Goal: Task Accomplishment & Management: Manage account settings

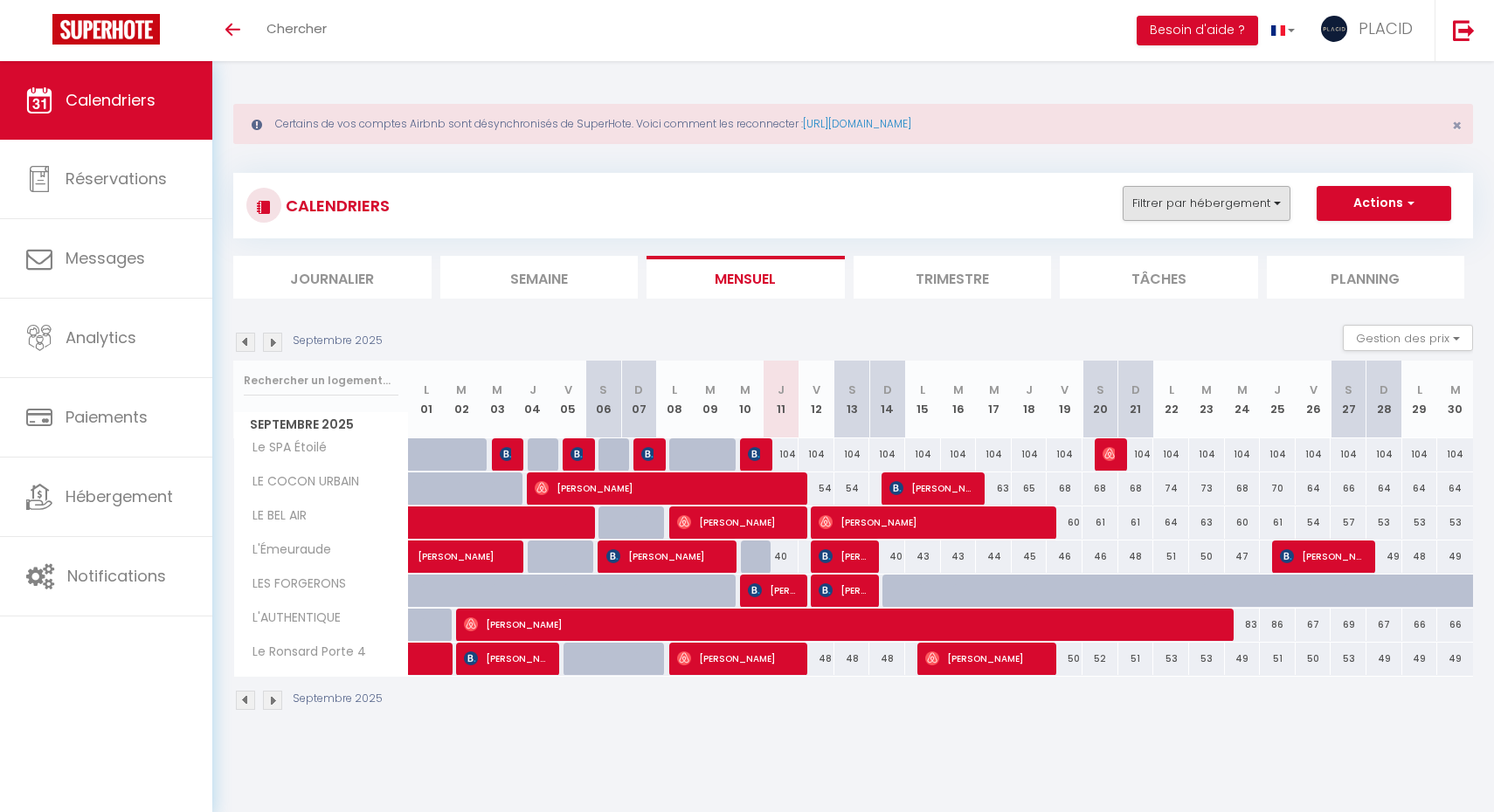
click at [1215, 208] on button "Filtrer par hébergement" at bounding box center [1206, 203] width 167 height 35
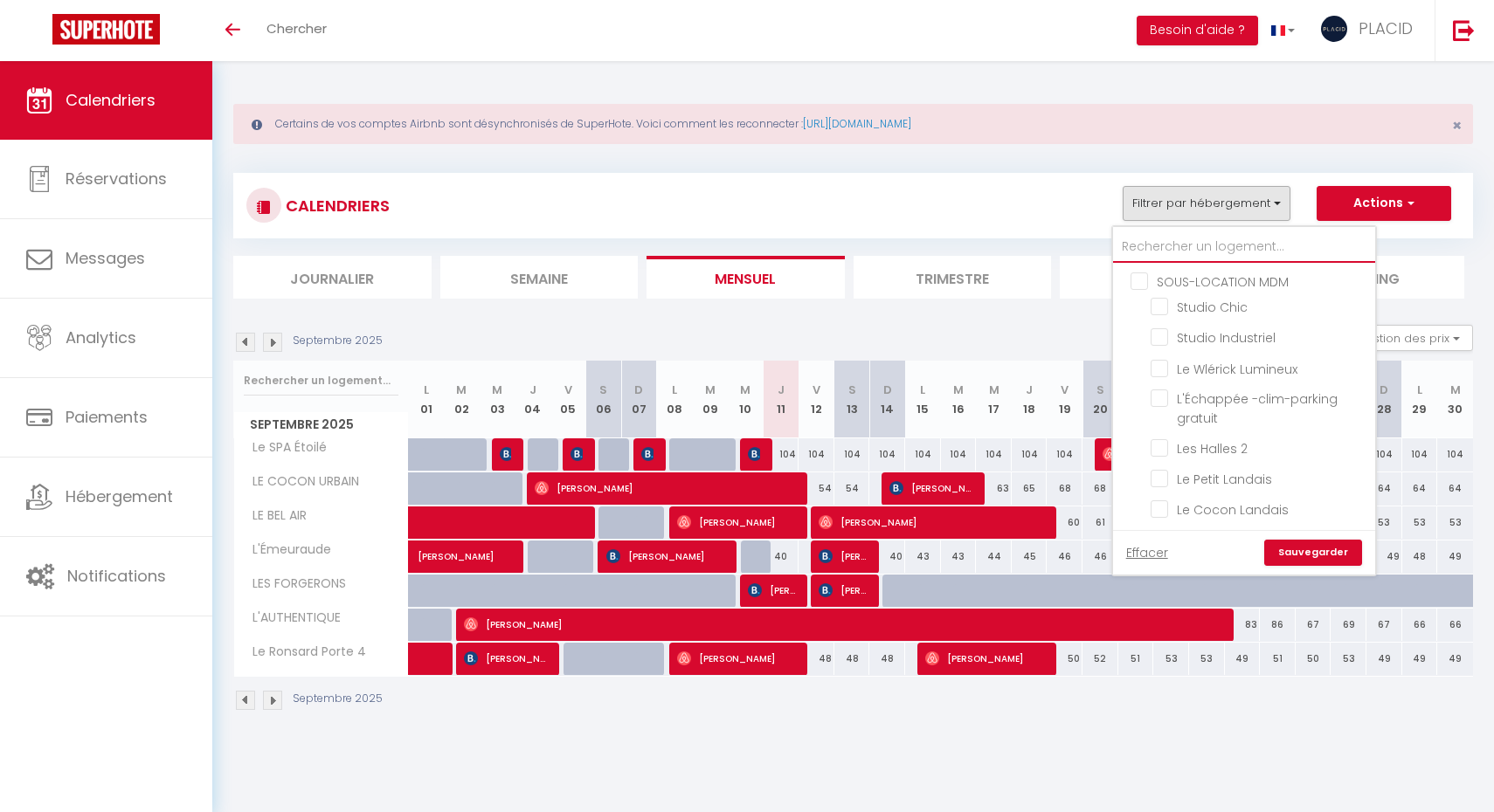
click at [1183, 250] on input "text" at bounding box center [1244, 246] width 262 height 32
type input "p"
checkbox input "false"
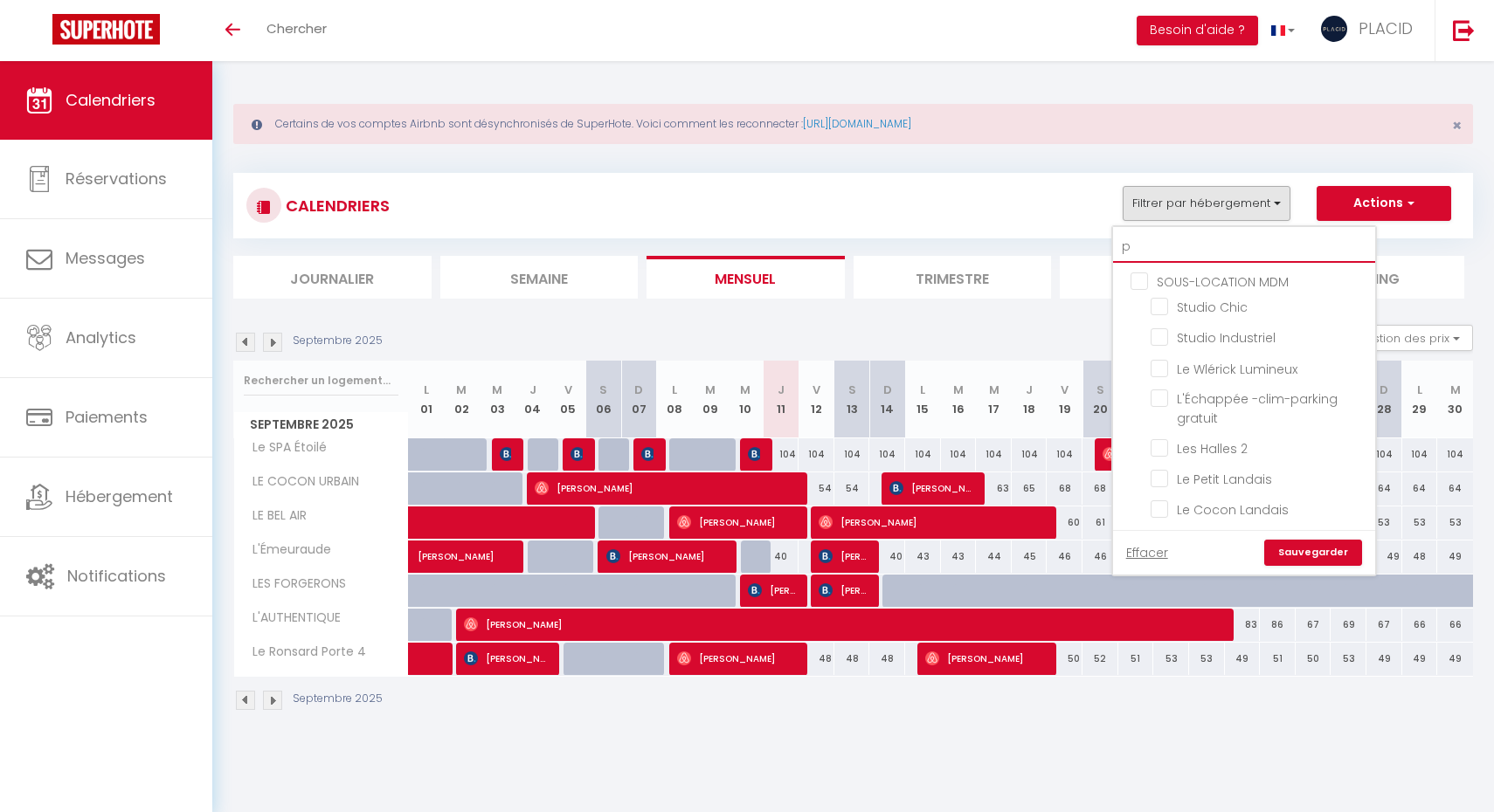
checkbox input "false"
type input "pl"
checkbox input "false"
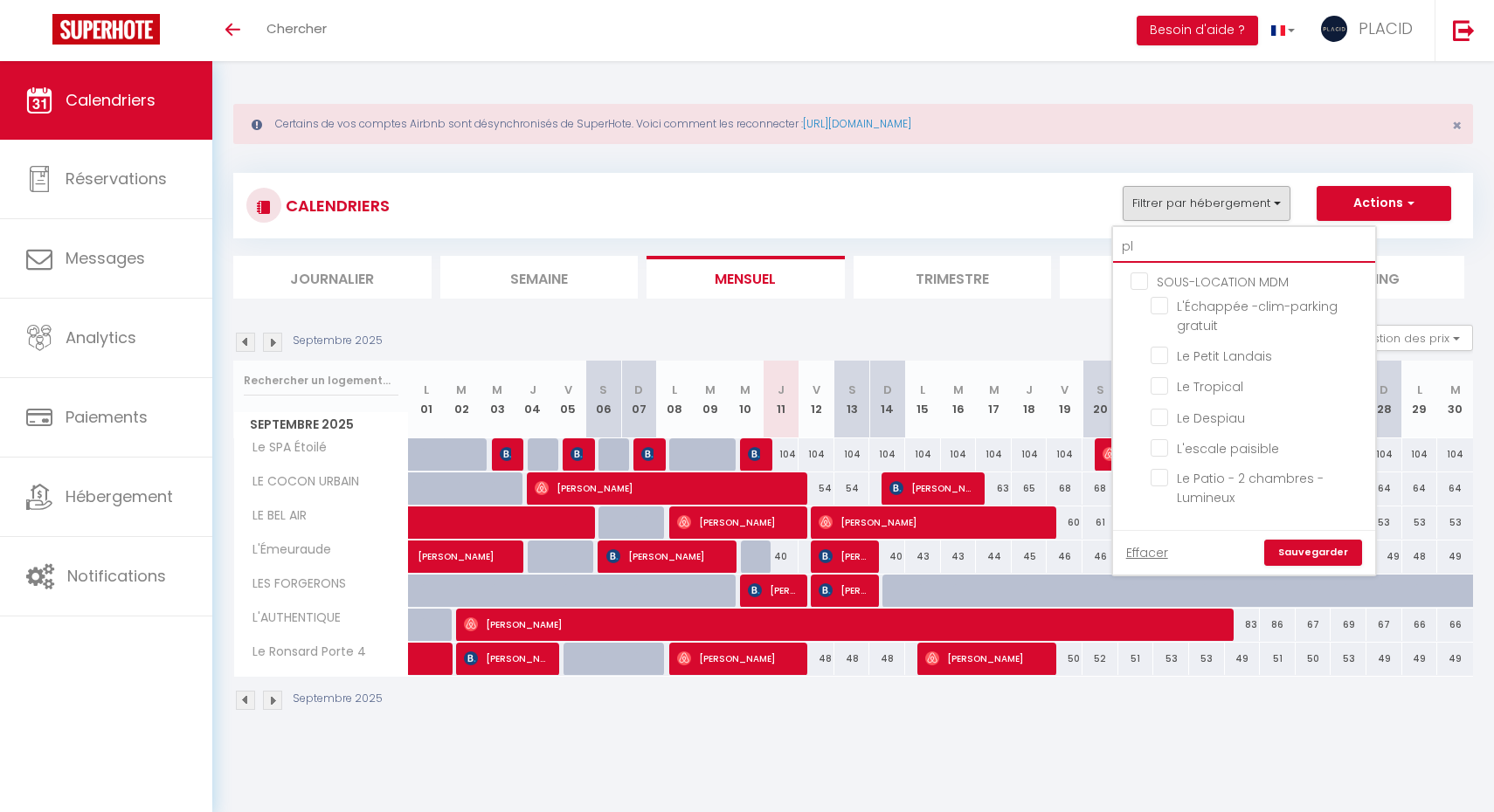
checkbox input "false"
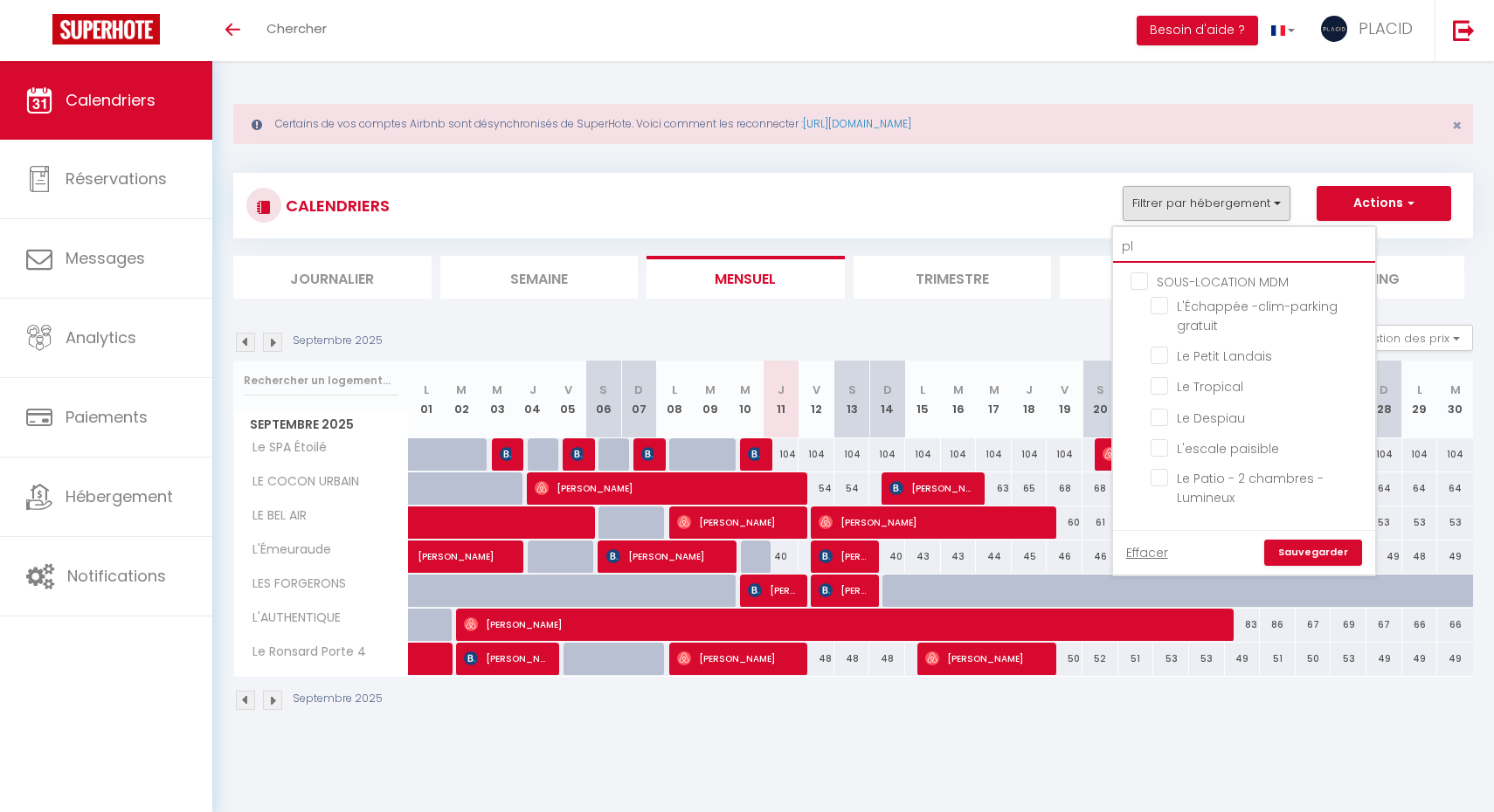
type input "plu"
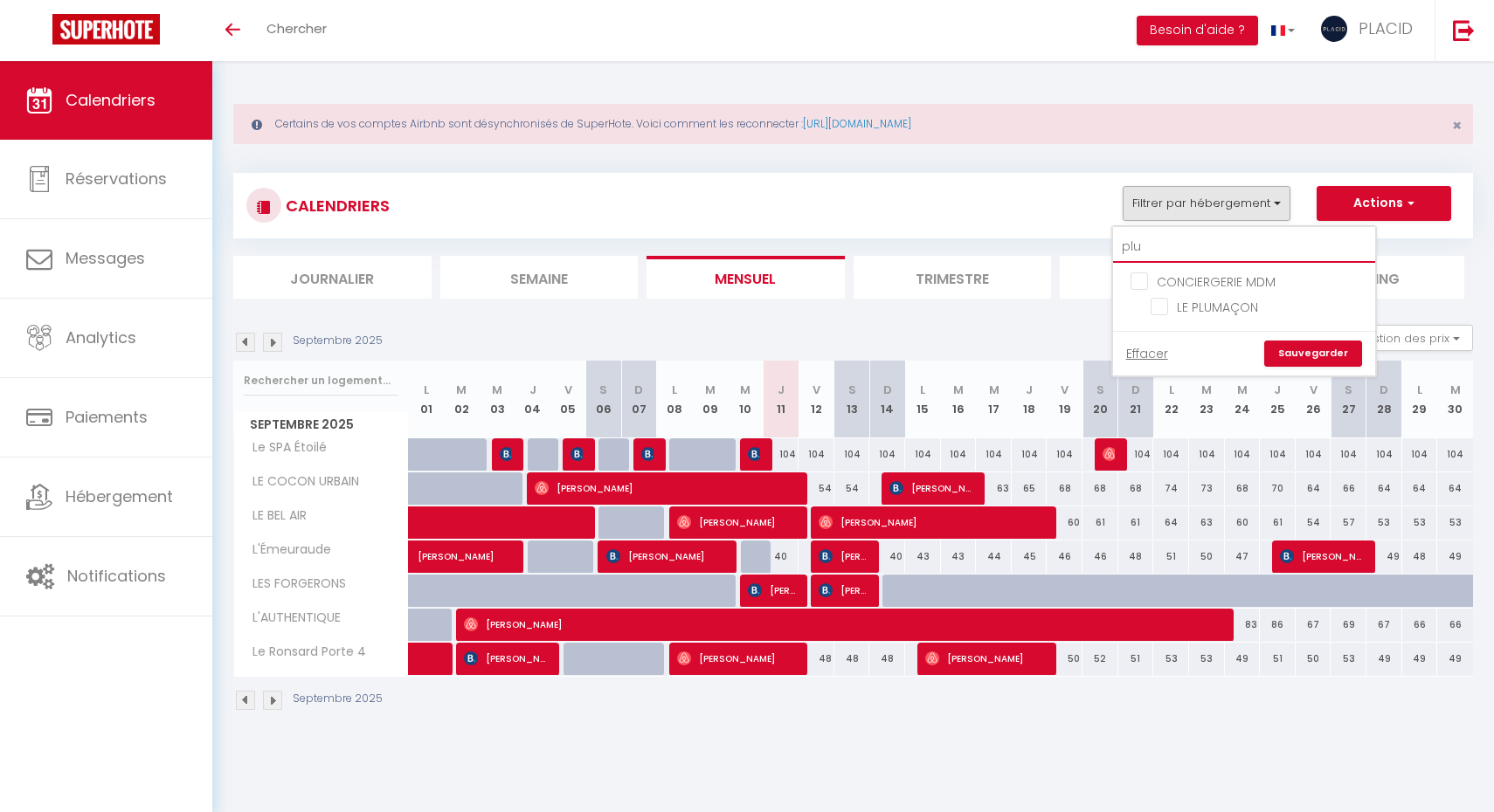
checkbox input "false"
type input "plum"
checkbox input "false"
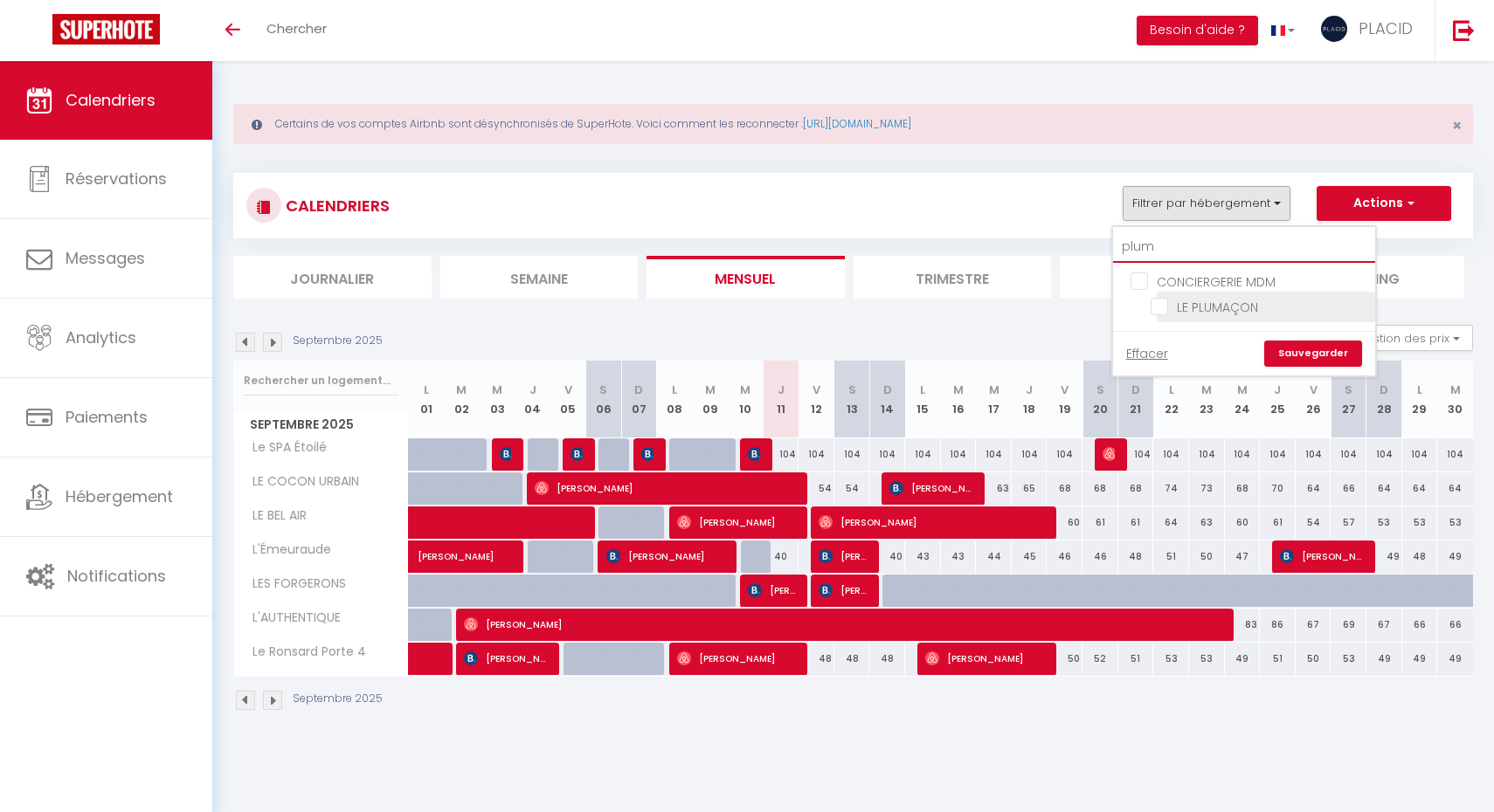
type input "plum"
click at [1154, 308] on input "LE PLUMAÇON" at bounding box center [1259, 306] width 219 height 17
checkbox input "true"
click at [1306, 351] on link "Sauvegarder" at bounding box center [1313, 353] width 98 height 26
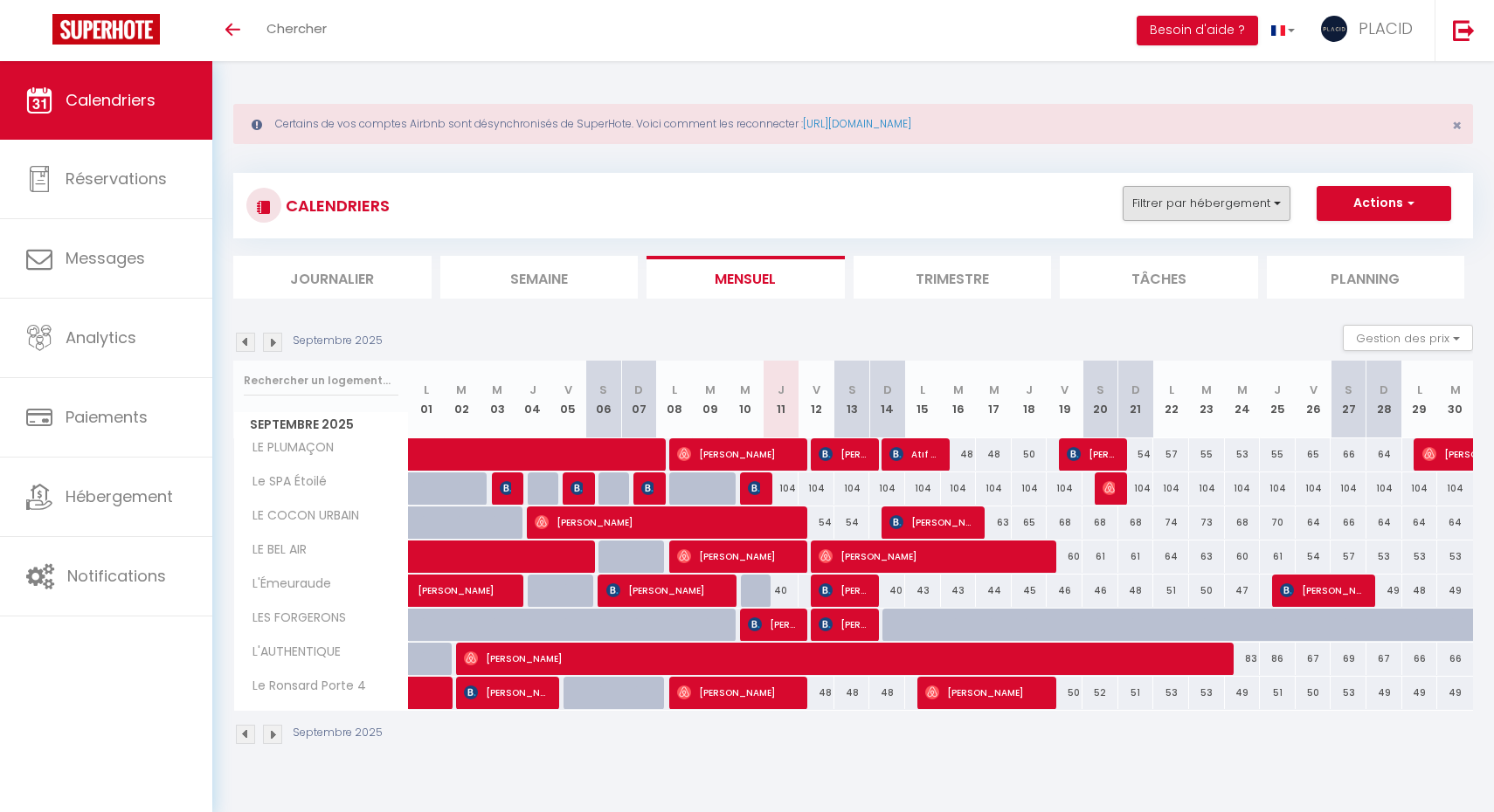
click at [1162, 213] on button "Filtrer par hébergement" at bounding box center [1206, 203] width 167 height 35
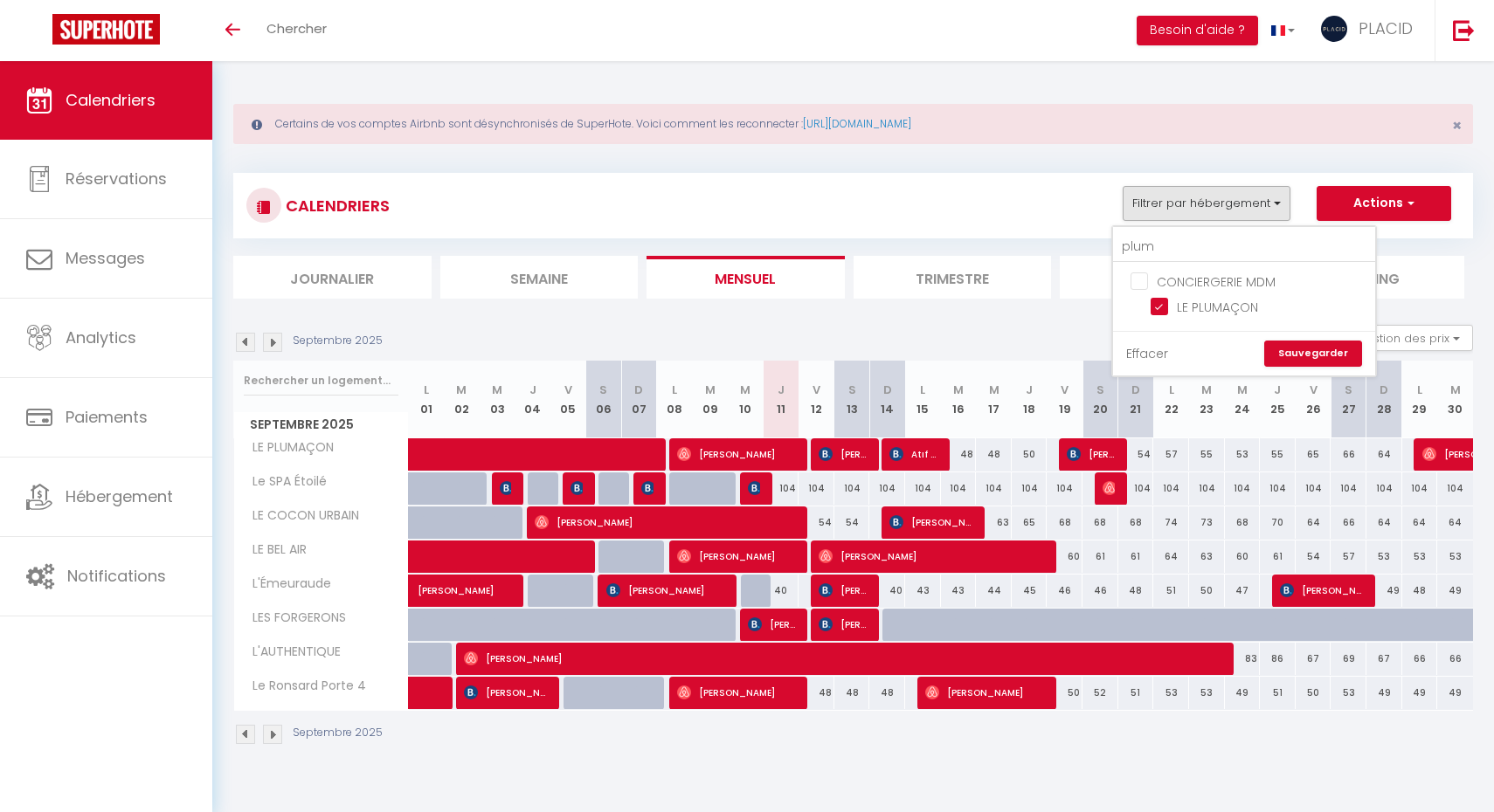
click at [1156, 356] on link "Effacer" at bounding box center [1147, 354] width 42 height 19
checkbox input "false"
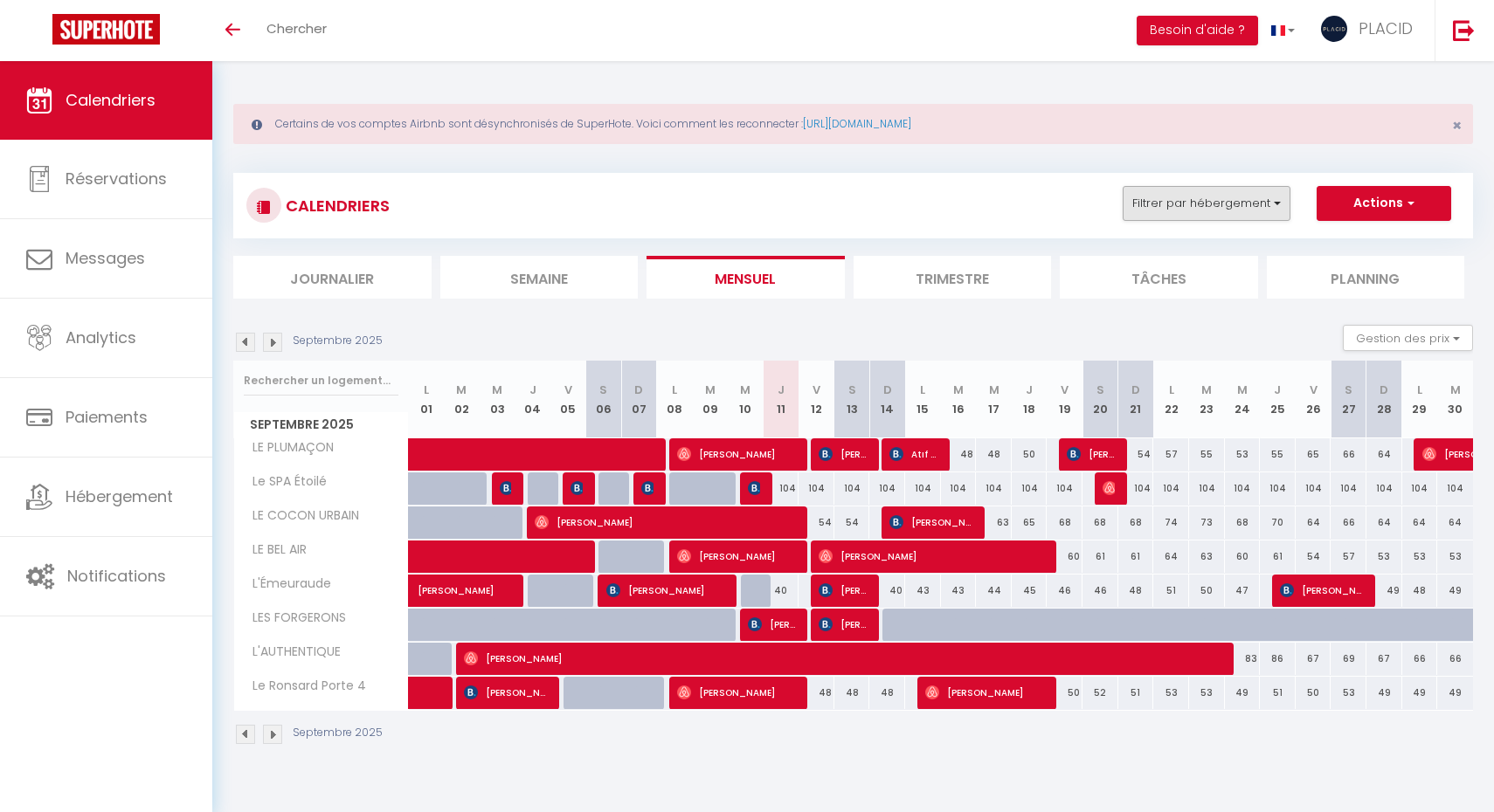
click at [1203, 200] on button "Filtrer par hébergement" at bounding box center [1206, 203] width 167 height 35
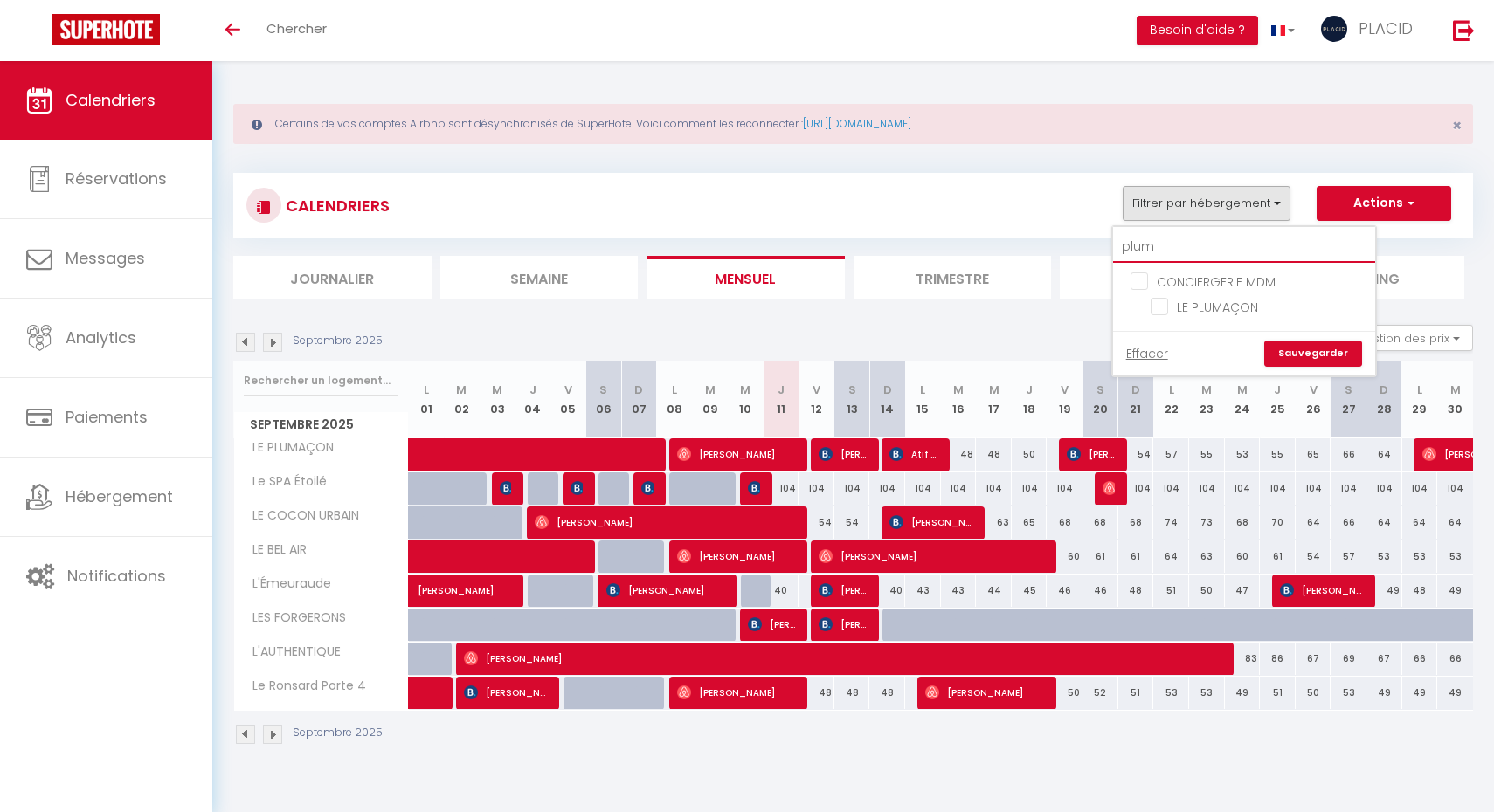
drag, startPoint x: 1167, startPoint y: 241, endPoint x: 1059, endPoint y: 242, distance: 108.0
click at [1059, 242] on div "CALENDRIERS Filtrer par hébergement plum CONCIERGERIE MDM LE PLUMAÇON Effacer S…" at bounding box center [853, 236] width 1240 height 126
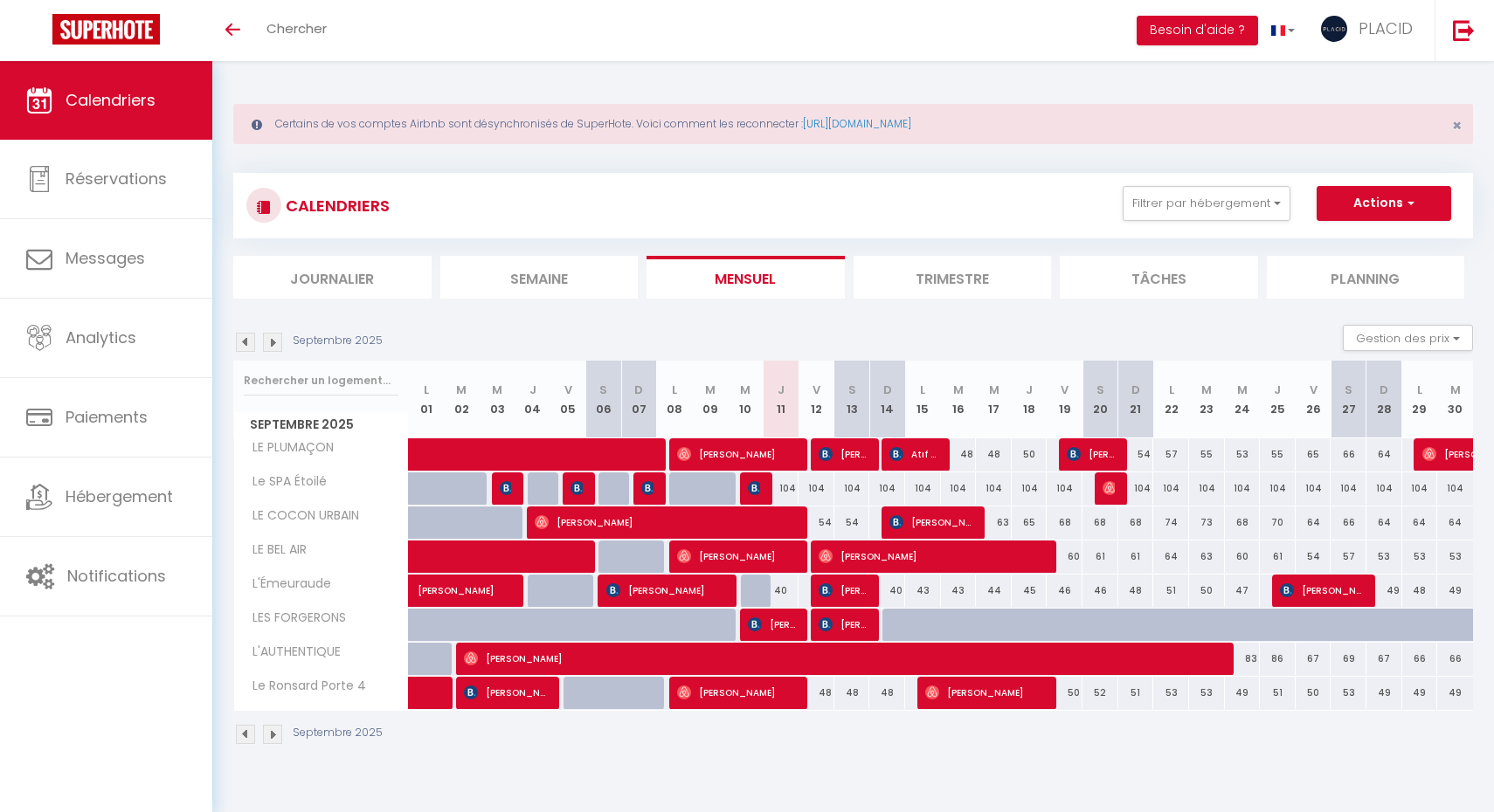
click at [1059, 242] on div "CALENDRIERS Filtrer par hébergement plum CONCIERGERIE MDM LE PLUMAÇON Effacer S…" at bounding box center [853, 236] width 1240 height 126
click at [1200, 215] on button "Filtrer par hébergement" at bounding box center [1206, 203] width 167 height 35
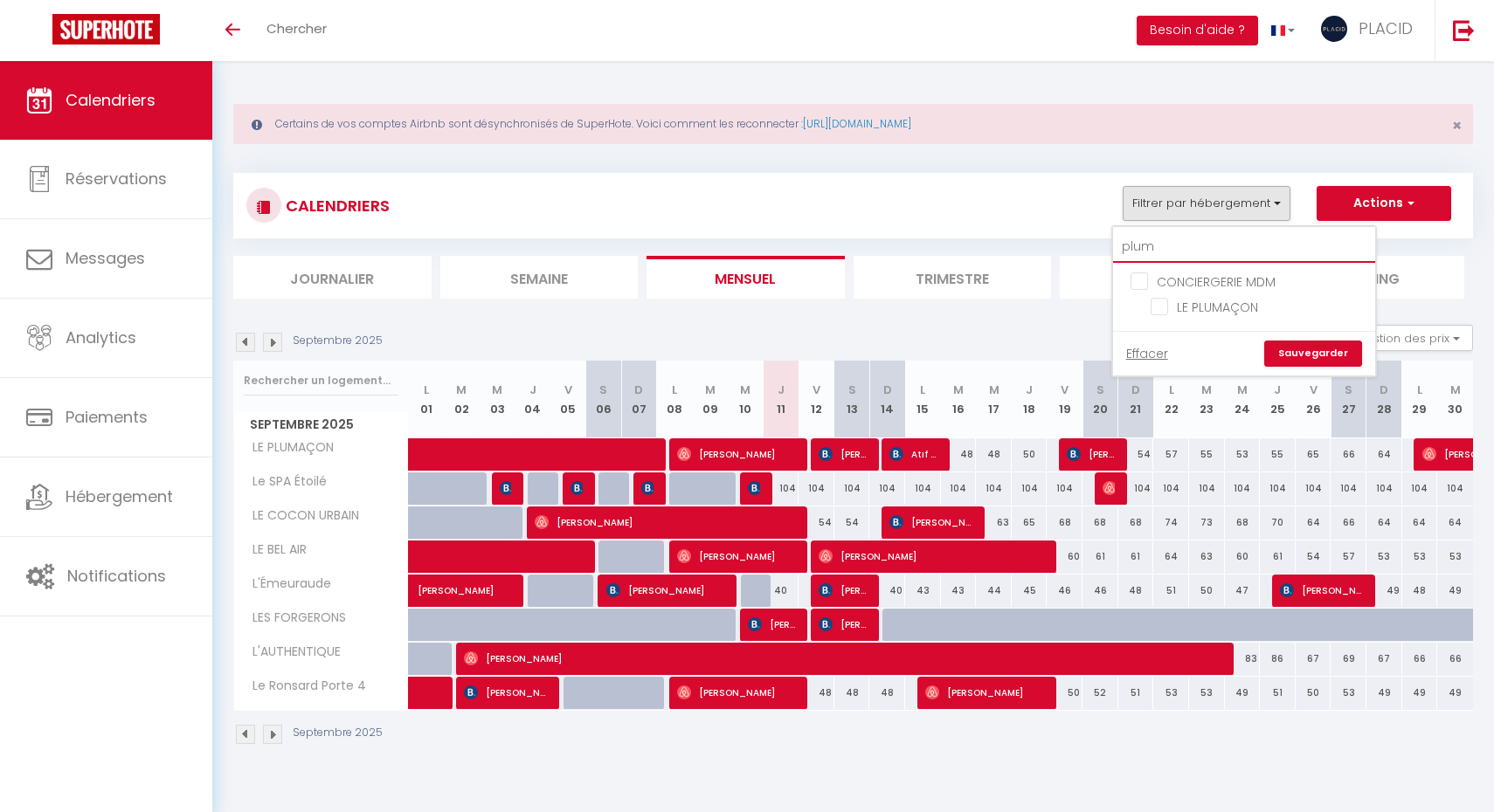
drag, startPoint x: 1193, startPoint y: 237, endPoint x: 1126, endPoint y: 239, distance: 67.0
click at [1126, 239] on input "plum" at bounding box center [1244, 246] width 262 height 32
type input "i"
checkbox input "false"
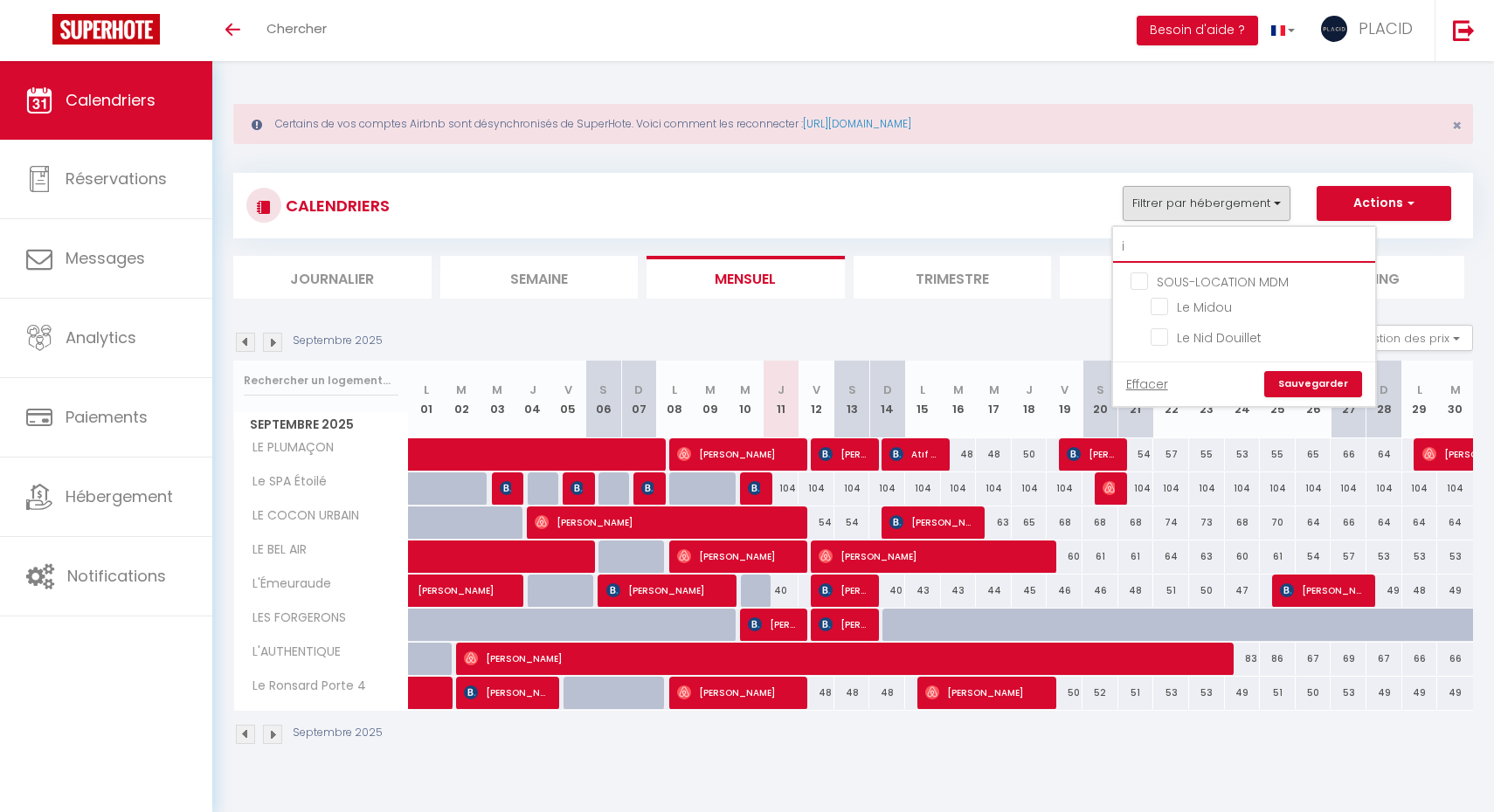
checkbox input "false"
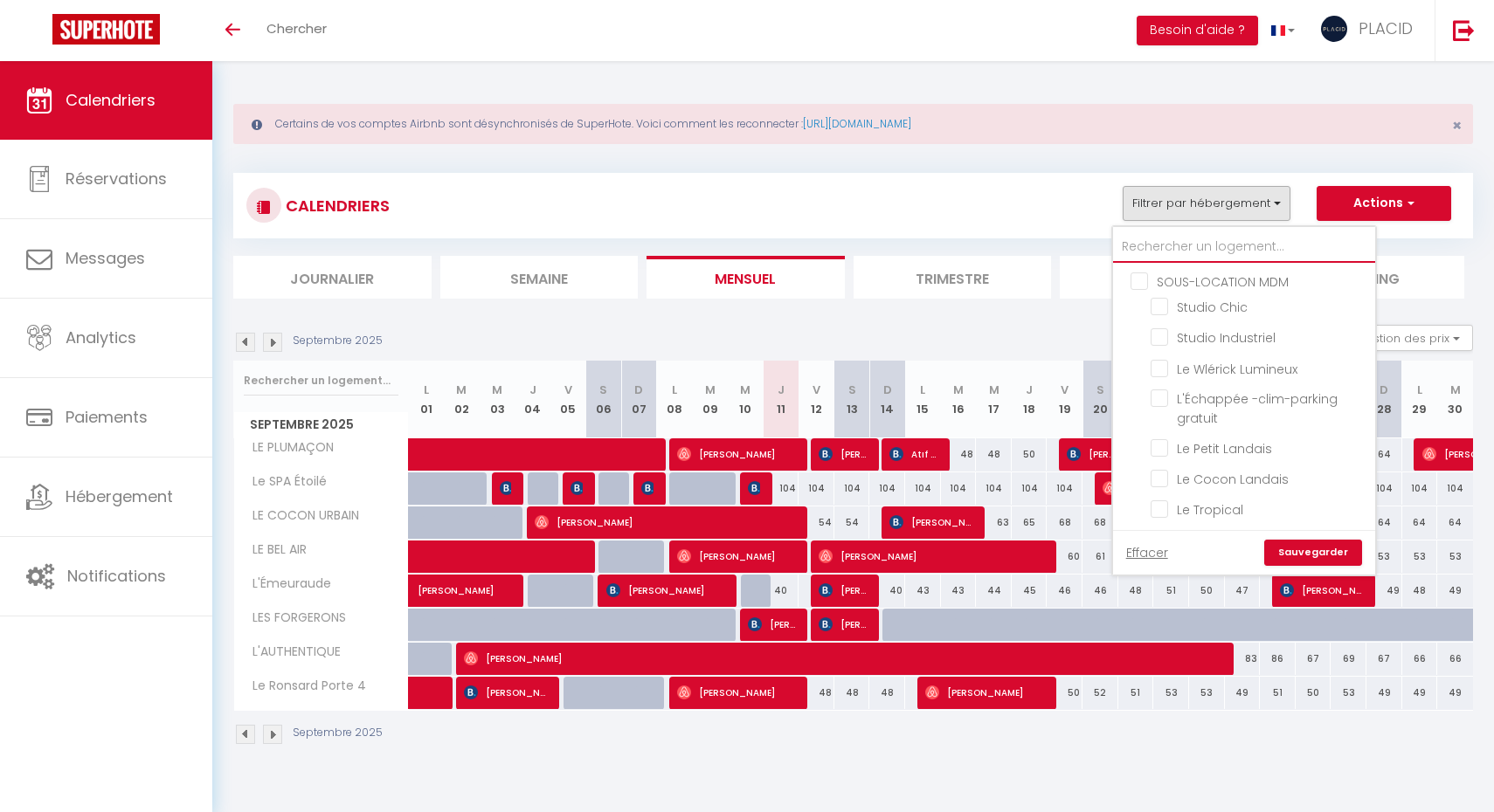
checkbox input "false"
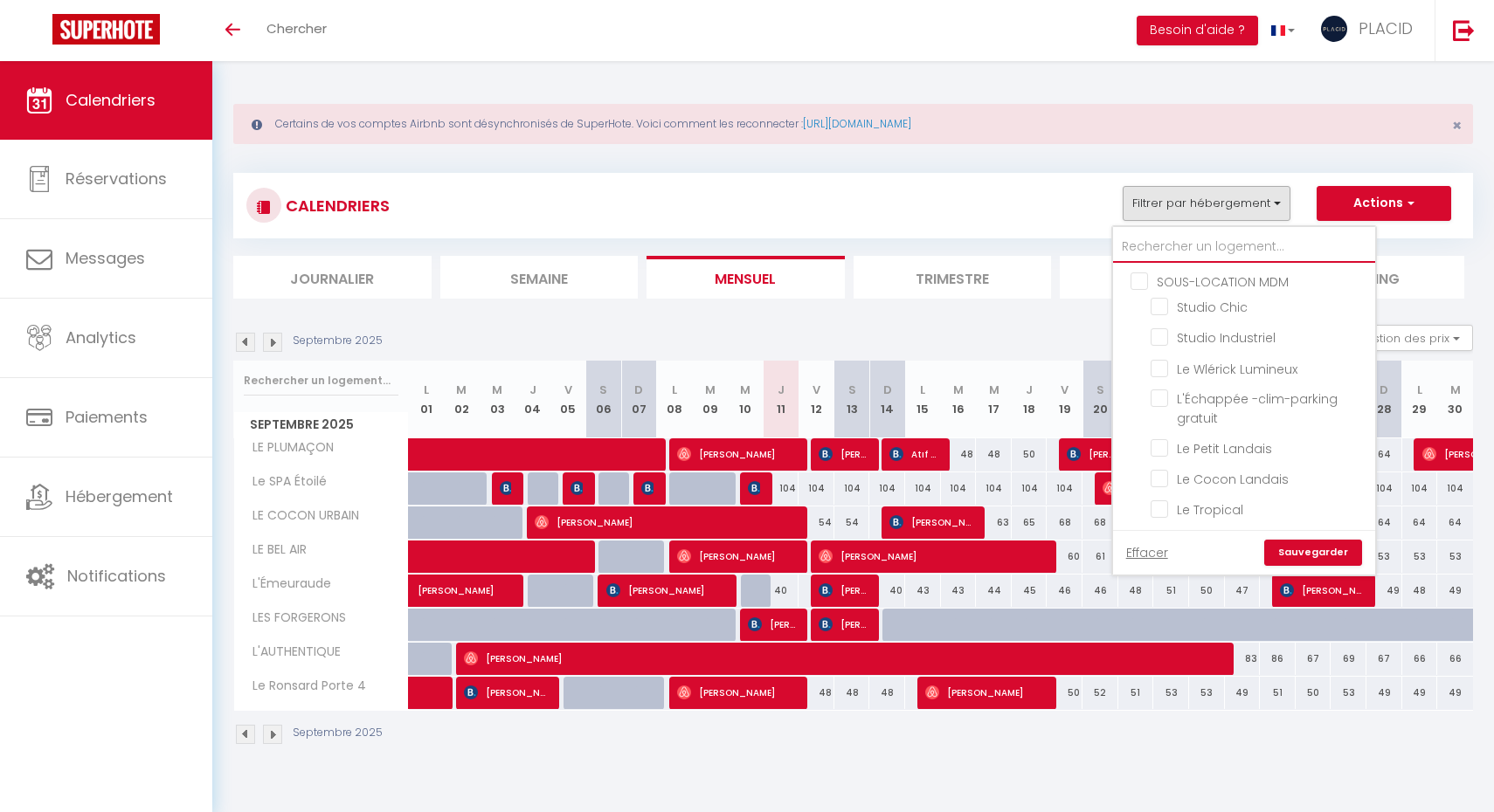
checkbox input "false"
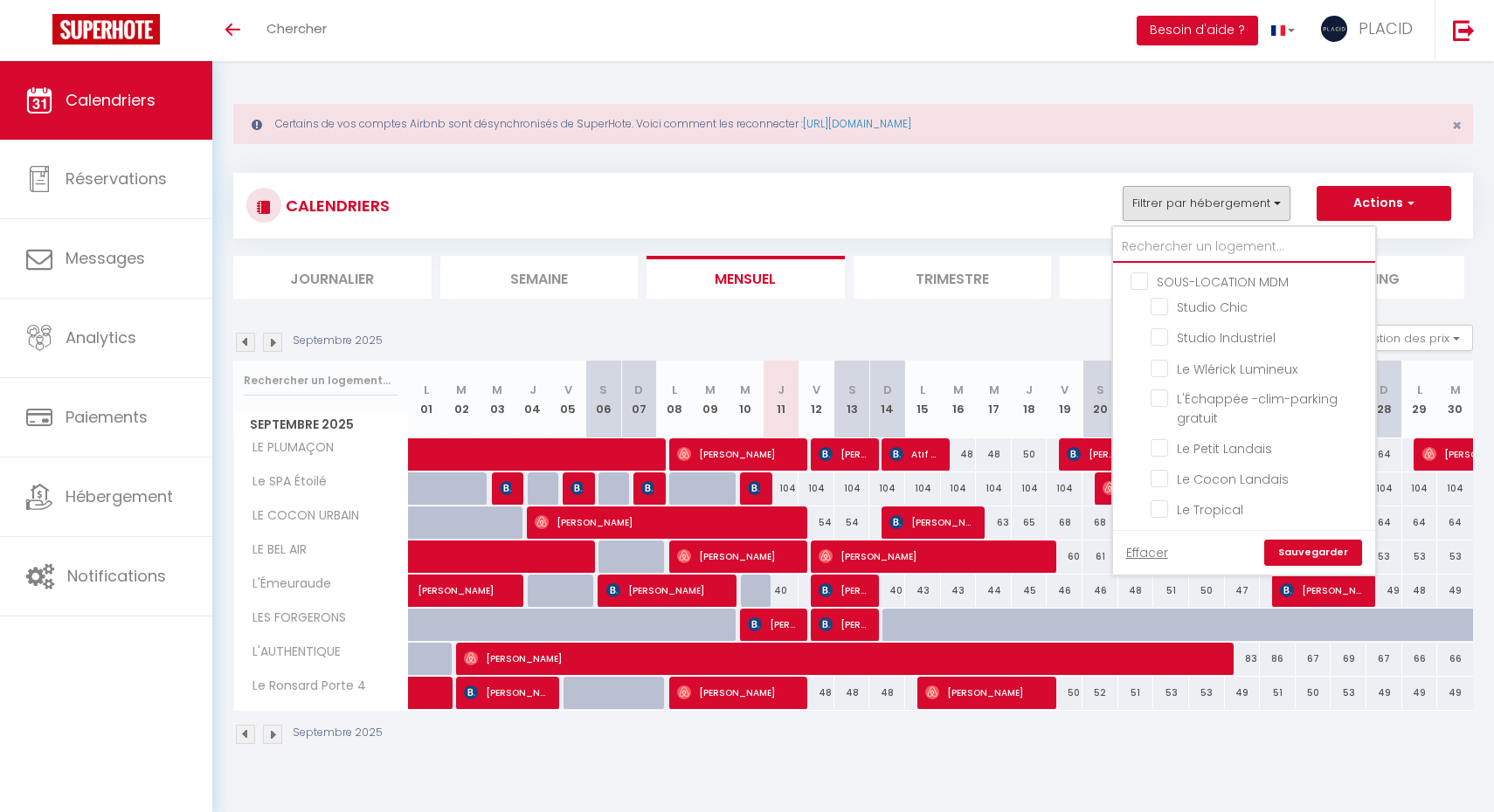
checkbox input "false"
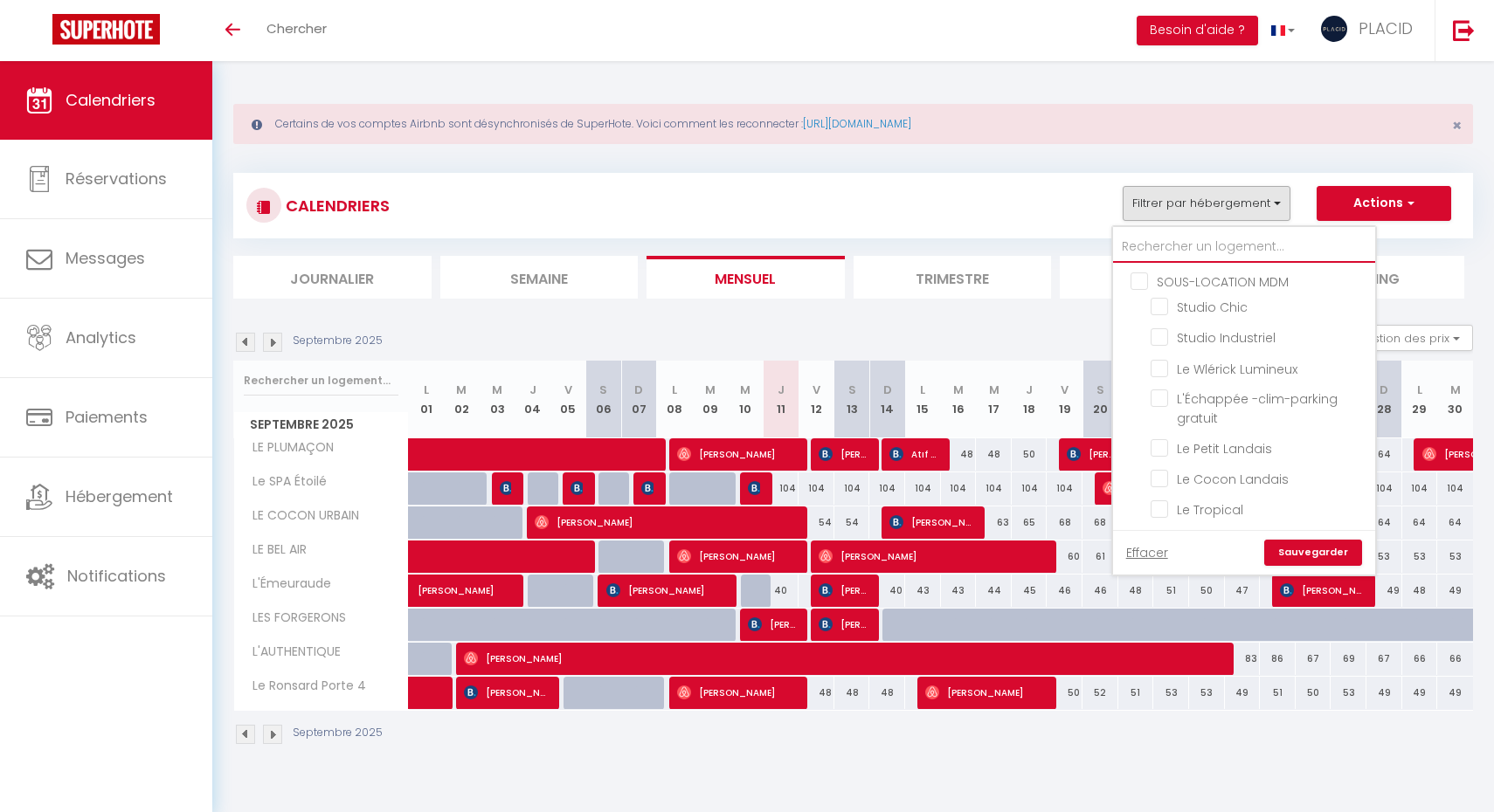
checkbox input "false"
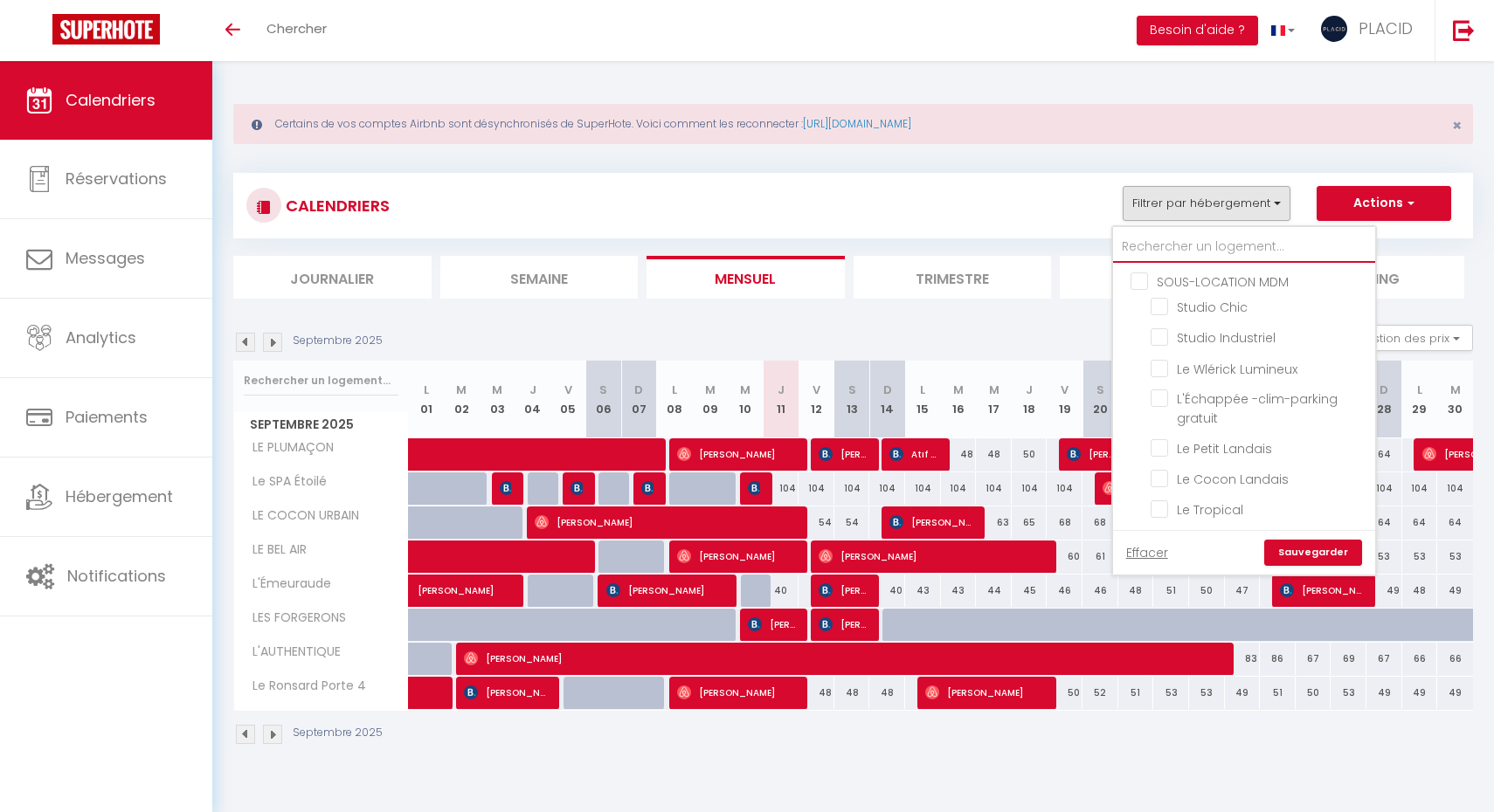
checkbox input "false"
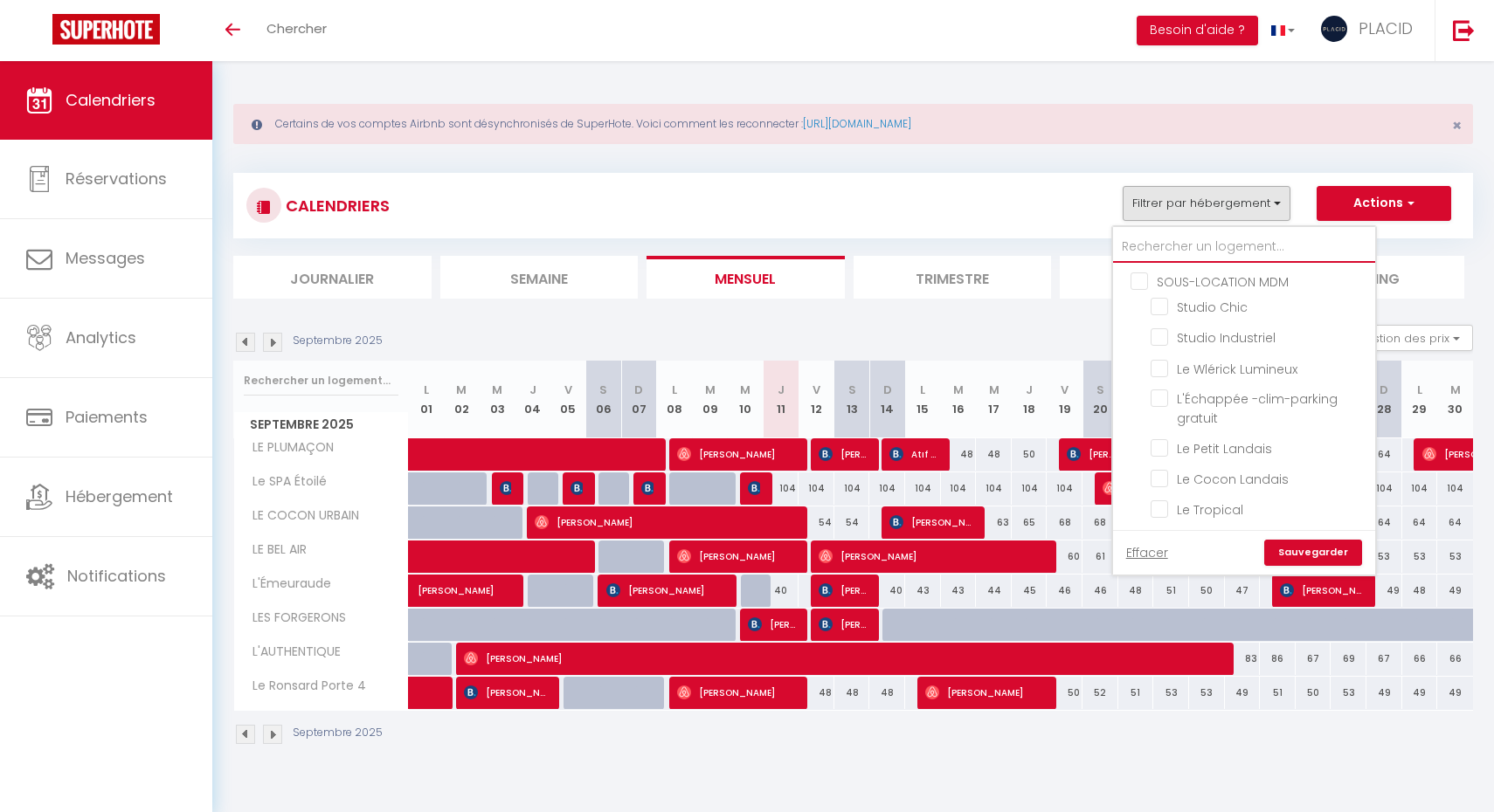
checkbox input "false"
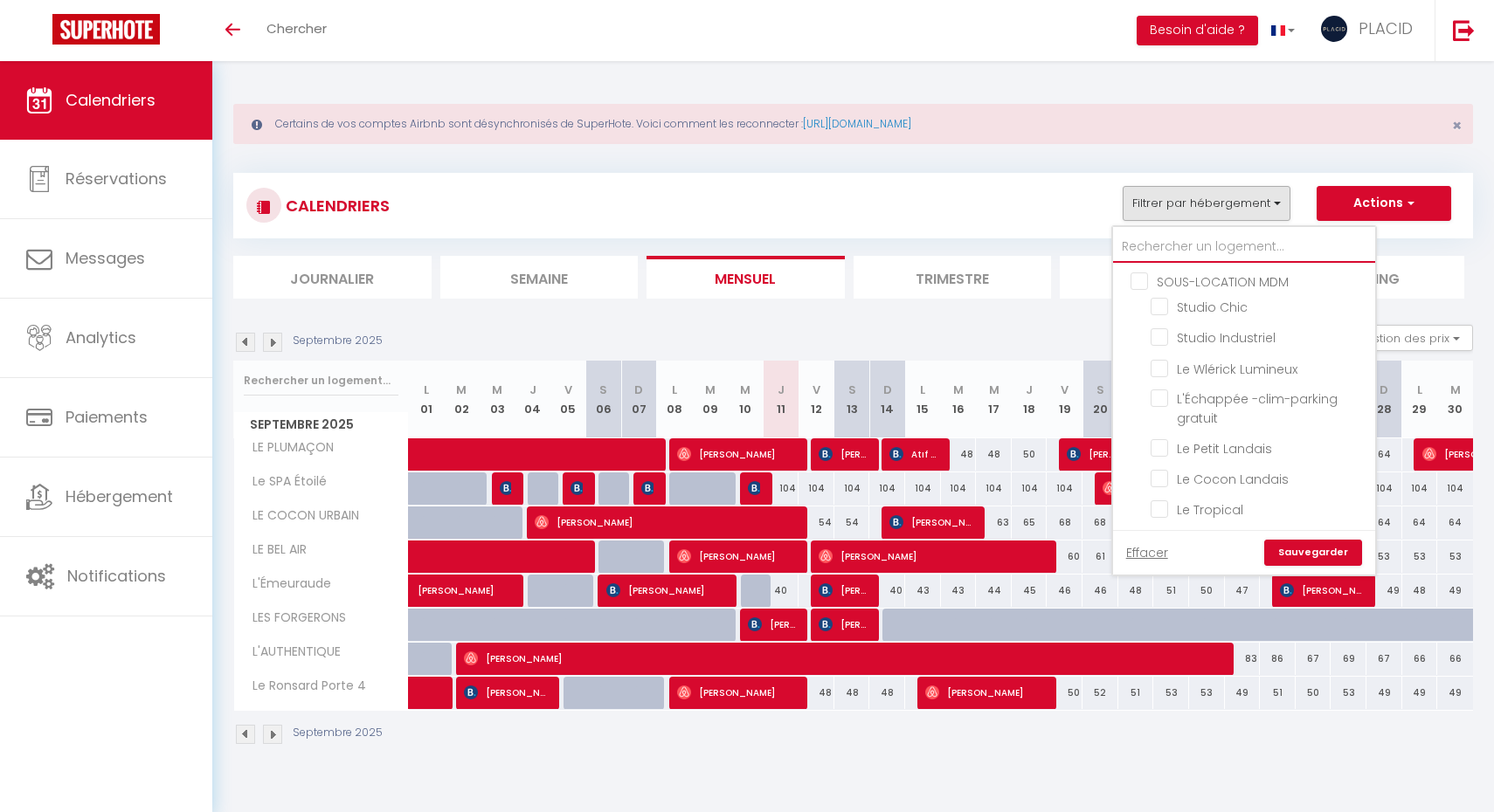
checkbox input "false"
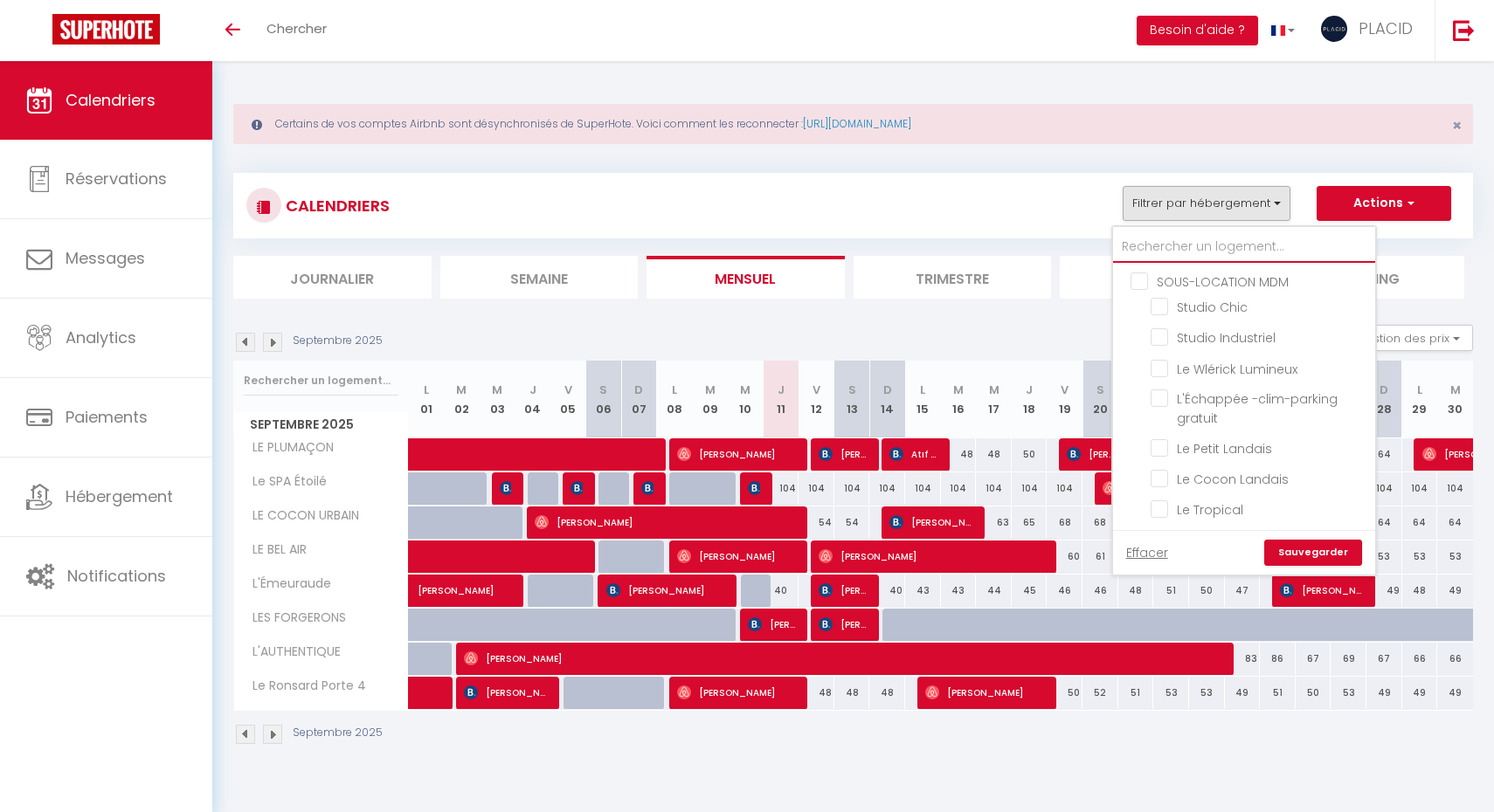
checkbox input "false"
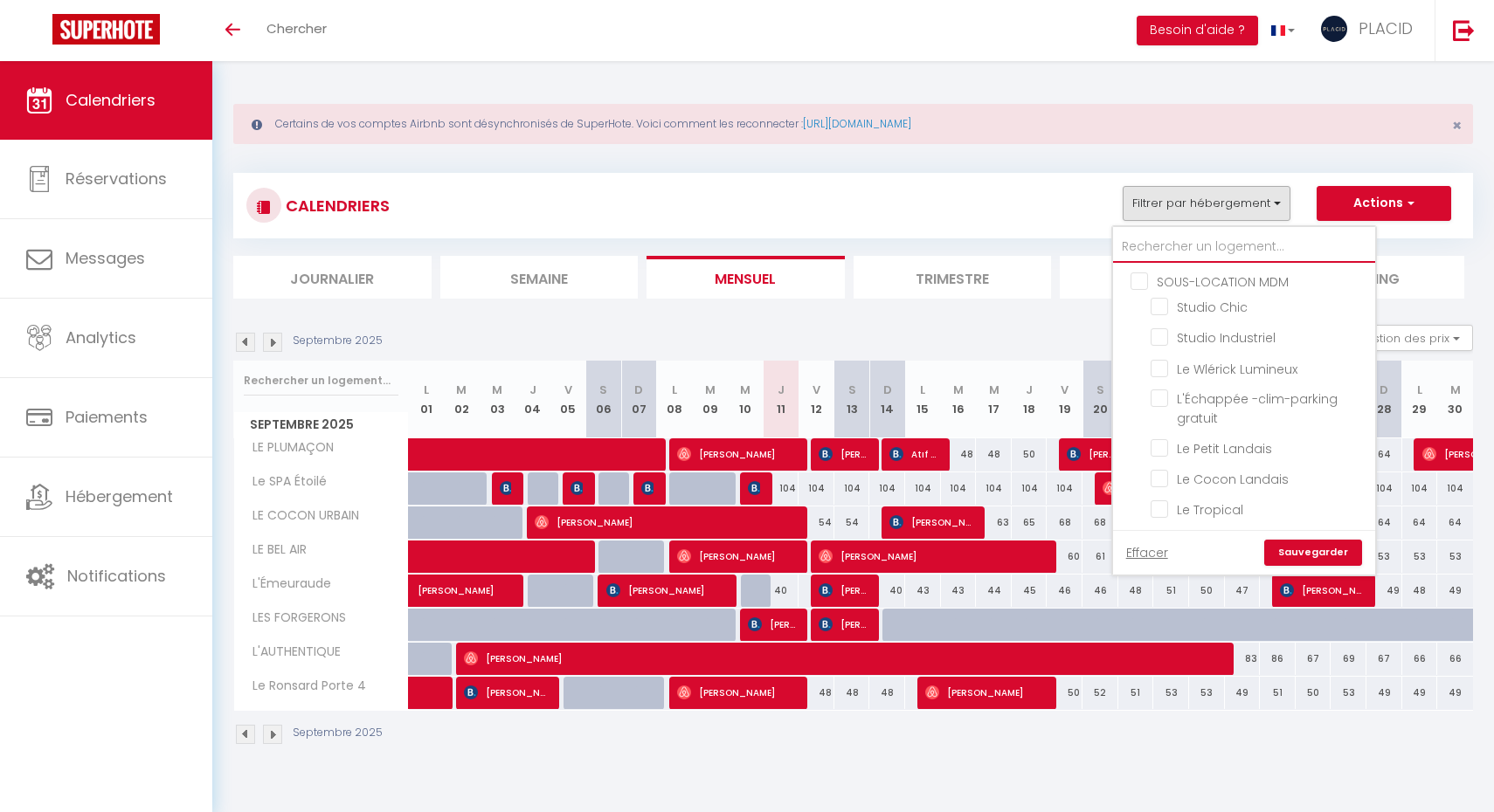
checkbox input "false"
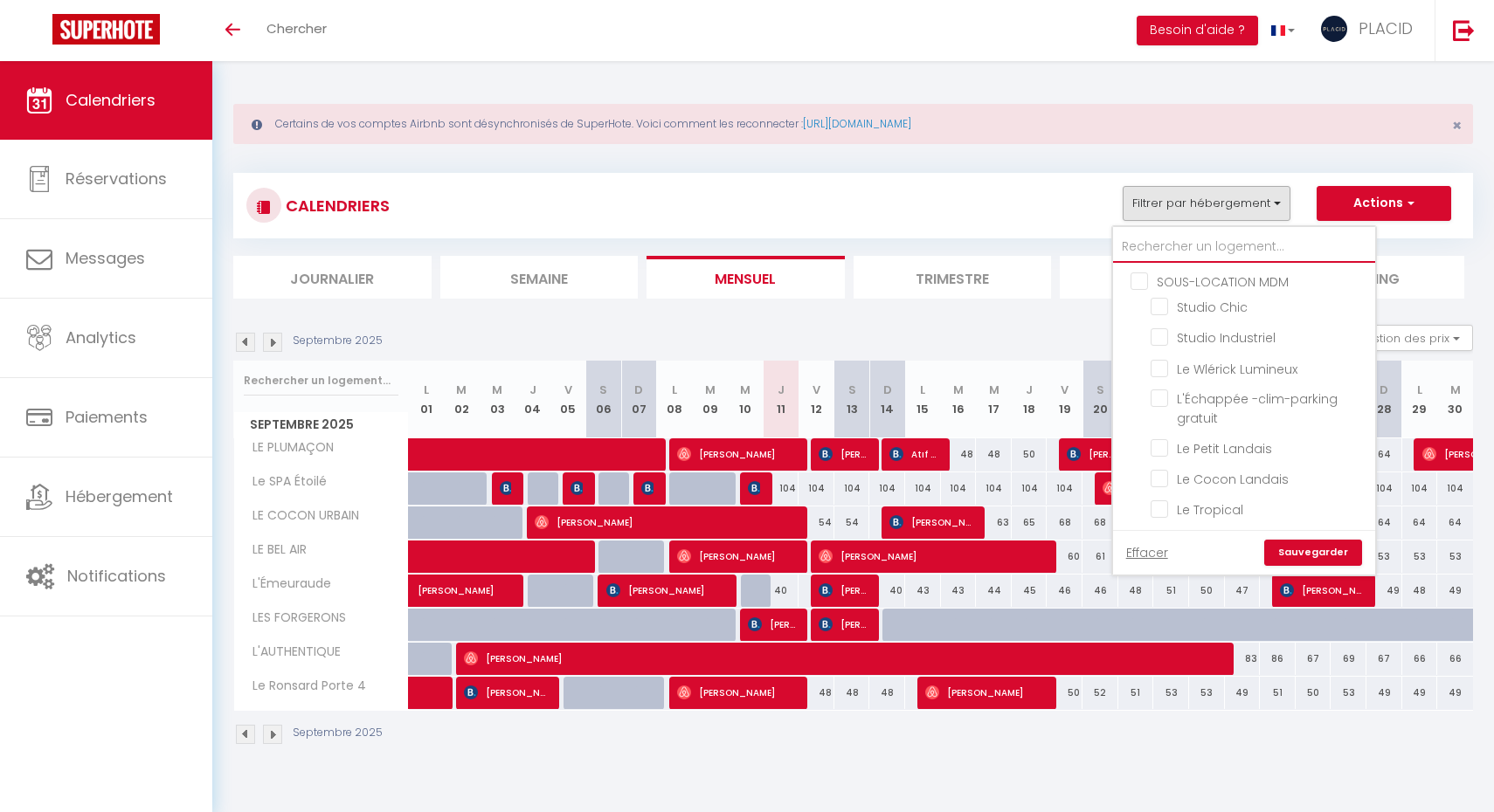
checkbox input "false"
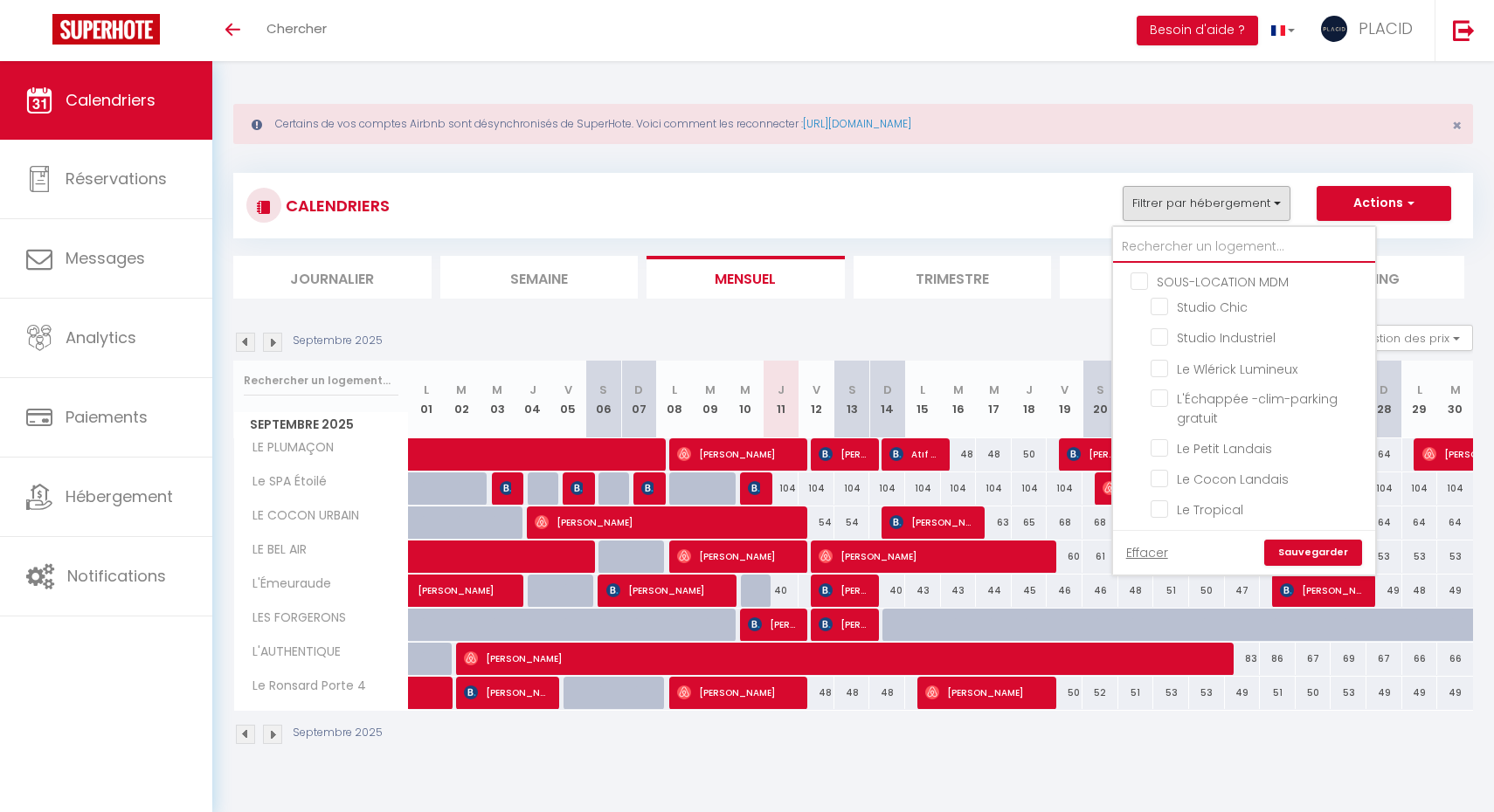
checkbox input "false"
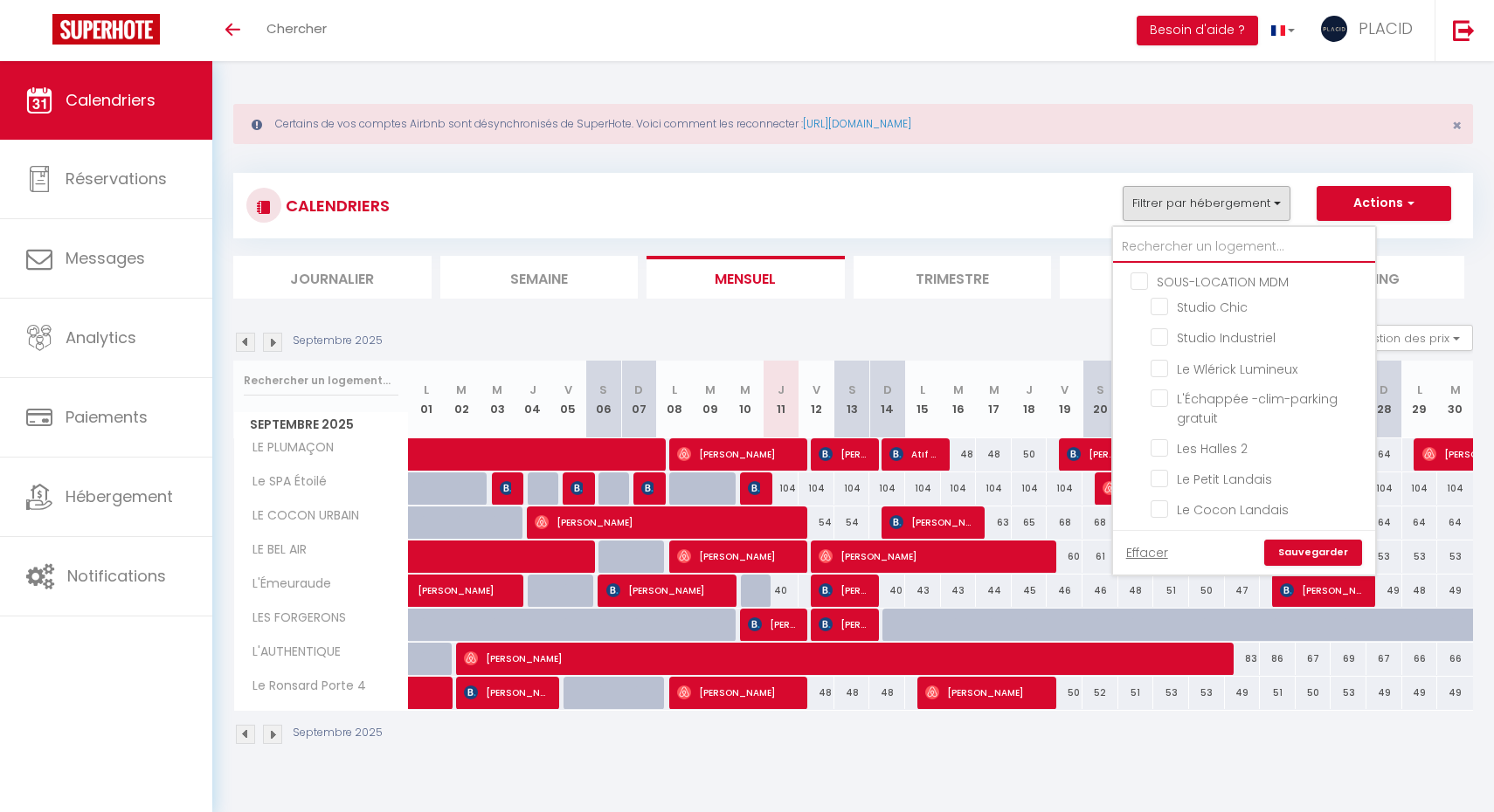
type input "c"
checkbox input "false"
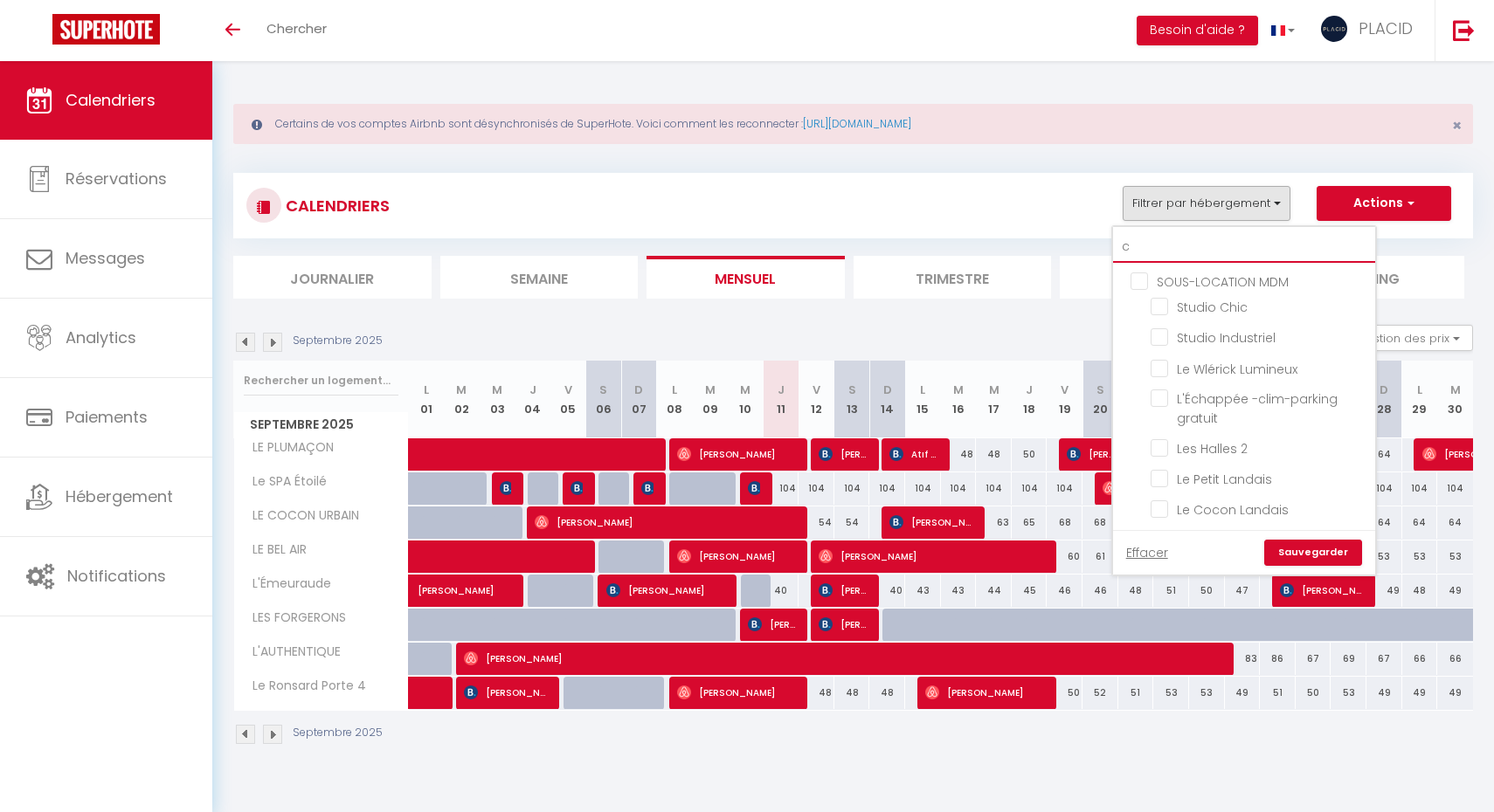
checkbox input "false"
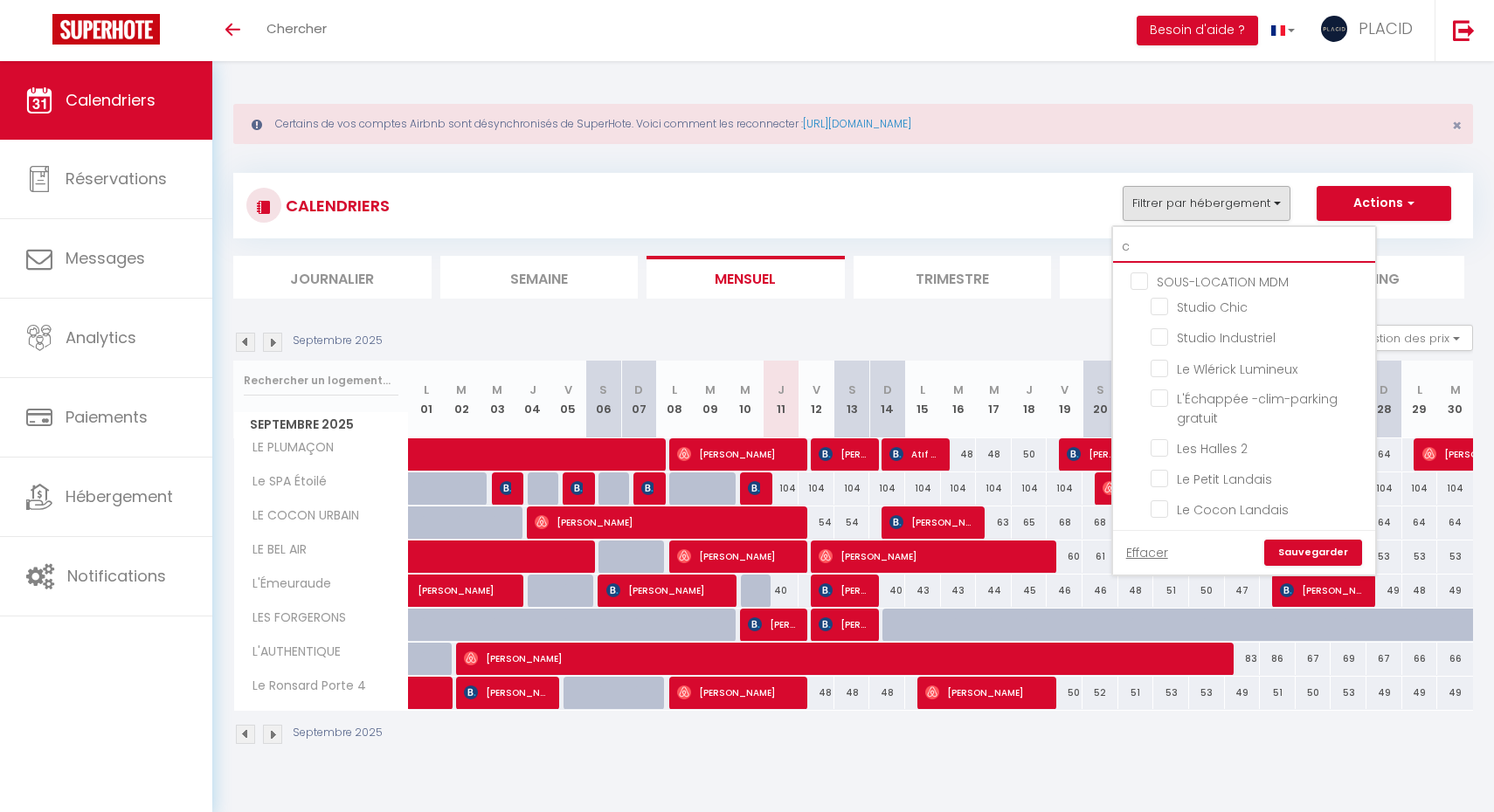
checkbox input "false"
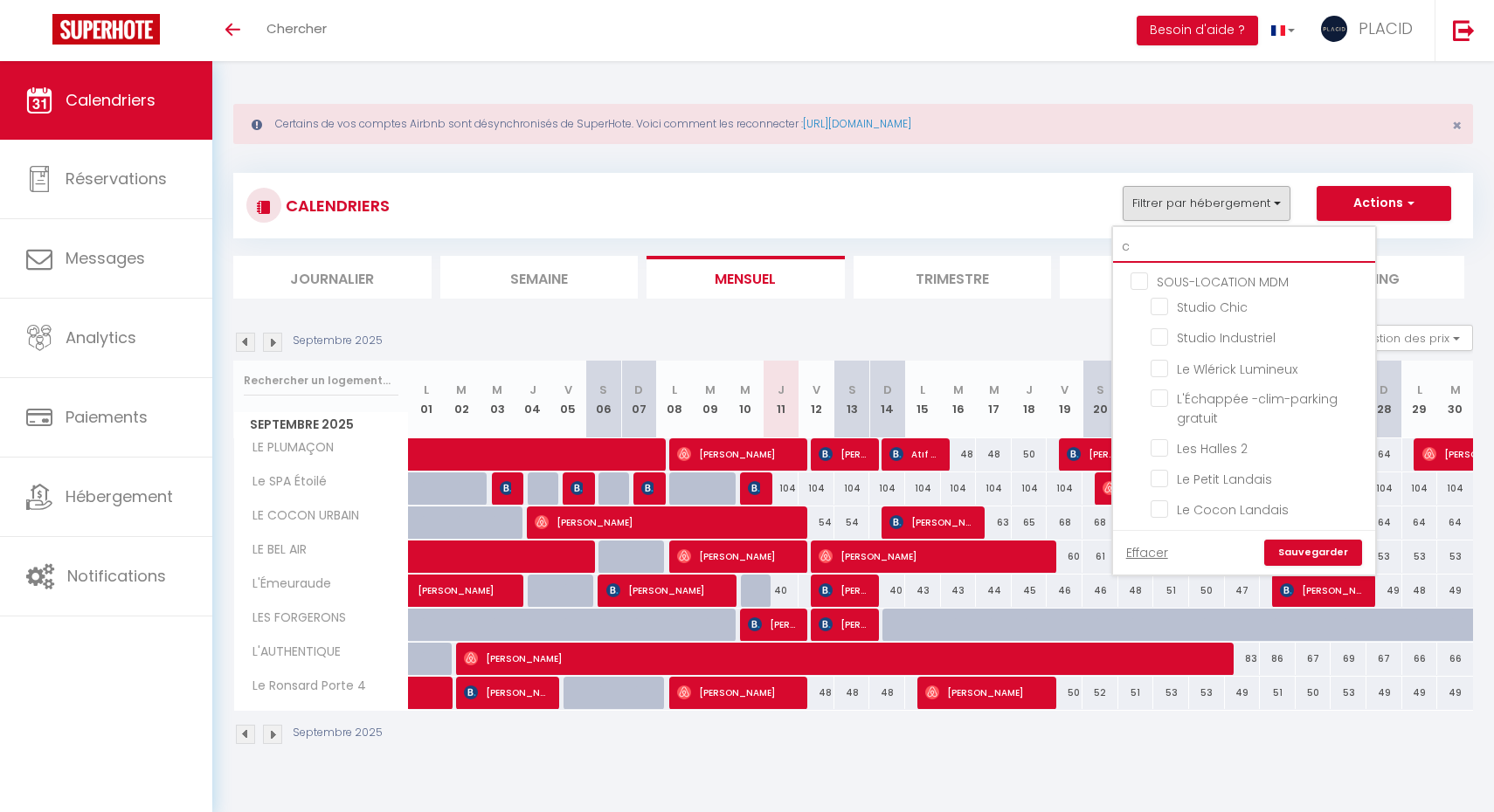
checkbox input "false"
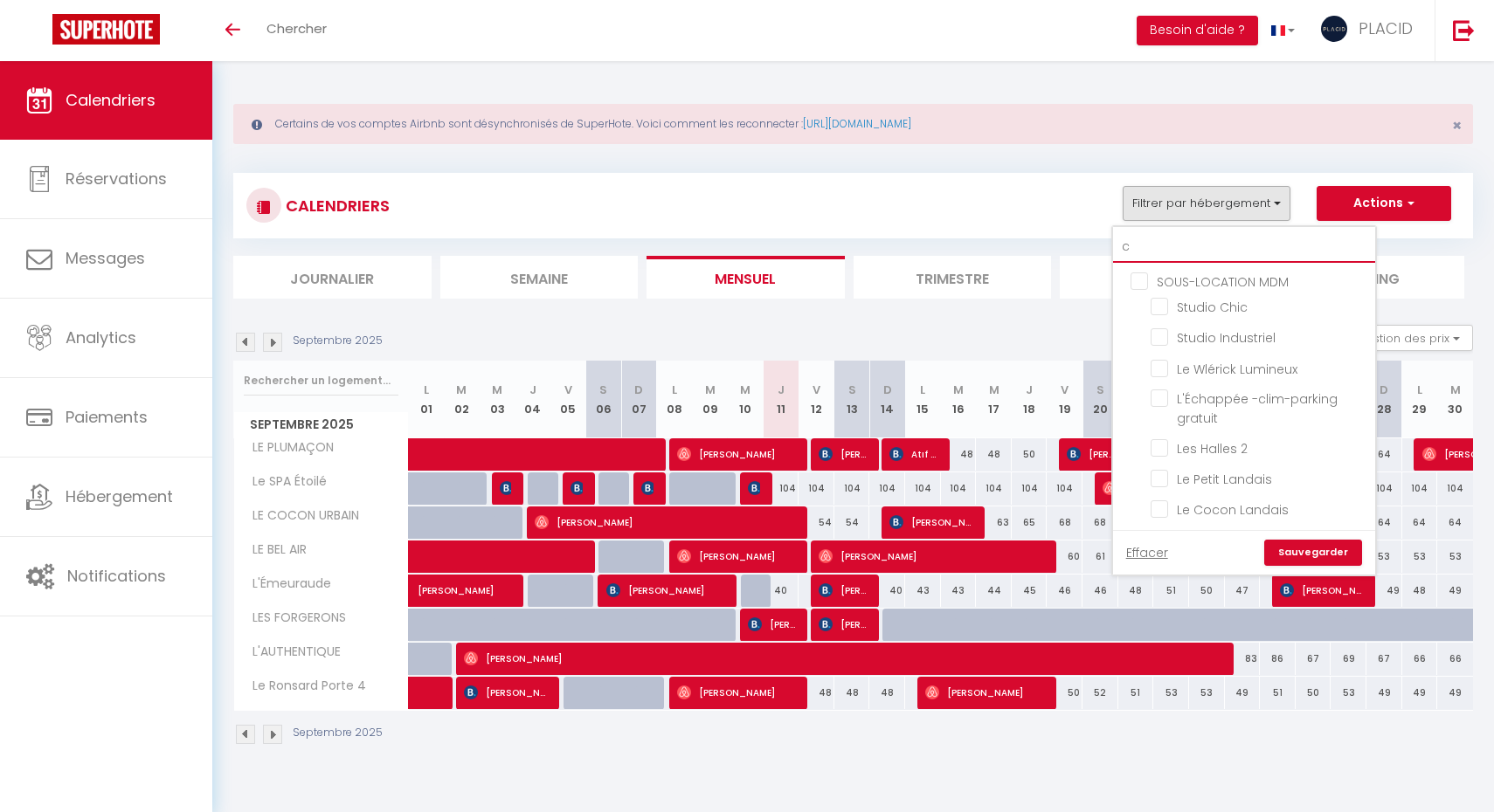
checkbox input "false"
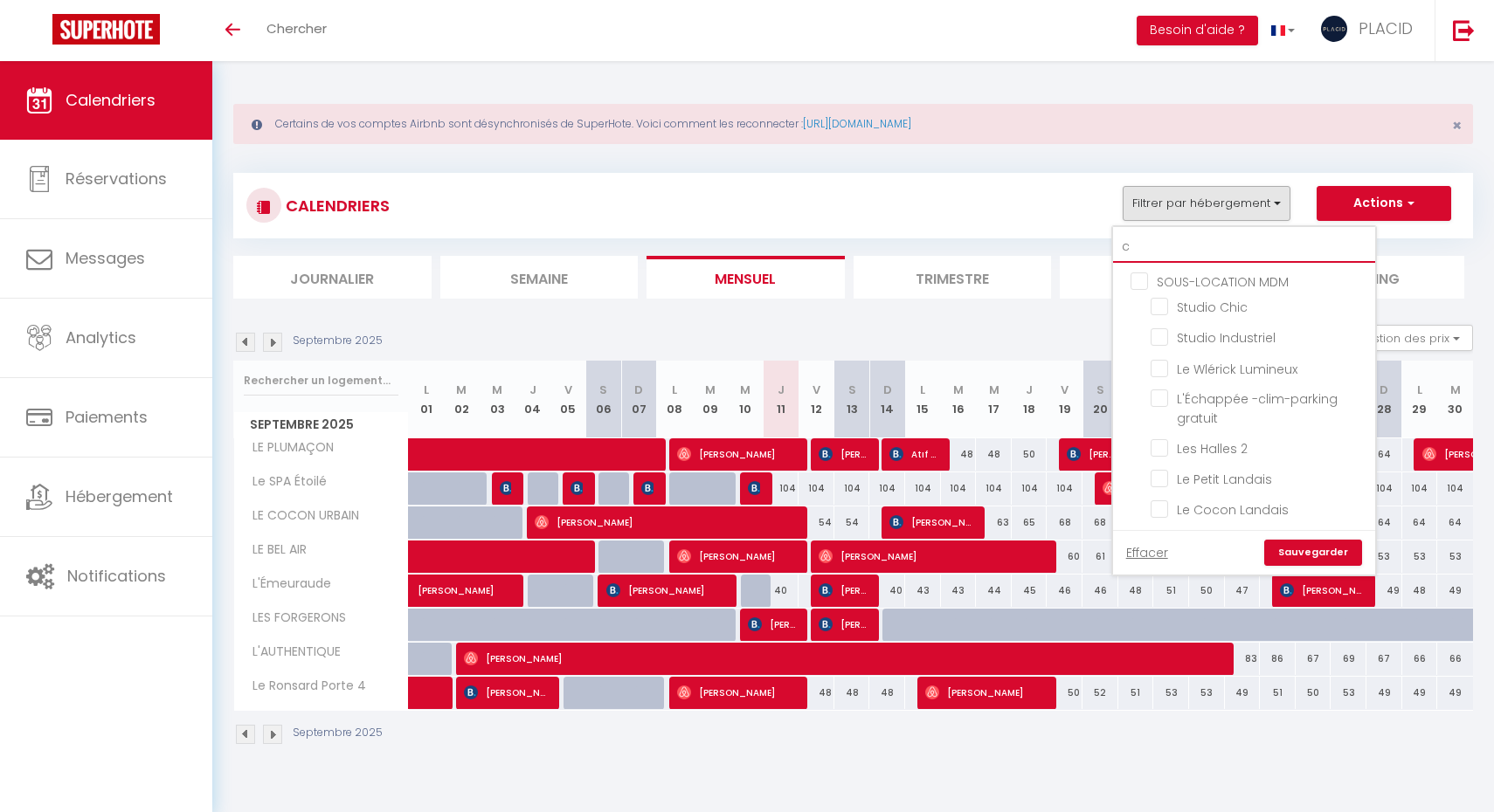
checkbox input "false"
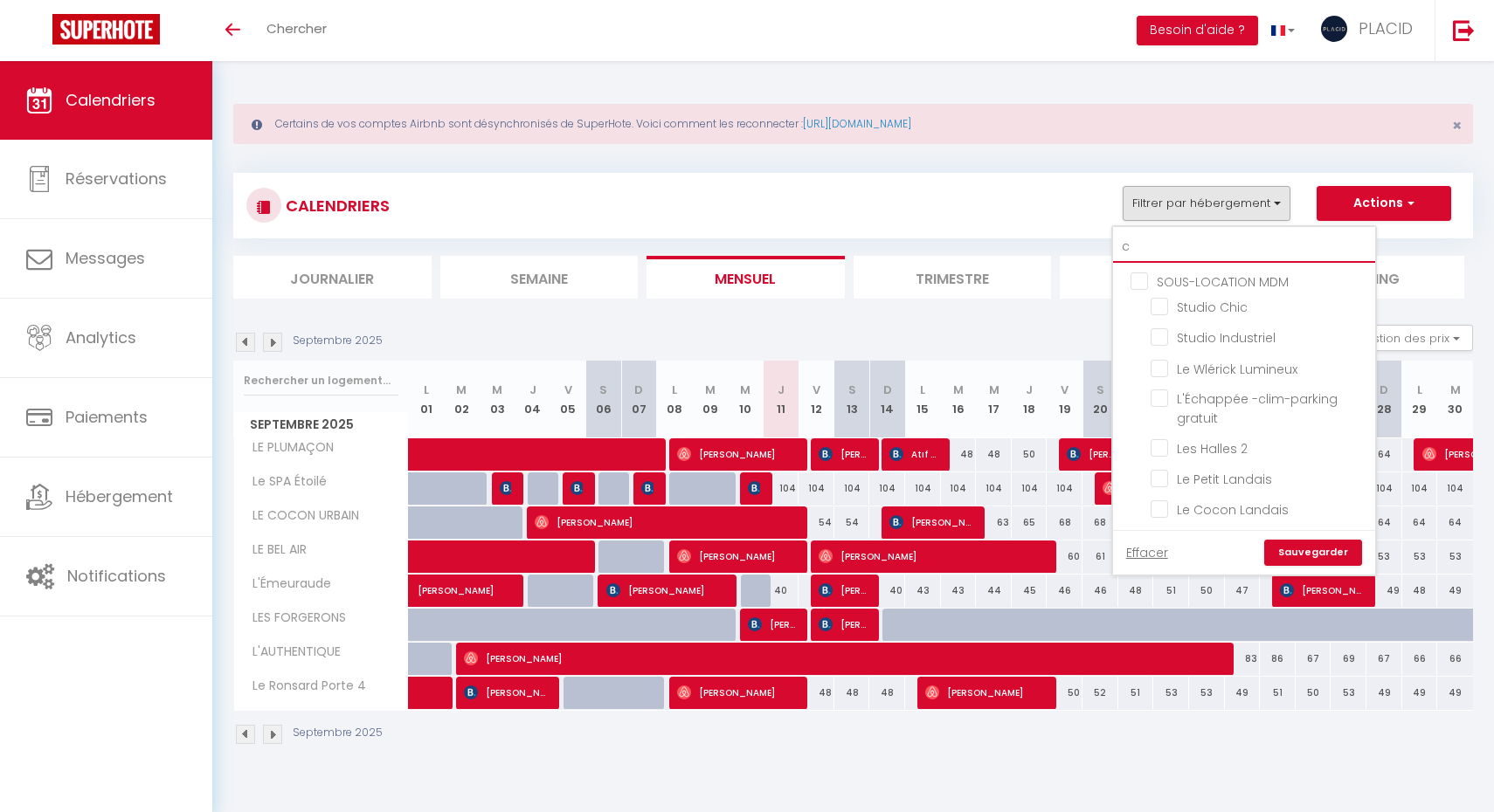
checkbox input "false"
type input "co"
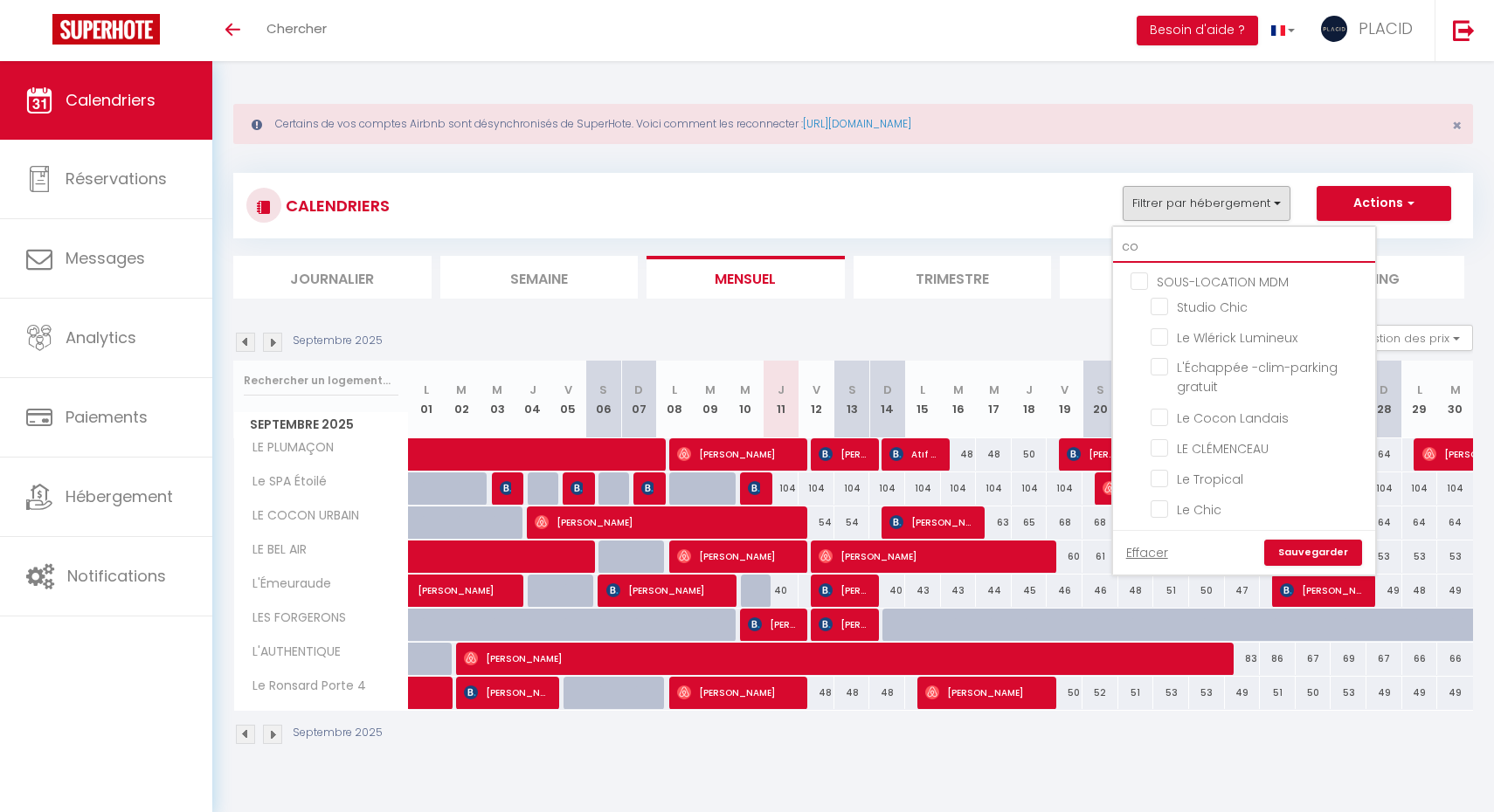
checkbox input "false"
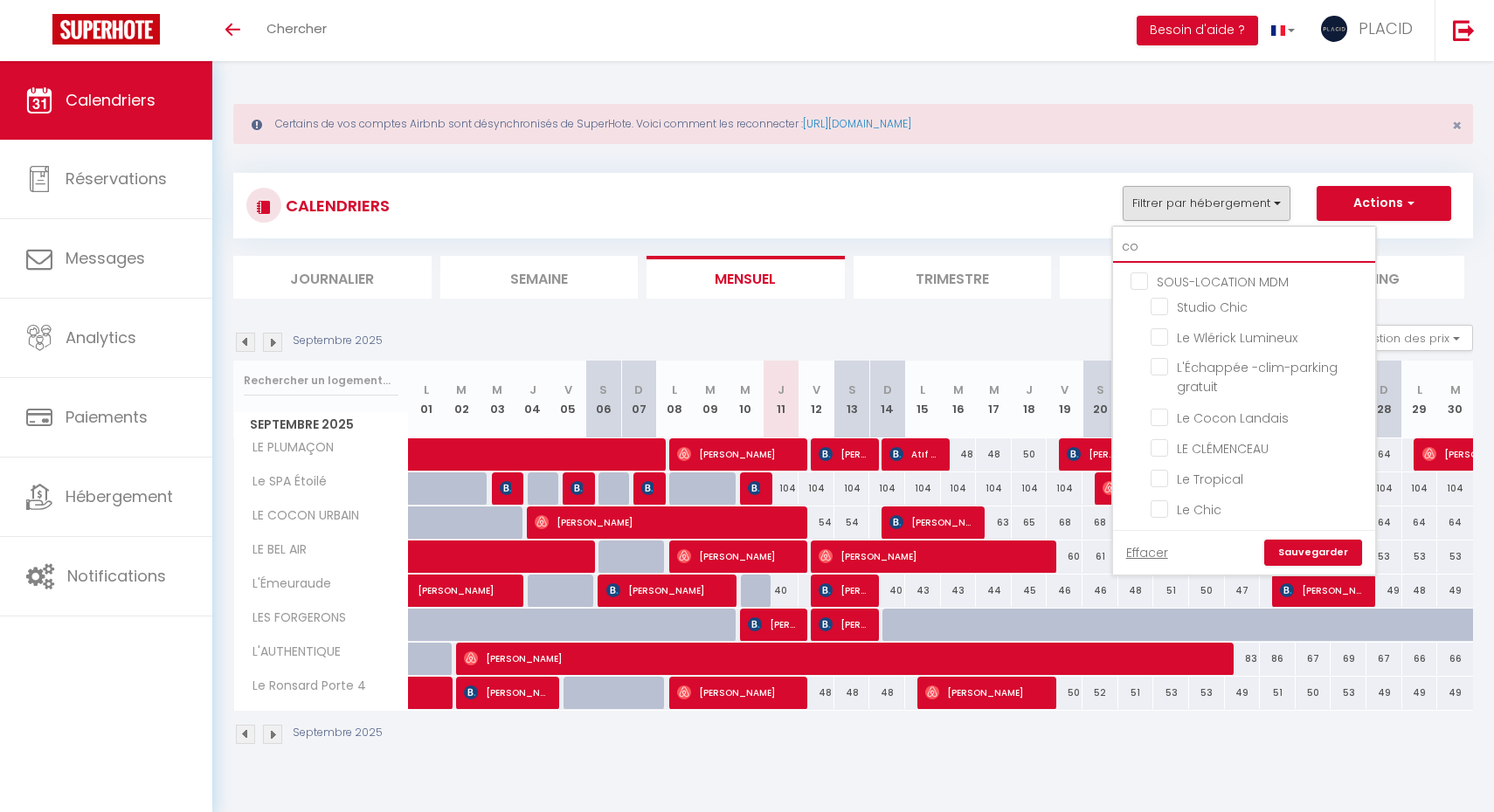
checkbox input "false"
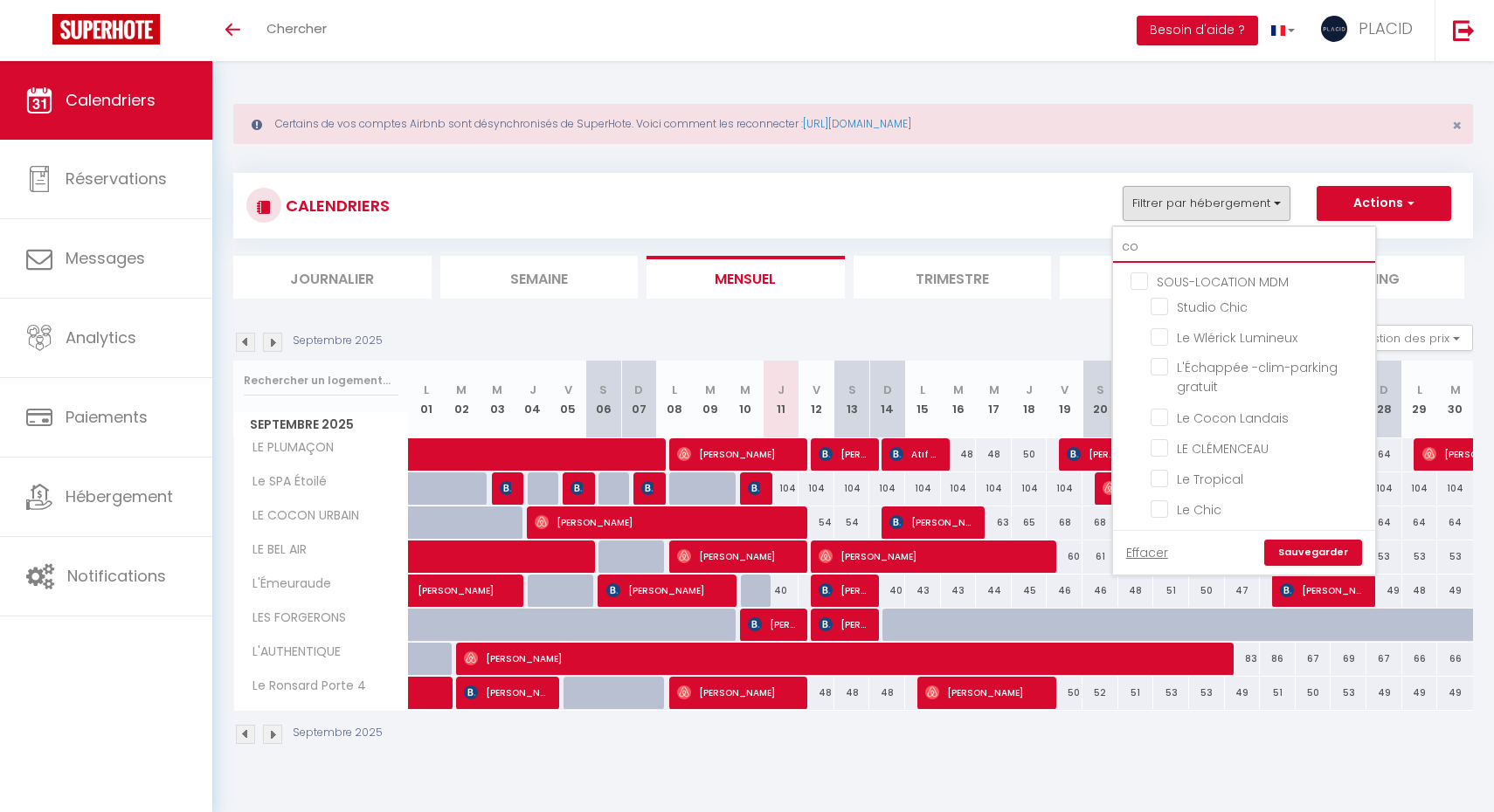
checkbox input "false"
type input "coc"
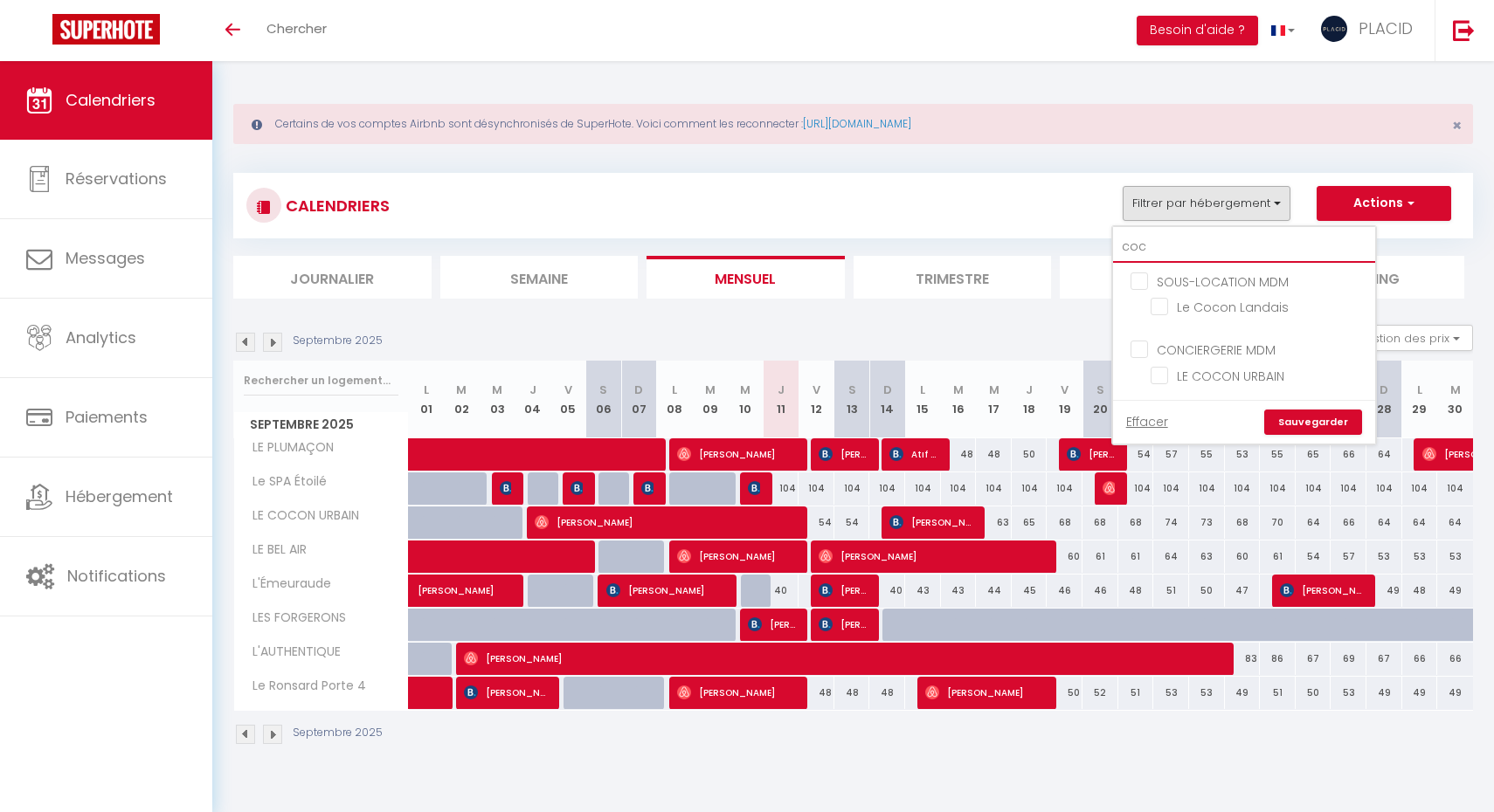
checkbox input "false"
type input "coc"
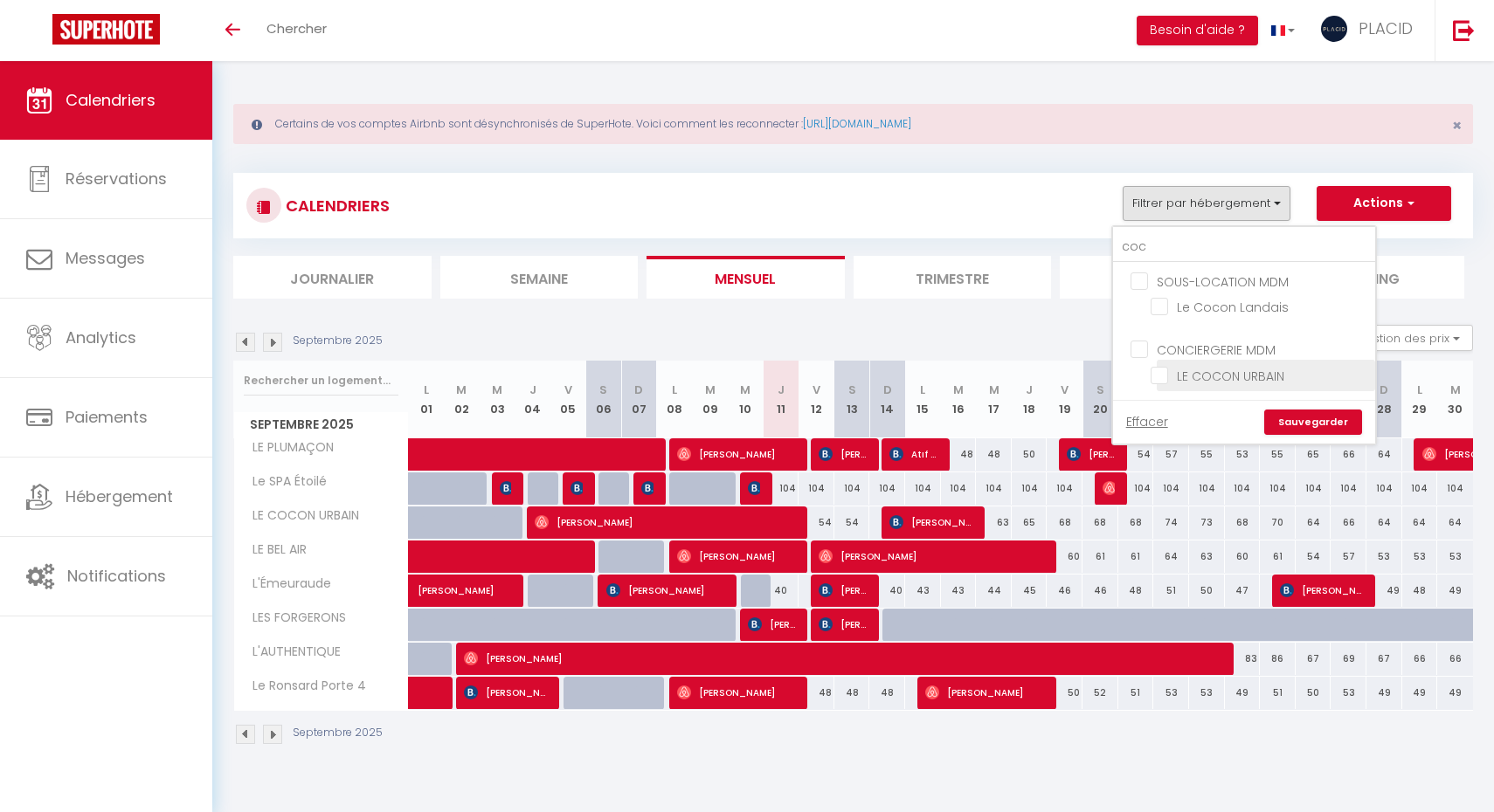
click at [1156, 380] on input "LE COCON URBAIN" at bounding box center [1259, 373] width 219 height 17
checkbox input "true"
checkbox input "false"
click at [1165, 241] on input "coc" at bounding box center [1244, 246] width 262 height 32
type input "co"
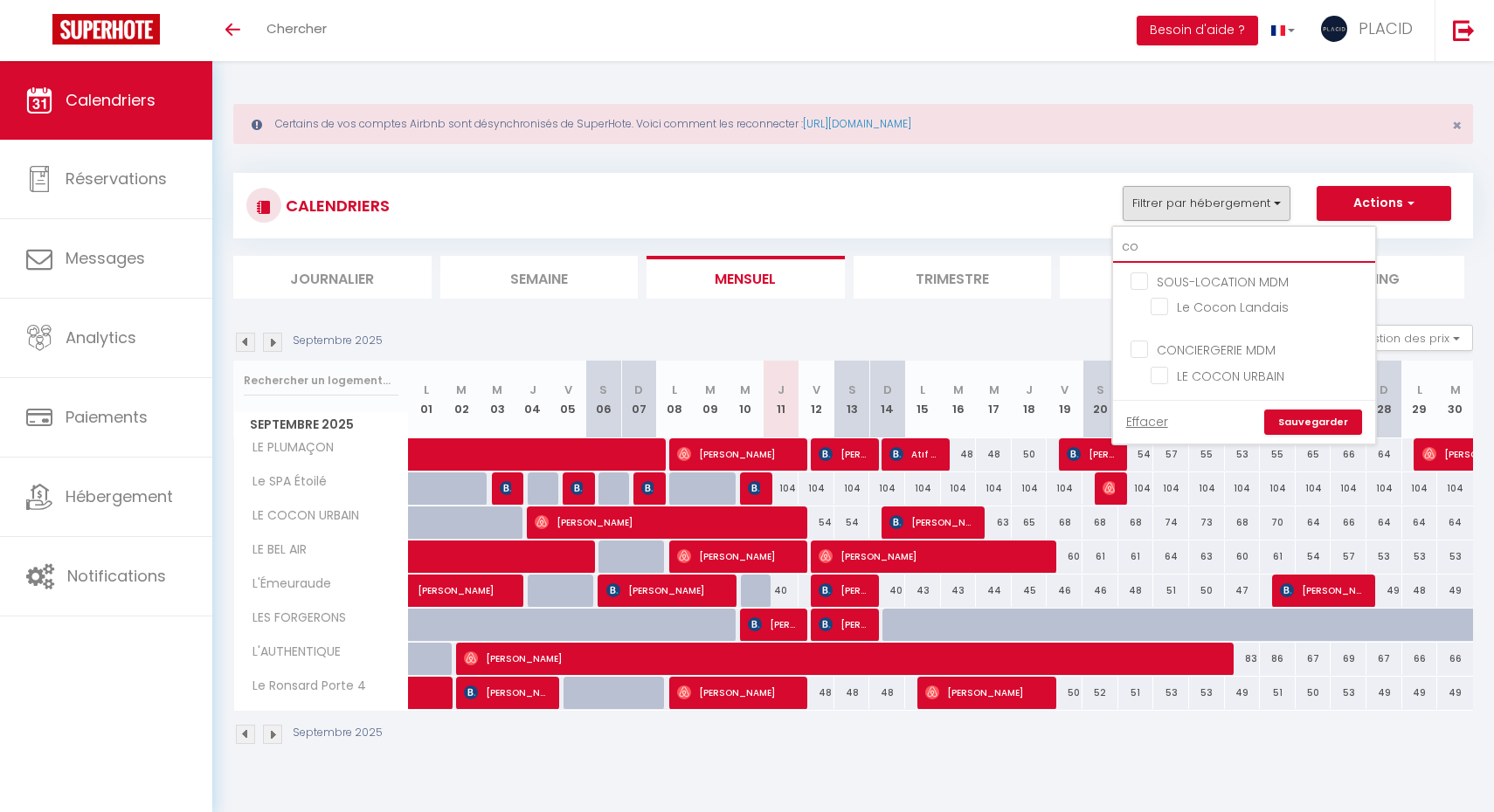
checkbox input "false"
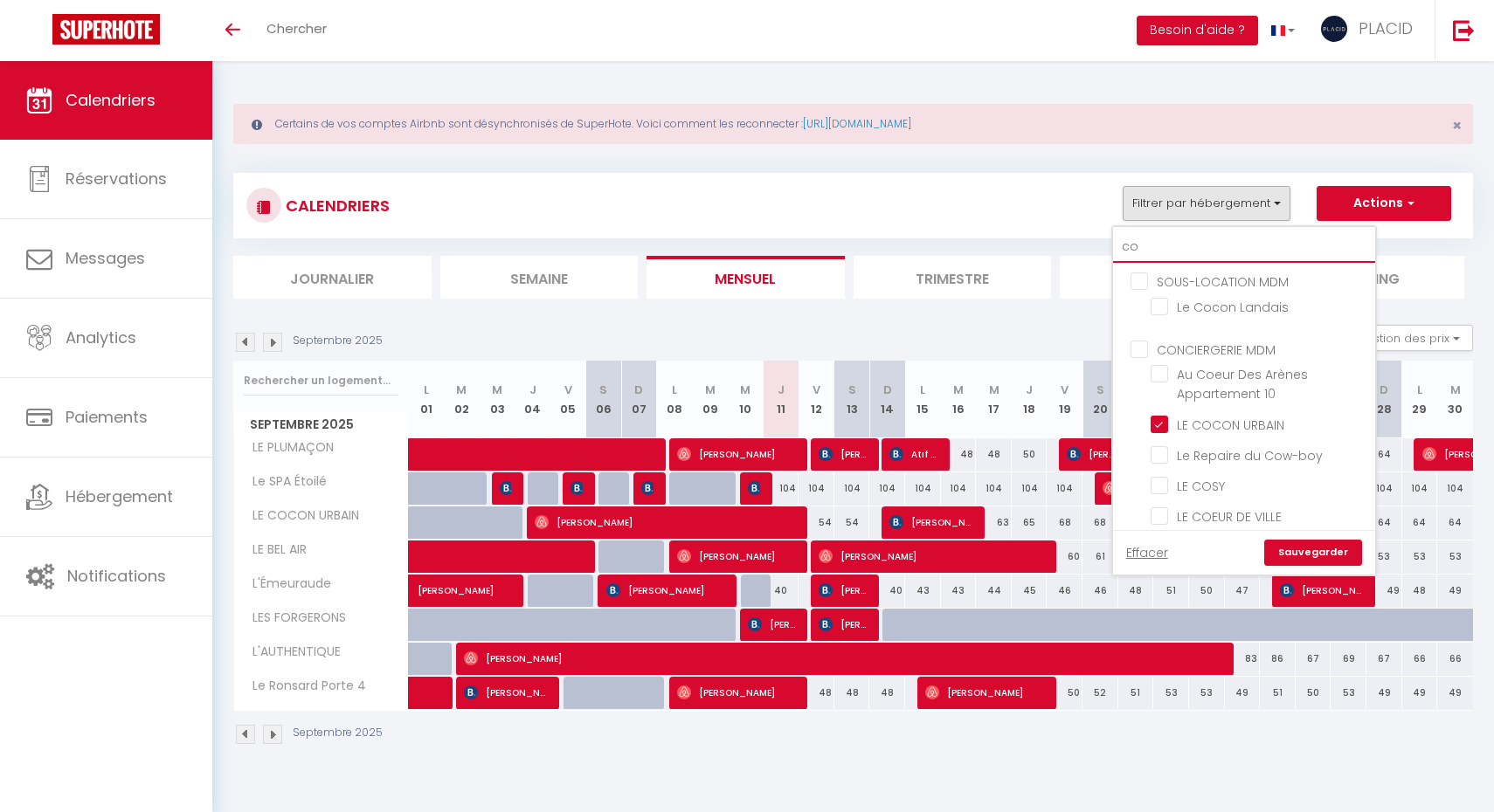
type input "c"
checkbox input "false"
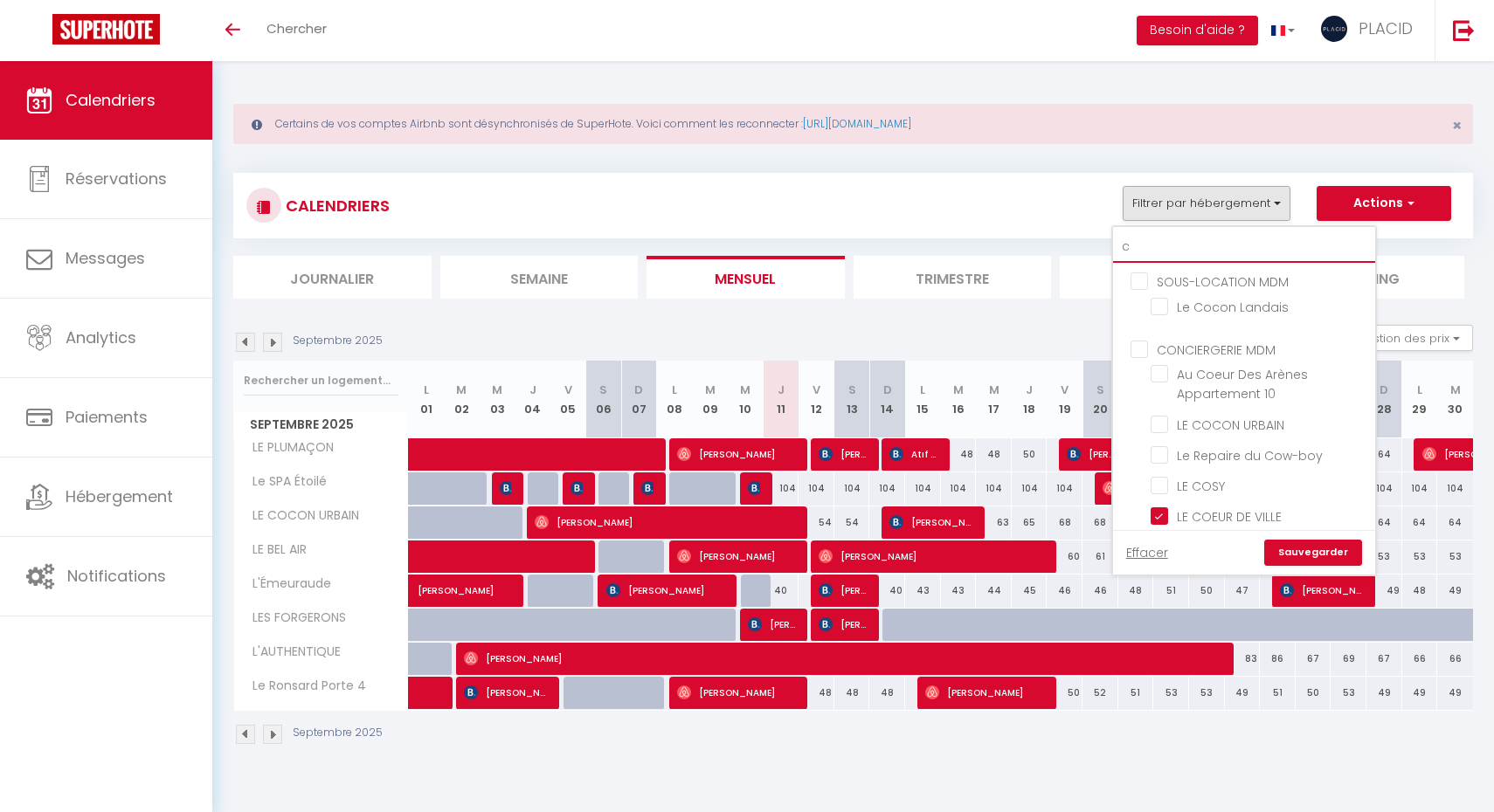
checkbox input "false"
checkbox input "true"
checkbox input "false"
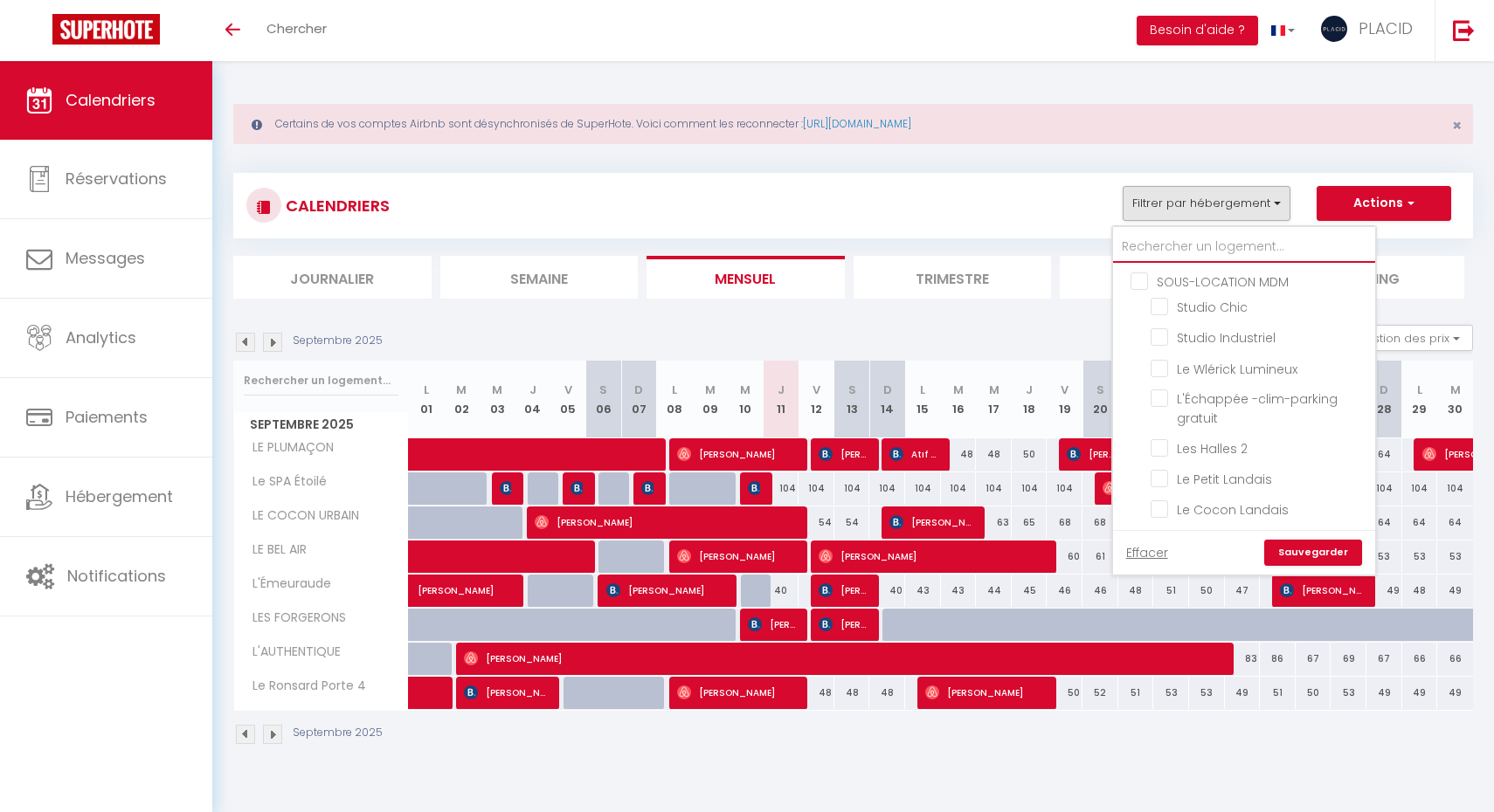
checkbox input "false"
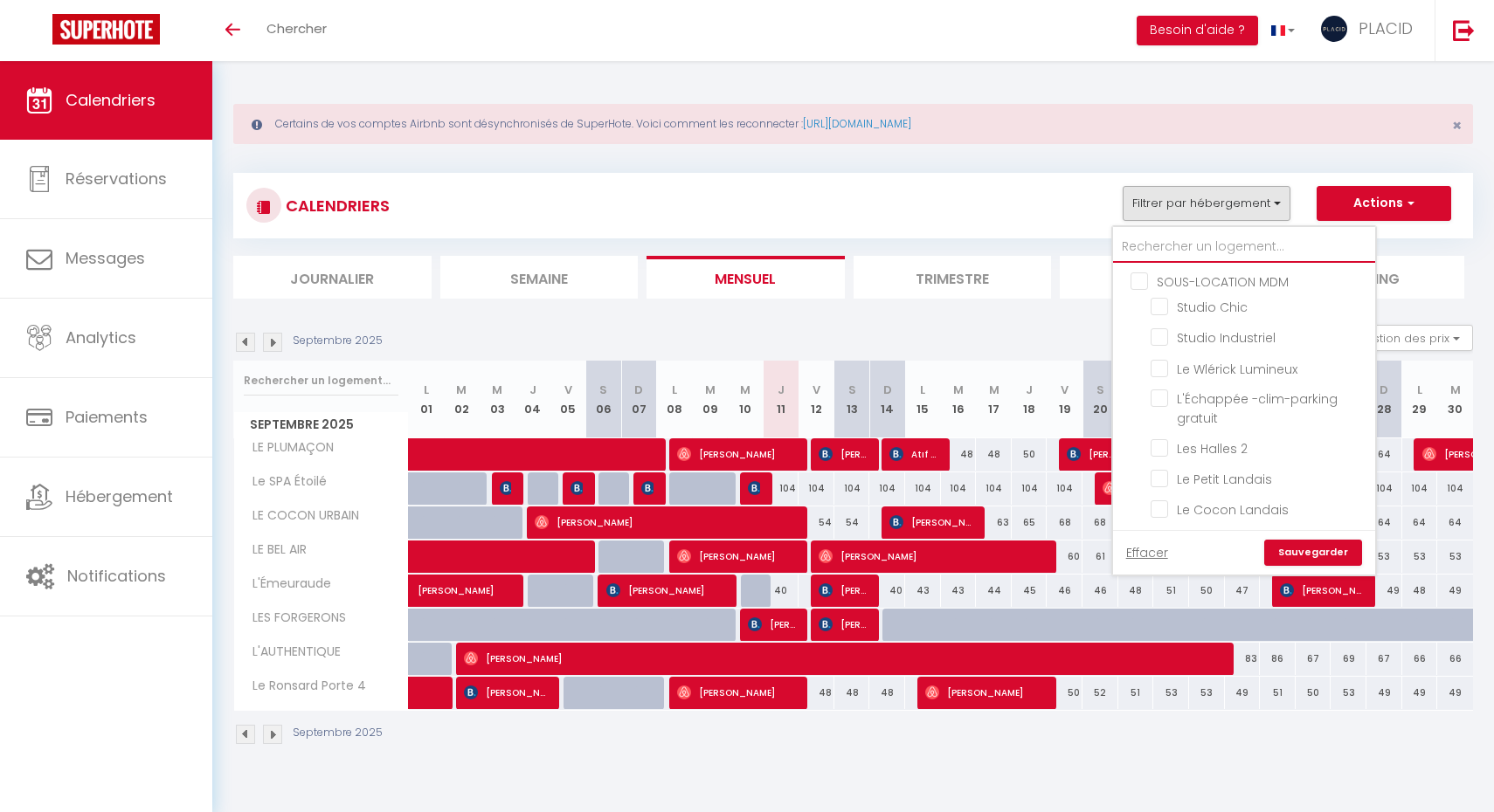
checkbox input "false"
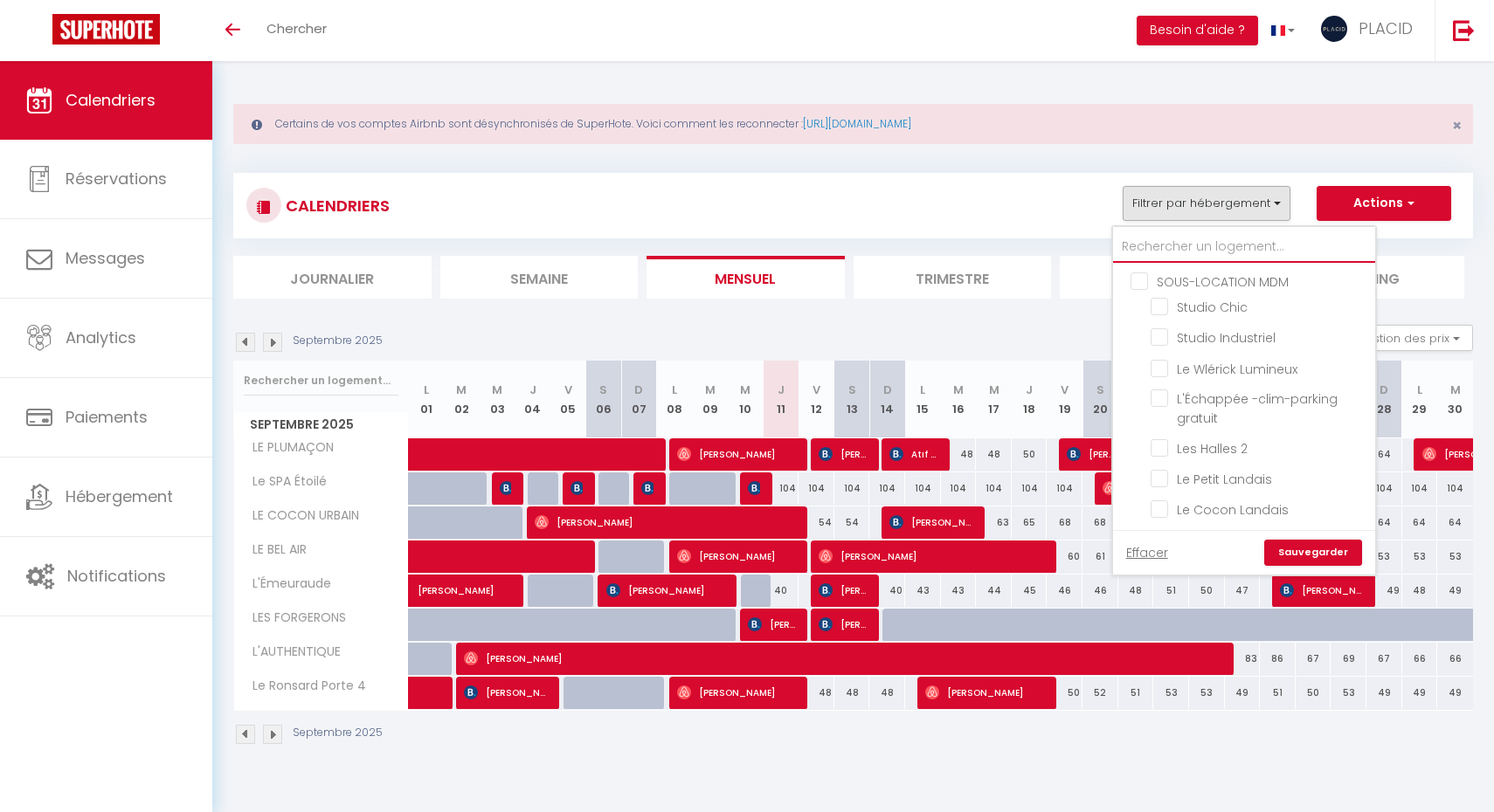
checkbox input "false"
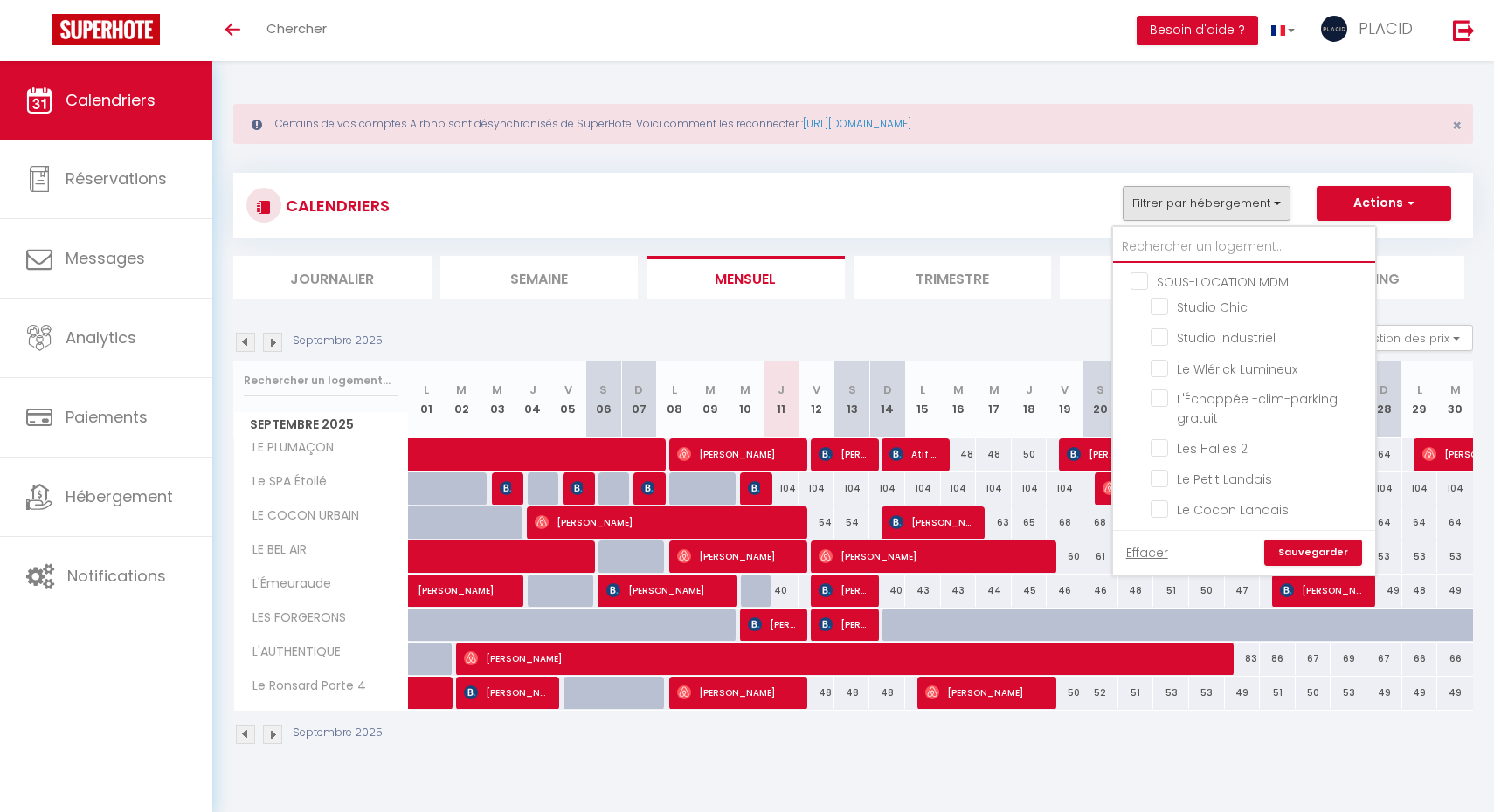
checkbox input "false"
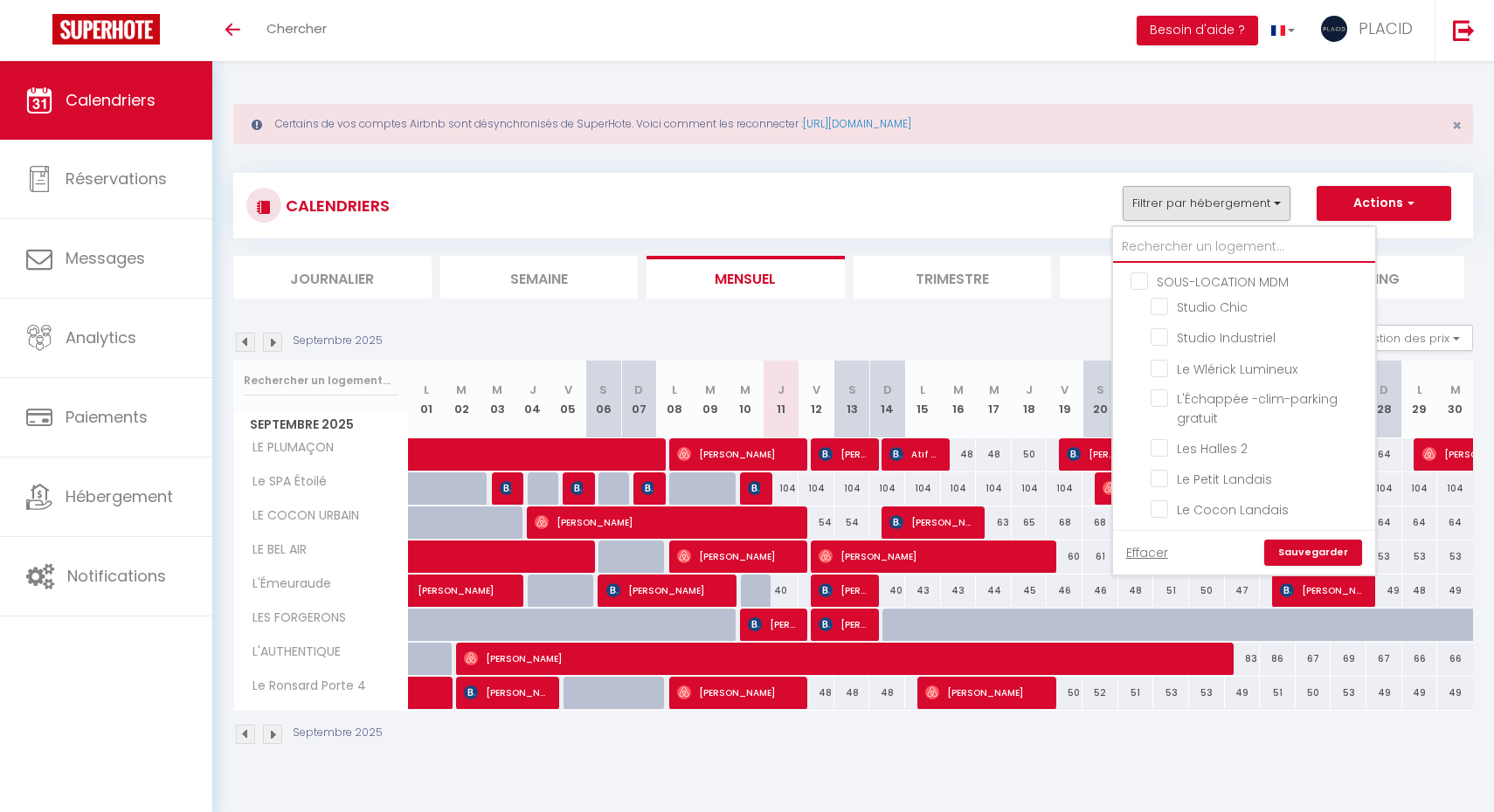
checkbox input "false"
checkbox input "true"
checkbox input "false"
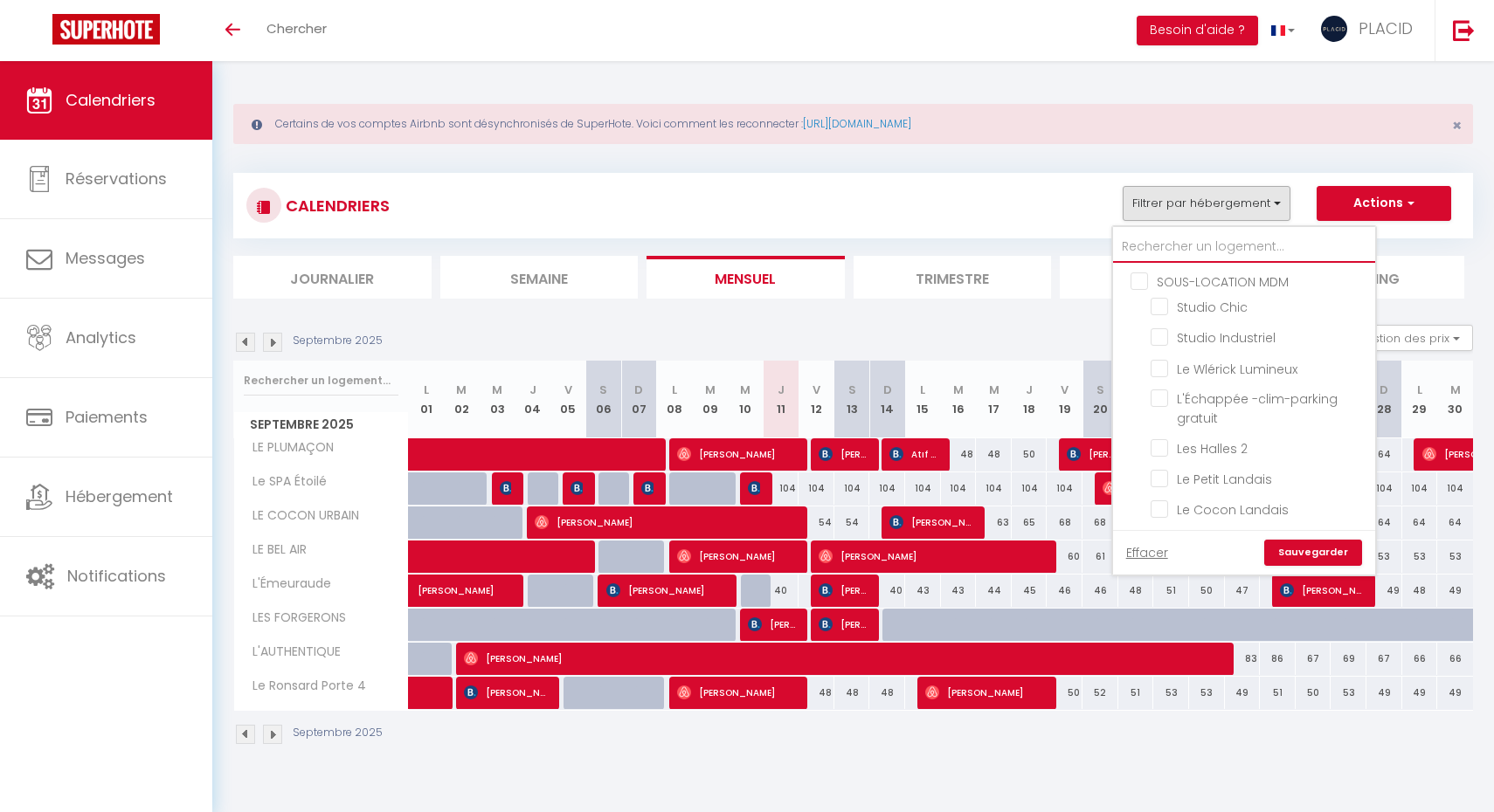
checkbox input "false"
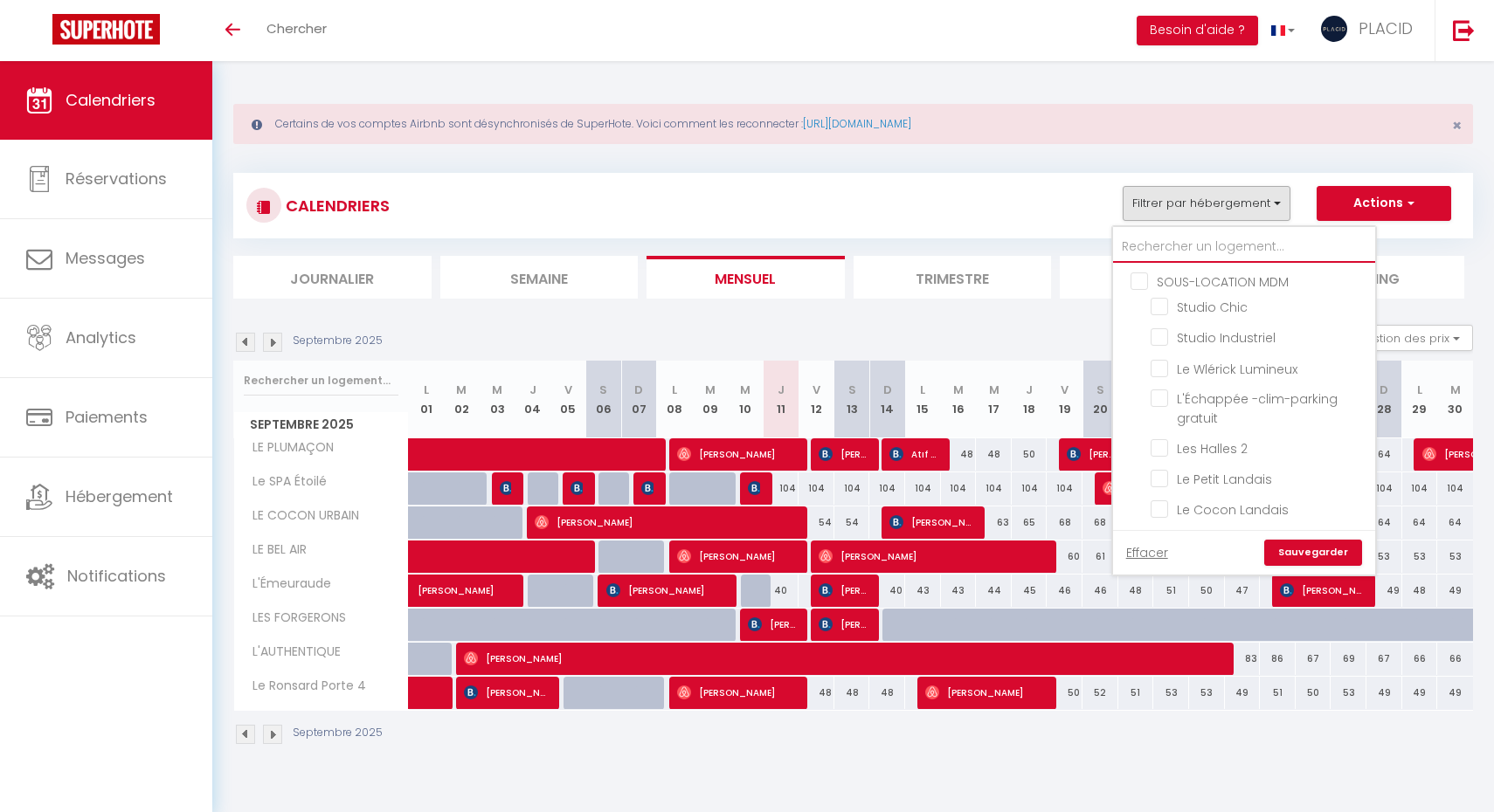
type input "p"
checkbox input "false"
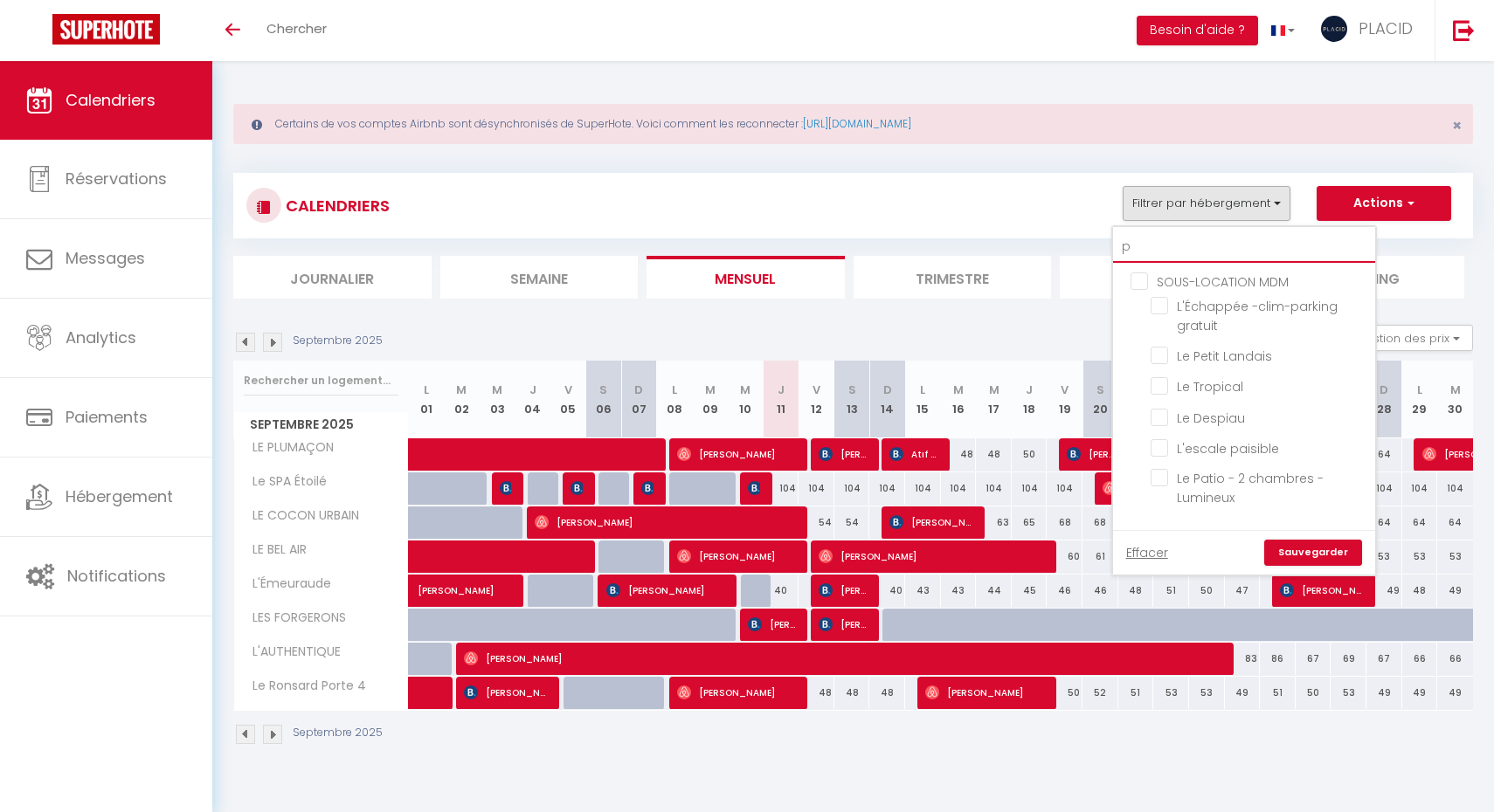
checkbox input "false"
type input "pl"
checkbox input "false"
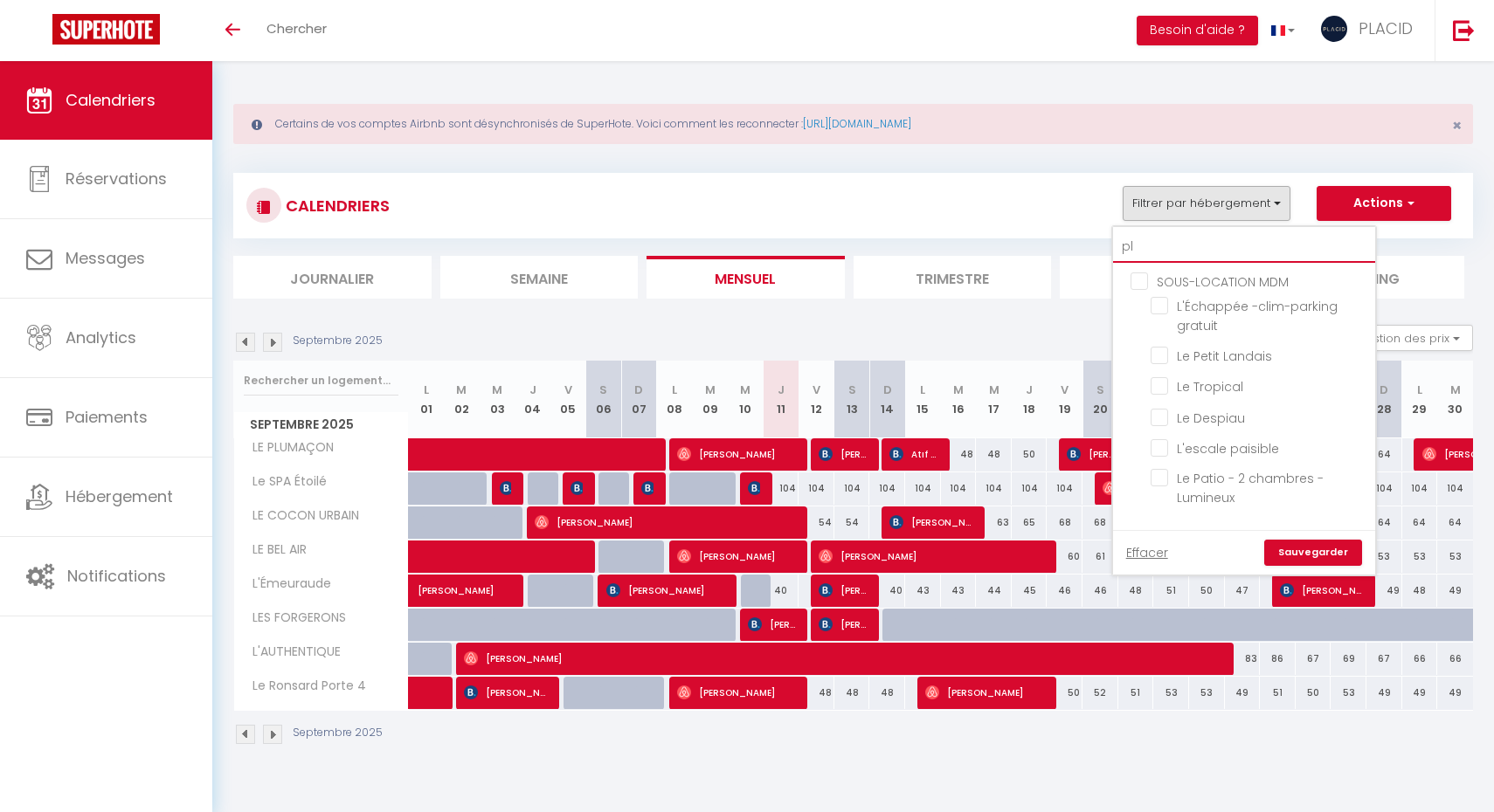
checkbox input "false"
type input "plu"
checkbox input "false"
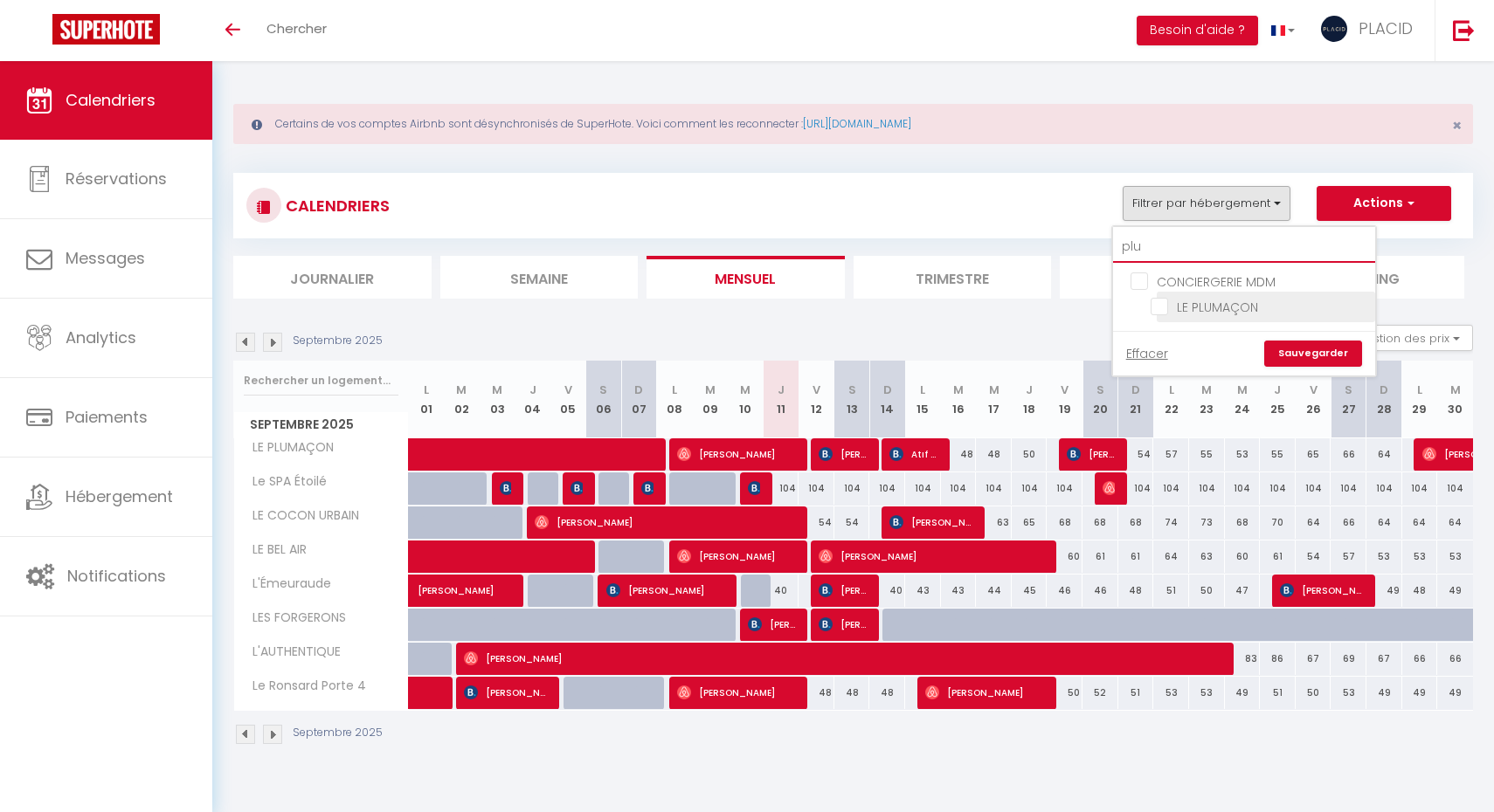
type input "plu"
click at [1167, 298] on input "LE PLUMAÇON" at bounding box center [1259, 306] width 219 height 17
checkbox input "true"
click at [1186, 245] on input "plu" at bounding box center [1244, 246] width 262 height 32
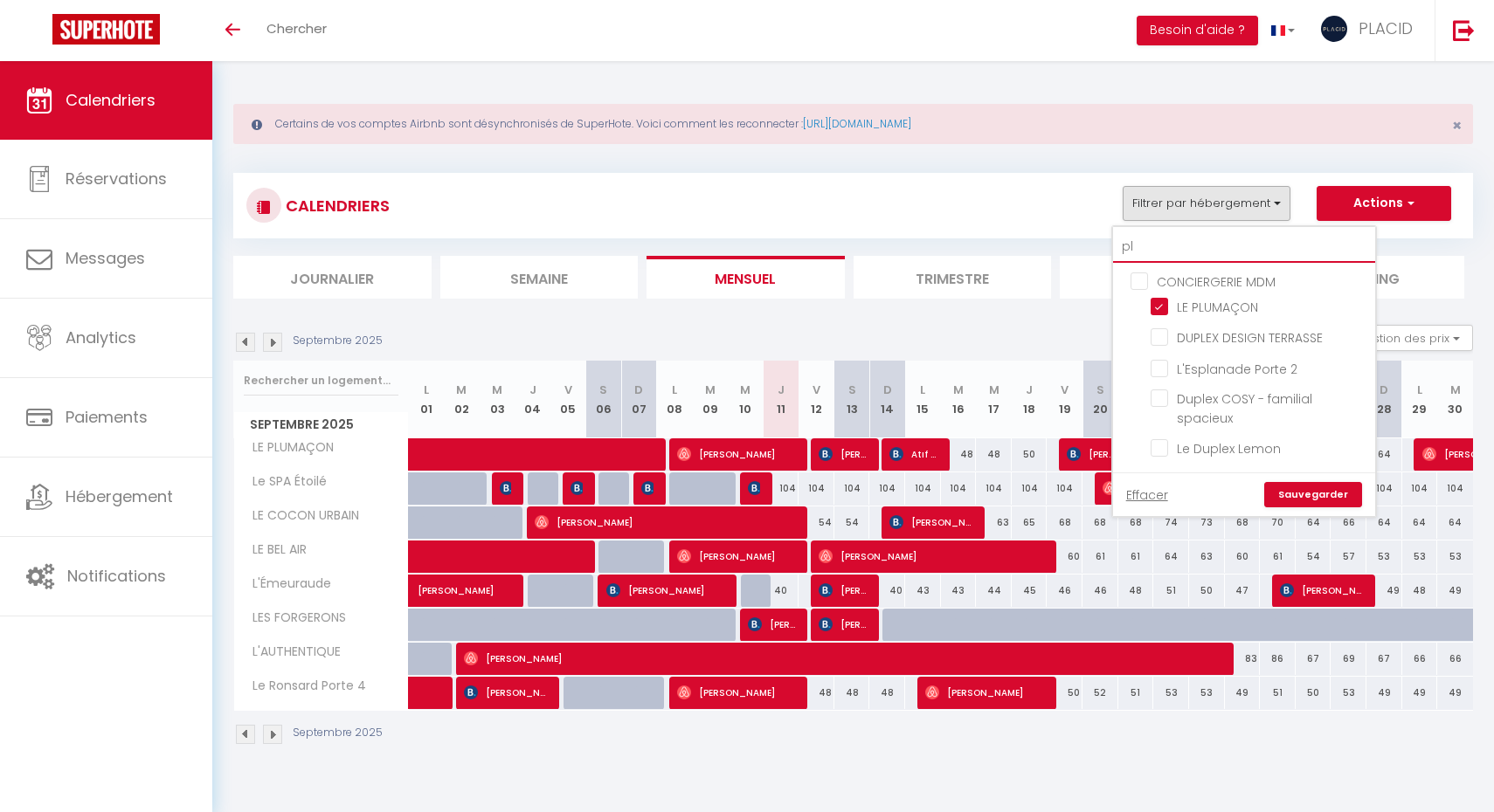
type input "p"
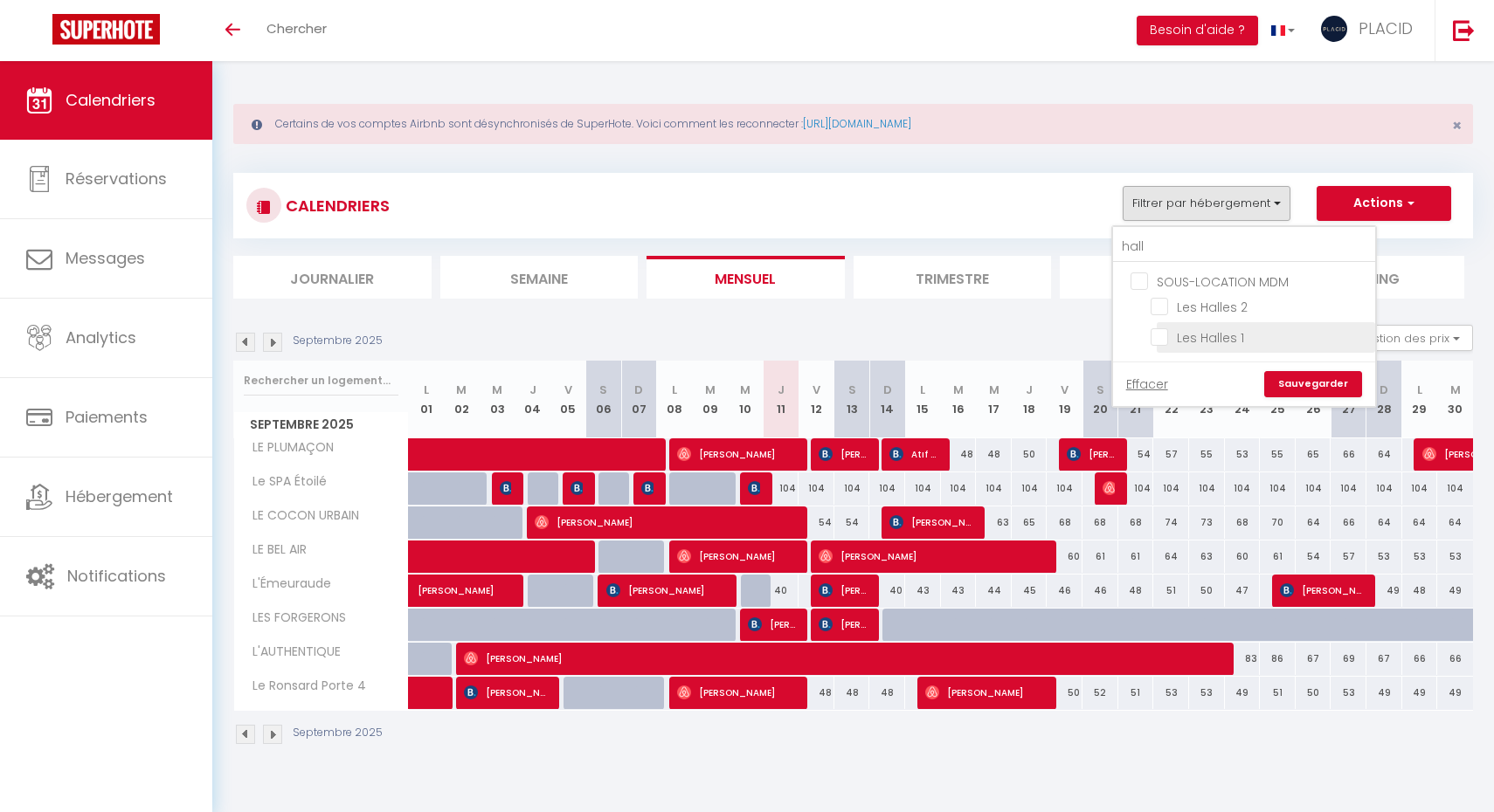
click at [1169, 337] on input "Les Halles 1" at bounding box center [1259, 336] width 219 height 17
click at [1191, 248] on input "hall" at bounding box center [1244, 246] width 262 height 32
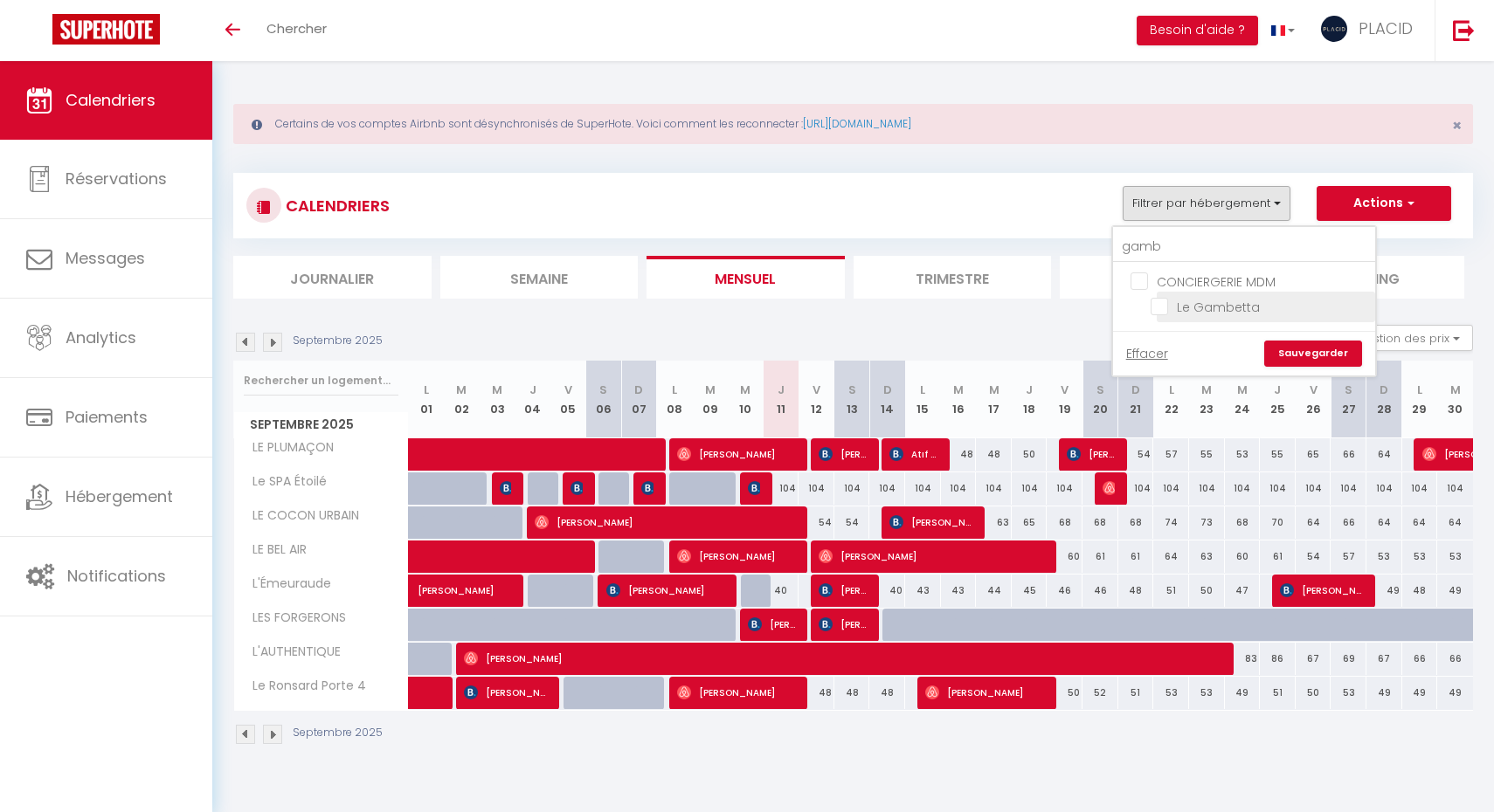
click at [1164, 313] on input "Le Gambetta" at bounding box center [1259, 306] width 219 height 17
click at [1302, 363] on link "Sauvegarder" at bounding box center [1313, 353] width 98 height 26
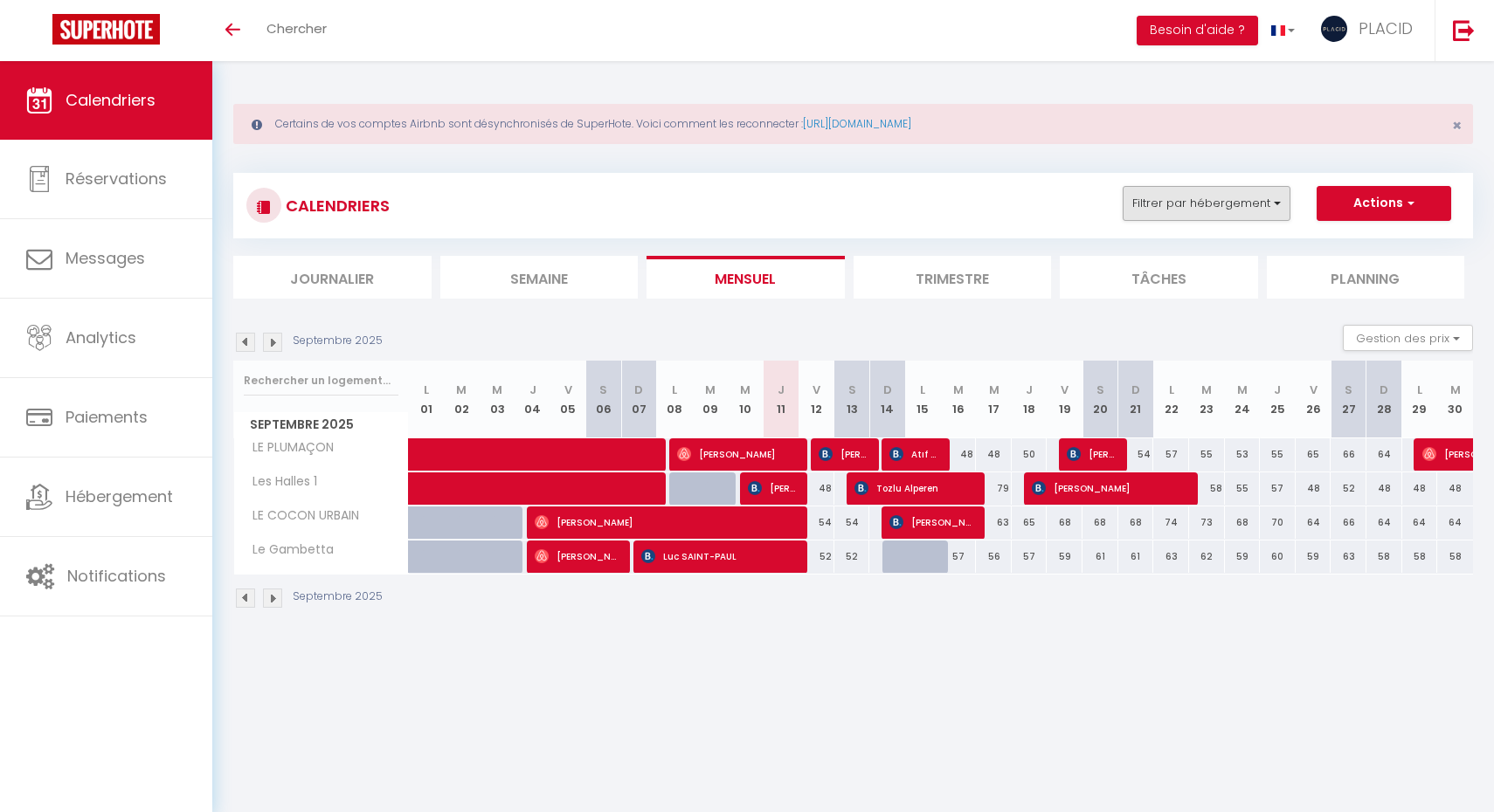
click at [1245, 205] on button "Filtrer par hébergement" at bounding box center [1206, 203] width 167 height 35
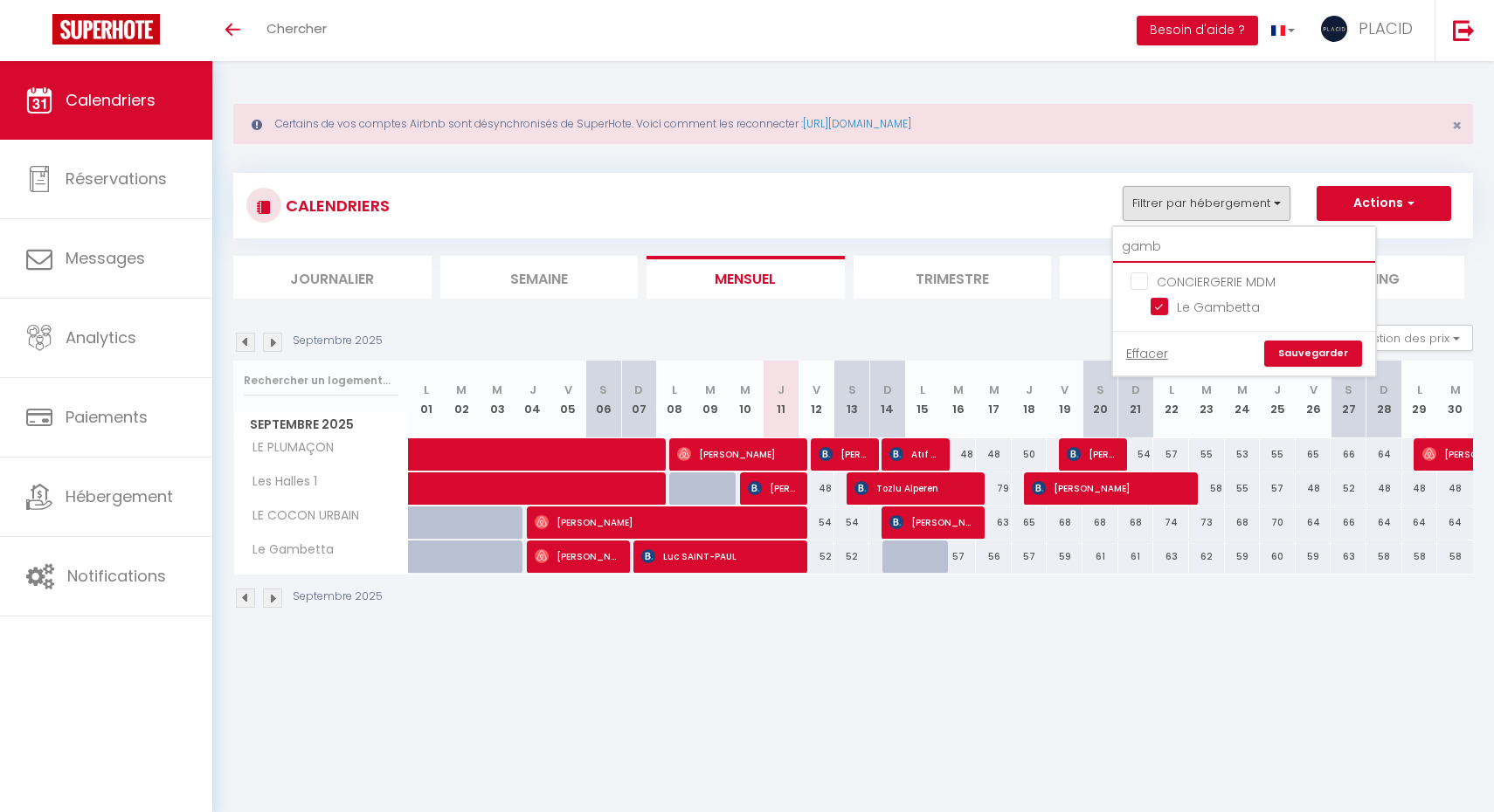
click at [1179, 248] on input "gamb" at bounding box center [1244, 246] width 262 height 32
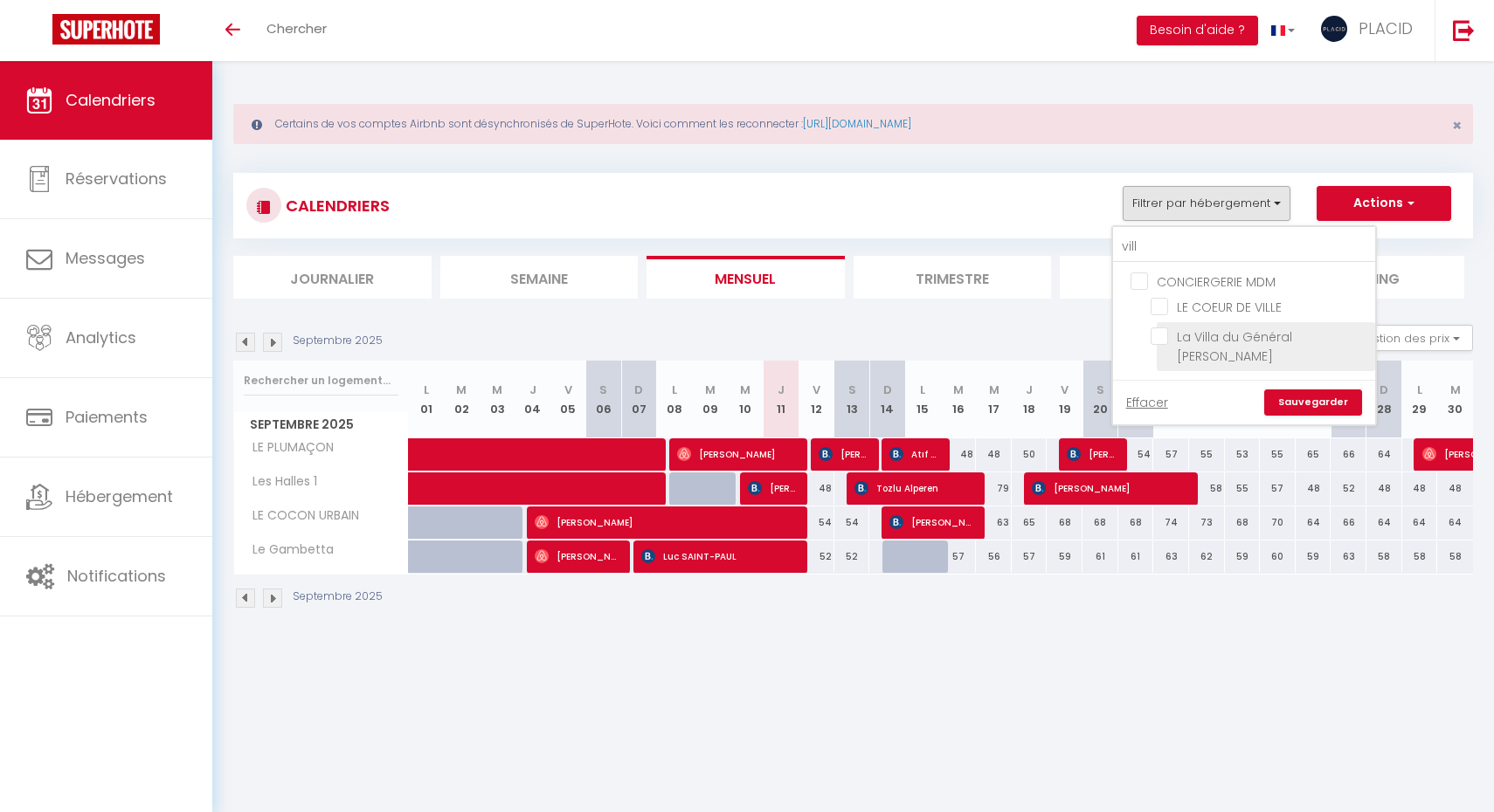
click at [1158, 339] on input "La Villa du Général [PERSON_NAME]" at bounding box center [1259, 336] width 219 height 17
click at [1330, 390] on link "Sauvegarder" at bounding box center [1313, 402] width 98 height 26
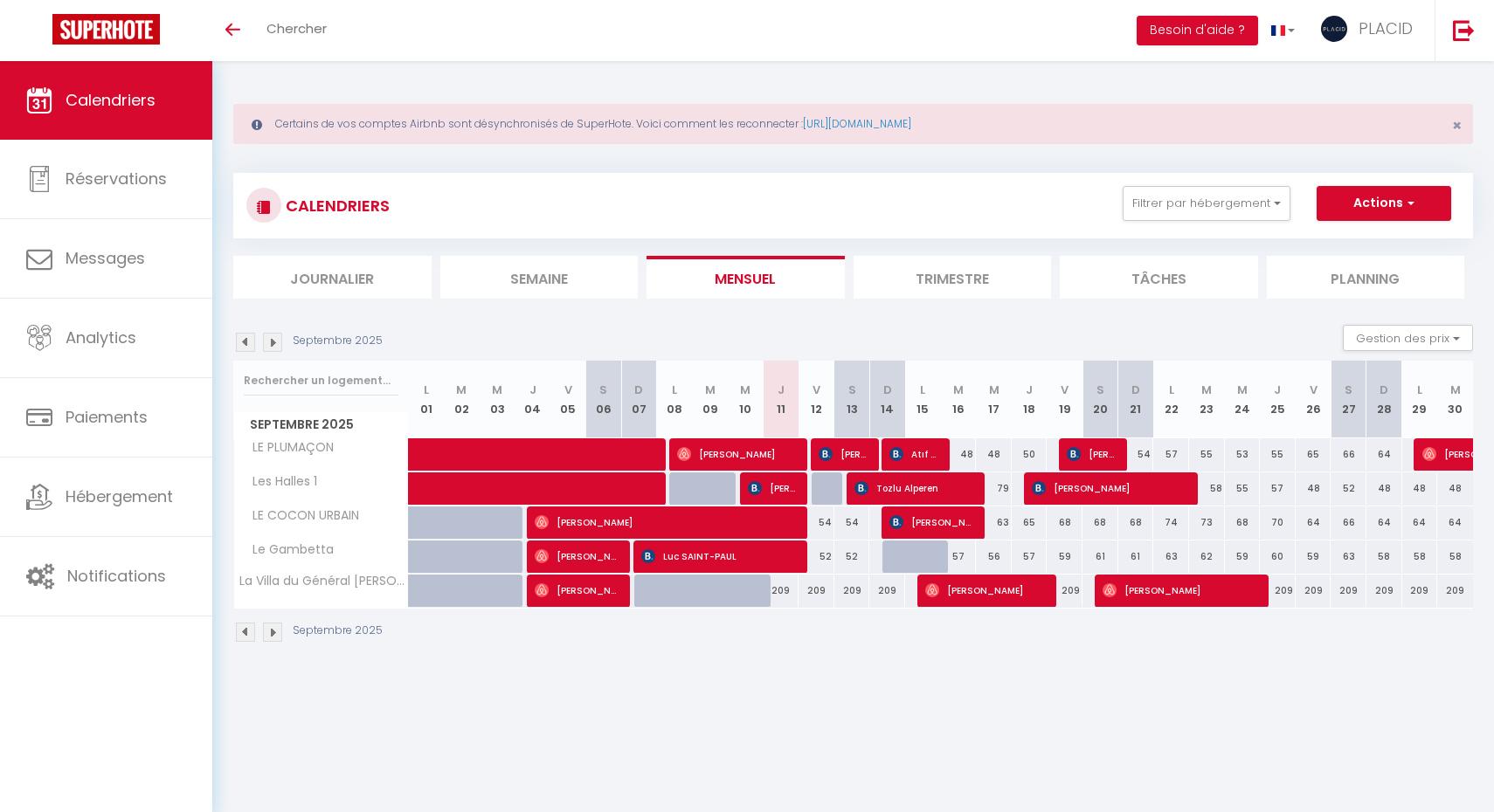
click at [273, 341] on img at bounding box center [272, 343] width 19 height 19
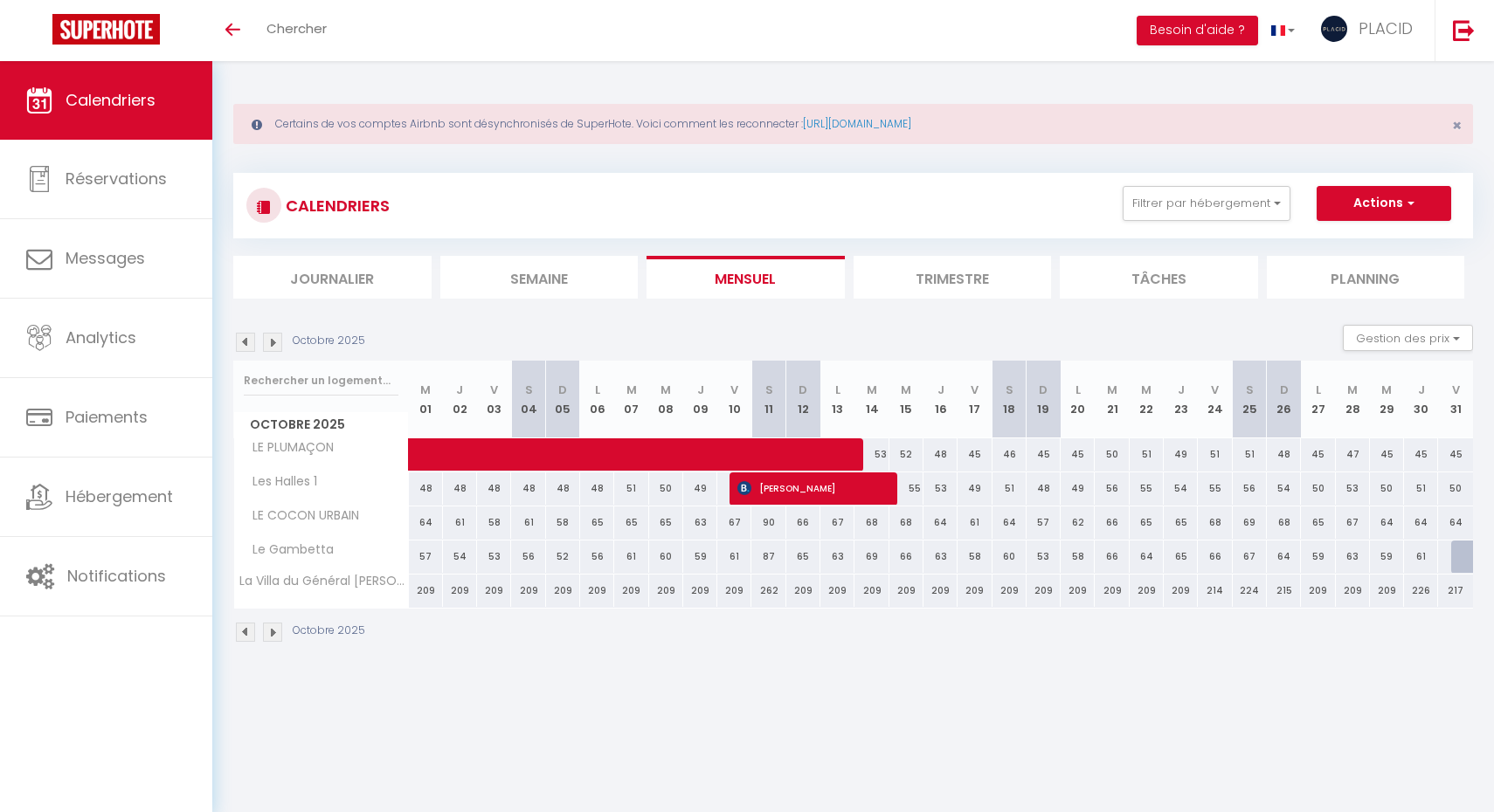
click at [273, 340] on img at bounding box center [272, 343] width 19 height 19
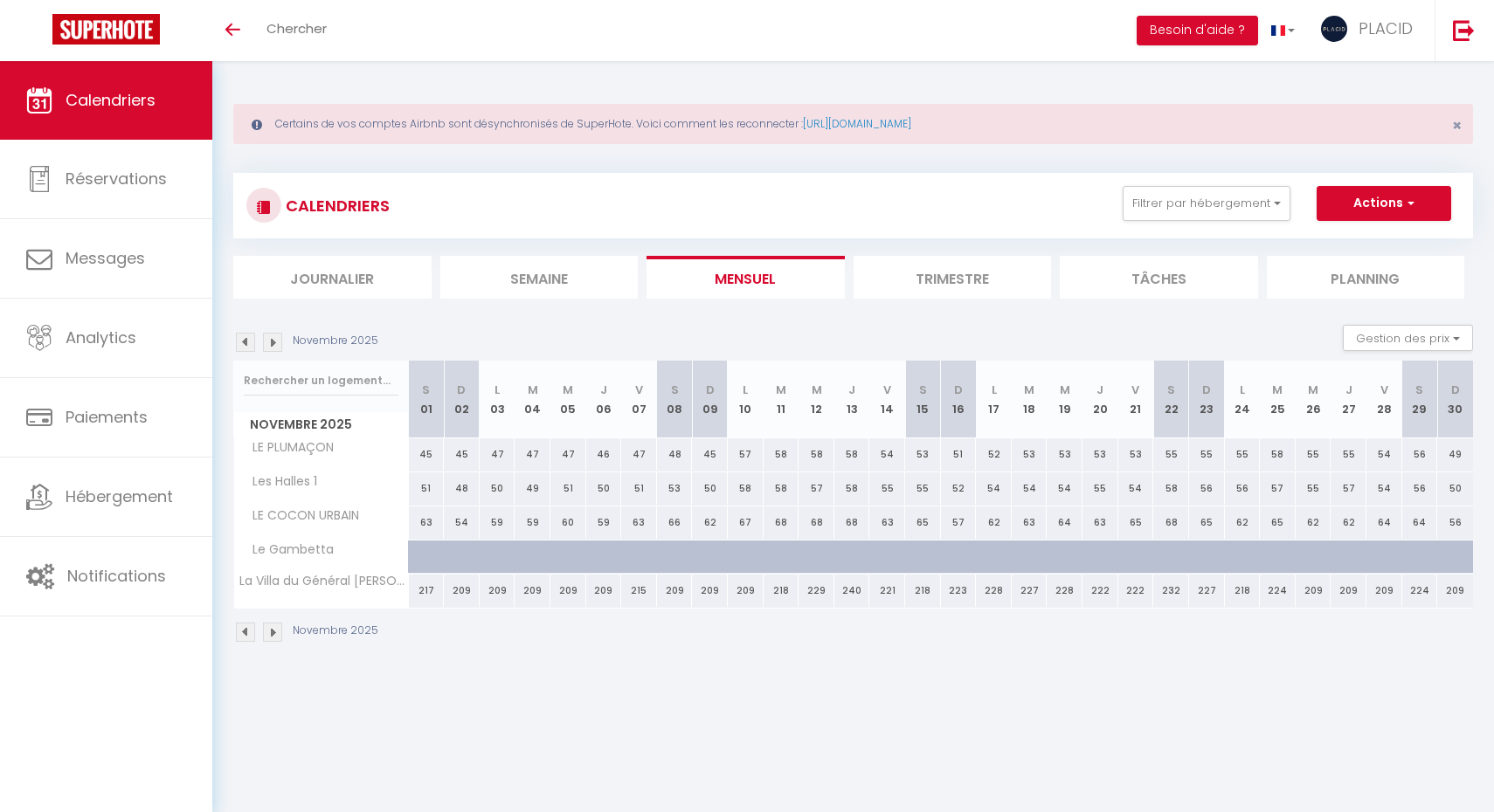
click at [250, 343] on img at bounding box center [245, 343] width 19 height 19
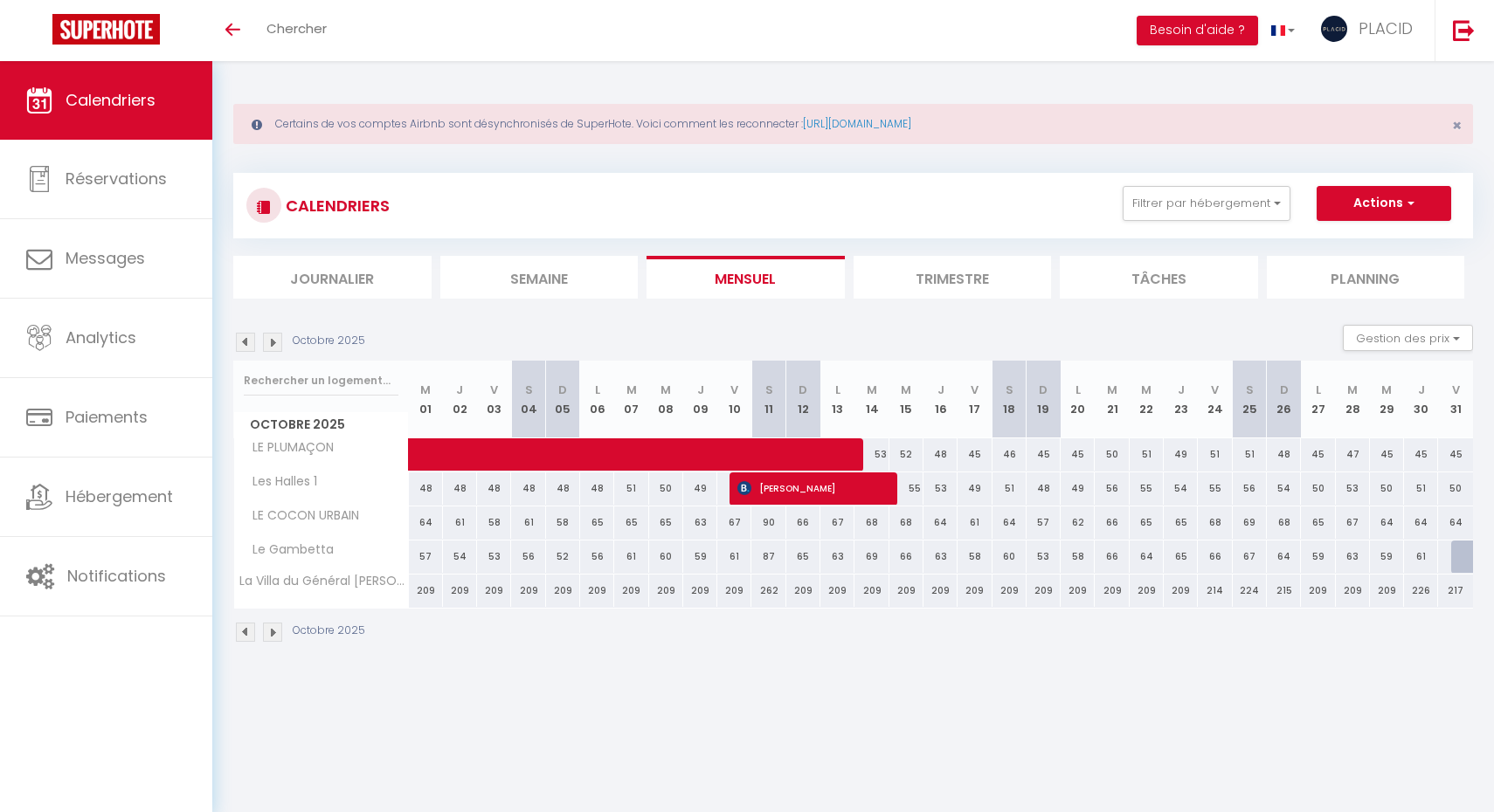
click at [246, 625] on img at bounding box center [245, 632] width 19 height 19
